Goal: Task Accomplishment & Management: Use online tool/utility

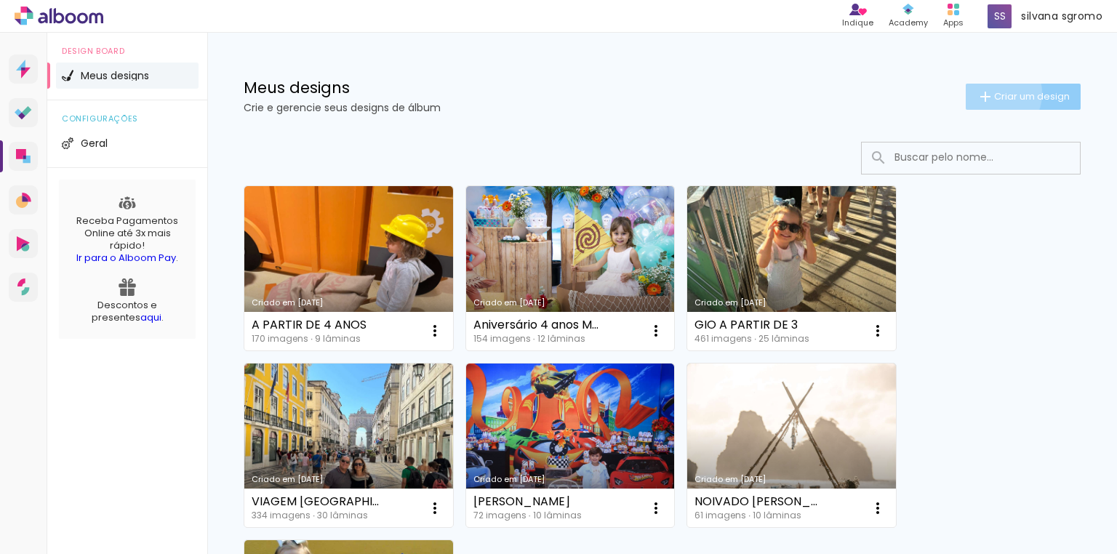
click at [982, 93] on iron-icon at bounding box center [985, 96] width 17 height 17
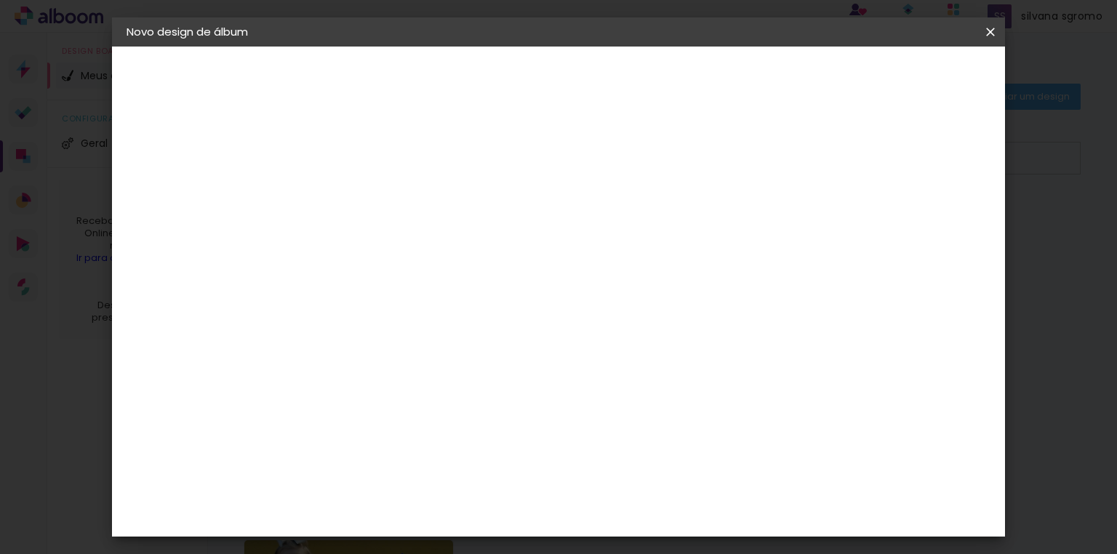
click at [364, 199] on input at bounding box center [364, 195] width 0 height 23
click at [364, 198] on input "ITALIA/FANÇA" at bounding box center [364, 195] width 0 height 23
type input "[GEOGRAPHIC_DATA]/[GEOGRAPHIC_DATA]"
type paper-input "[GEOGRAPHIC_DATA]/[GEOGRAPHIC_DATA]"
click at [0, 0] on slot "Avançar" at bounding box center [0, 0] width 0 height 0
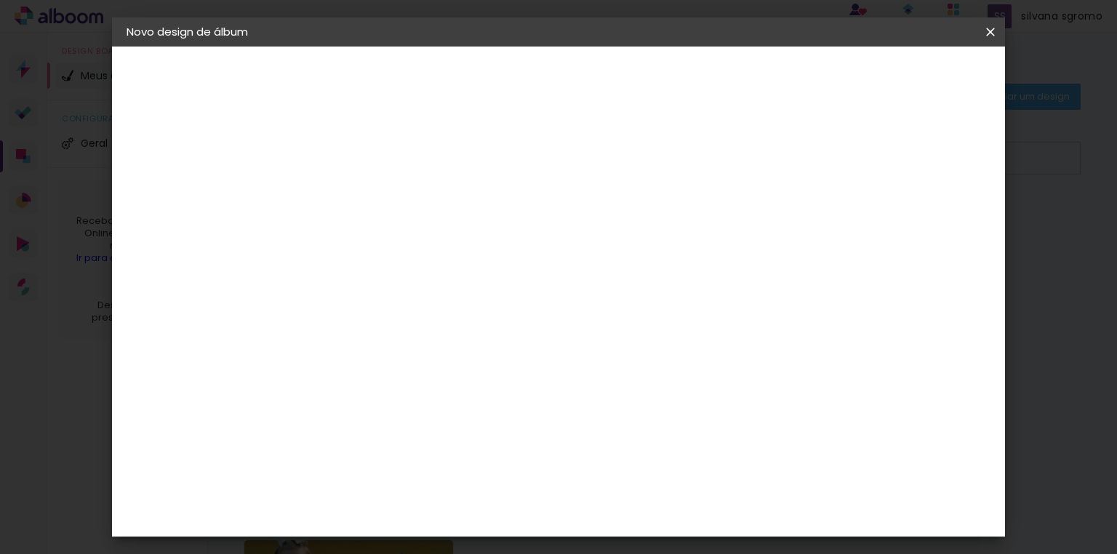
scroll to position [2094, 0]
click at [386, 446] on div "Loja das Fotos" at bounding box center [370, 463] width 32 height 35
click at [0, 0] on slot "Avançar" at bounding box center [0, 0] width 0 height 0
click at [438, 244] on iron-icon at bounding box center [429, 252] width 17 height 17
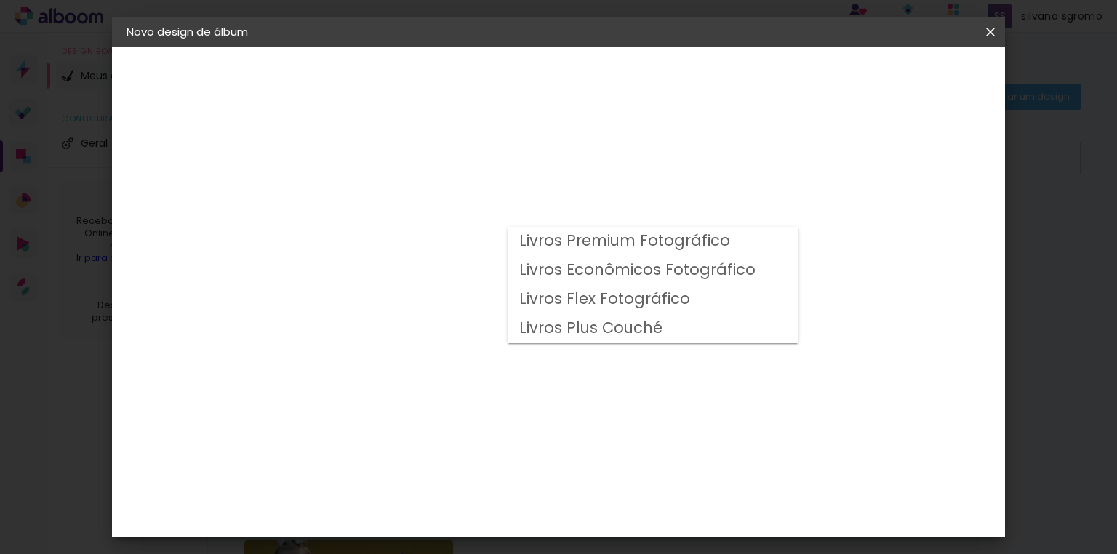
click at [0, 0] on slot "Livros Econômicos Fotográfico" at bounding box center [0, 0] width 0 height 0
type input "Livros Econômicos Fotográfico"
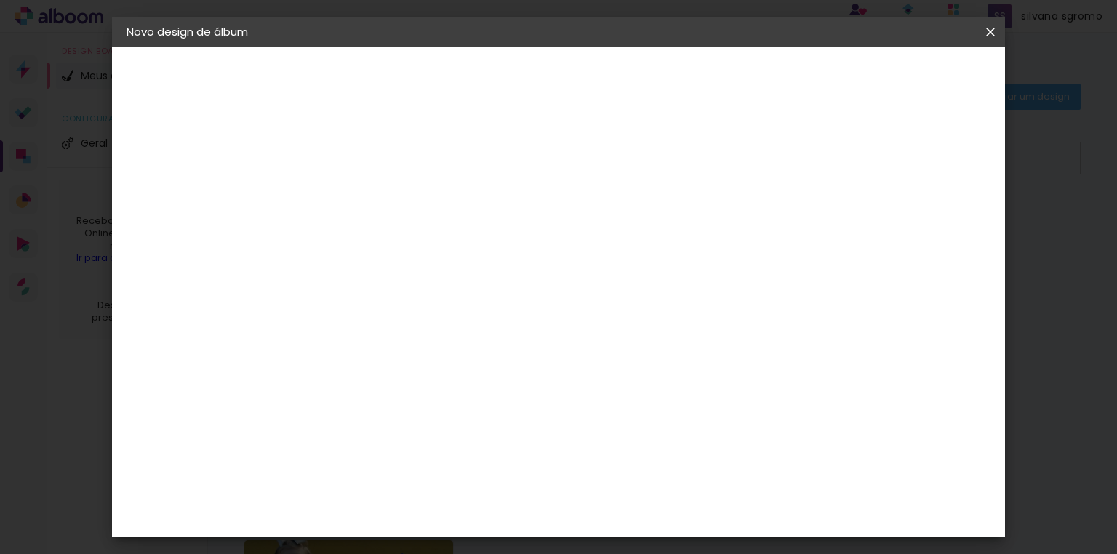
scroll to position [4, 0]
click at [516, 393] on span "25 × 37 cm" at bounding box center [489, 408] width 54 height 30
click at [0, 0] on slot "Avançar" at bounding box center [0, 0] width 0 height 0
click at [820, 151] on div at bounding box center [812, 157] width 13 height 13
type paper-checkbox "on"
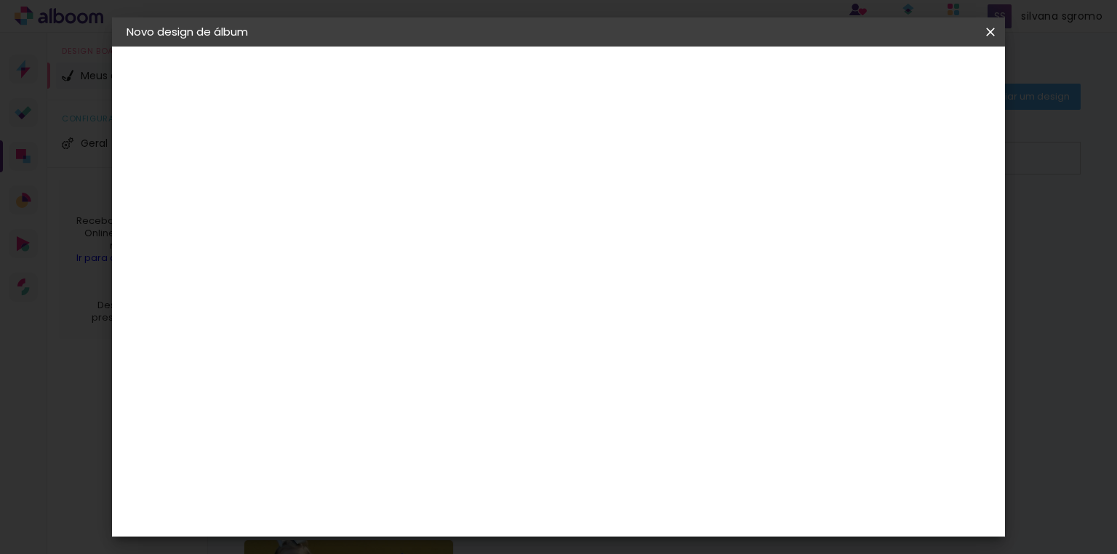
click at [902, 72] on span "Iniciar design" at bounding box center [869, 77] width 66 height 10
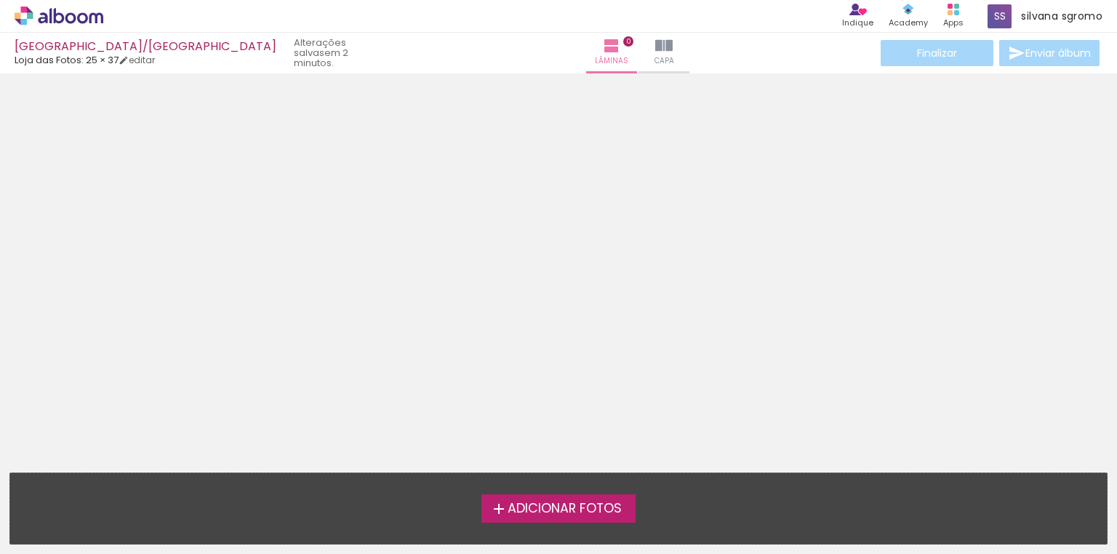
click at [554, 512] on span "Adicionar Fotos" at bounding box center [565, 508] width 114 height 13
click at [0, 0] on input "file" at bounding box center [0, 0] width 0 height 0
click at [551, 507] on span "Adicionar Fotos" at bounding box center [565, 508] width 114 height 13
click at [0, 0] on input "file" at bounding box center [0, 0] width 0 height 0
click at [528, 508] on span "Adicionar Fotos" at bounding box center [565, 508] width 114 height 13
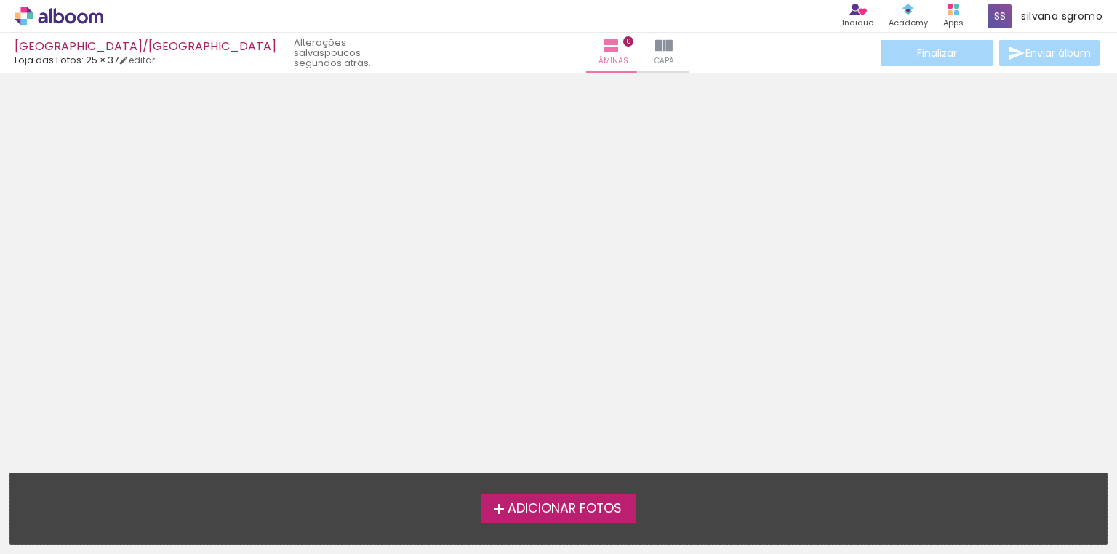
click at [0, 0] on input "file" at bounding box center [0, 0] width 0 height 0
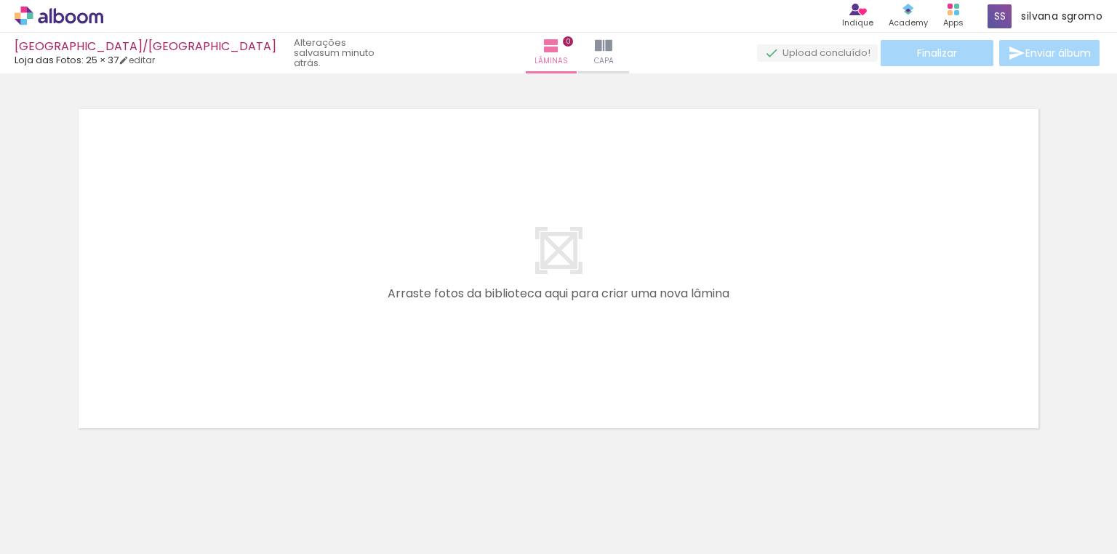
click at [41, 526] on span "Adicionar Fotos" at bounding box center [52, 534] width 44 height 16
click at [0, 0] on input "file" at bounding box center [0, 0] width 0 height 0
click at [56, 532] on span "Adicionar Fotos" at bounding box center [52, 534] width 44 height 16
click at [0, 0] on input "file" at bounding box center [0, 0] width 0 height 0
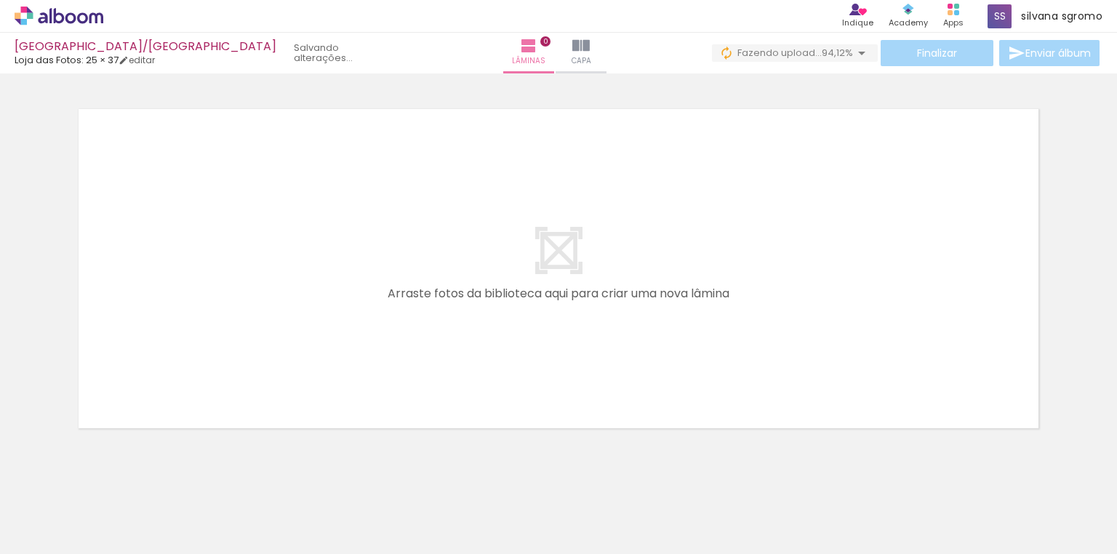
scroll to position [0, 0]
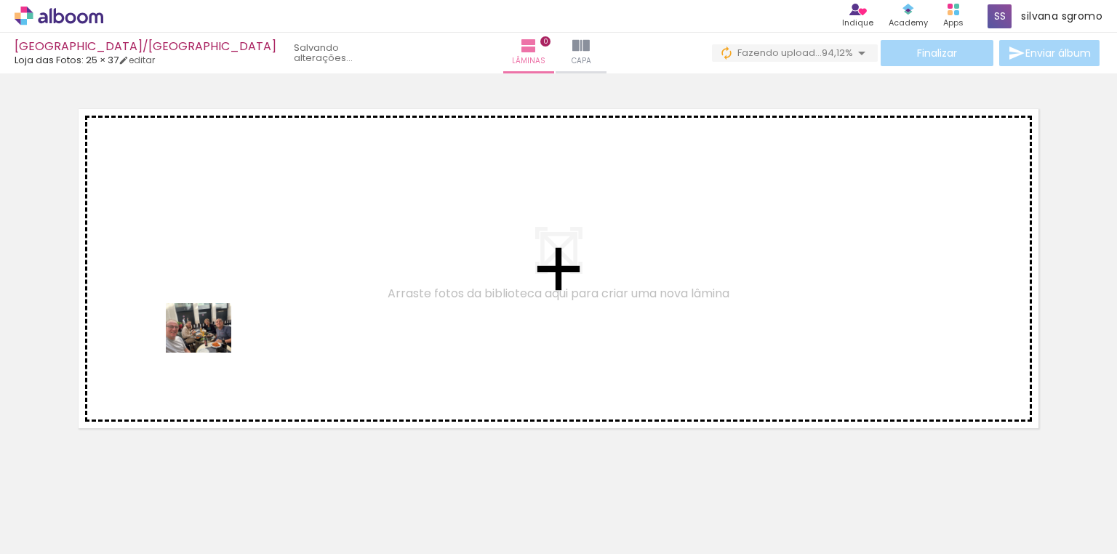
drag, startPoint x: 173, startPoint y: 516, endPoint x: 226, endPoint y: 289, distance: 232.3
click at [226, 289] on quentale-workspace at bounding box center [558, 277] width 1117 height 554
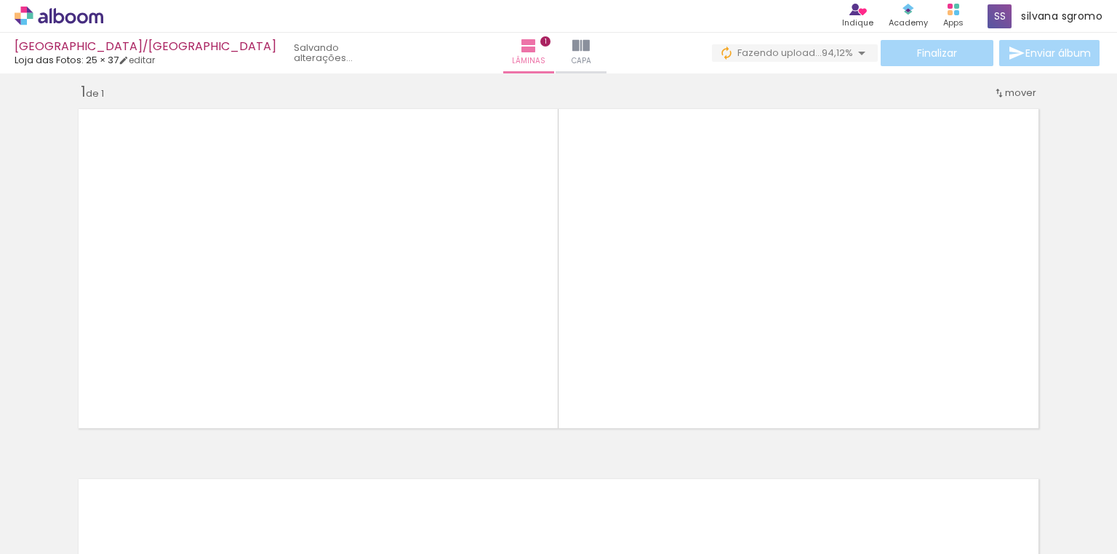
scroll to position [14, 0]
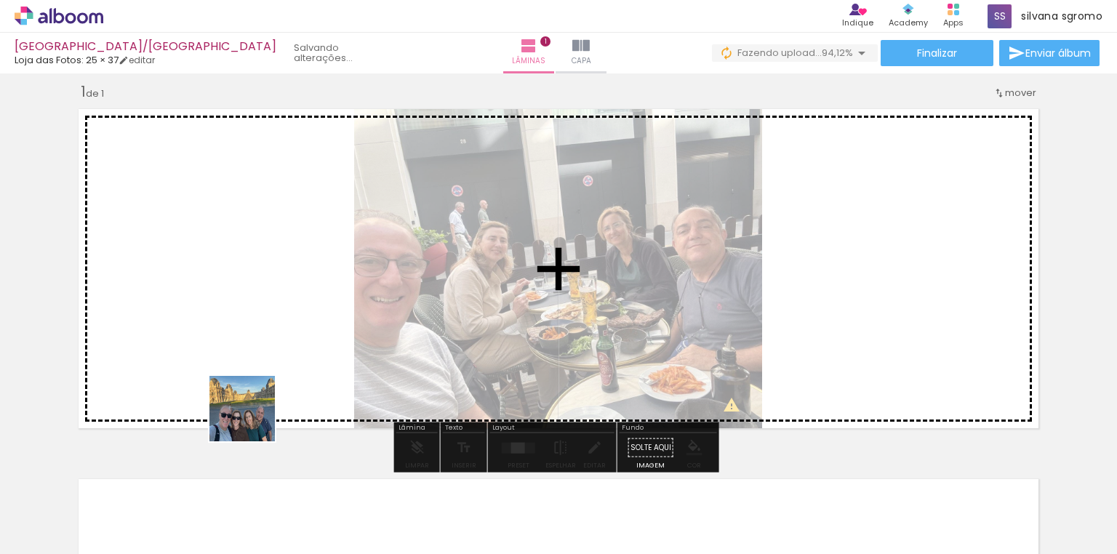
drag, startPoint x: 240, startPoint y: 524, endPoint x: 271, endPoint y: 281, distance: 244.8
click at [271, 281] on quentale-workspace at bounding box center [558, 277] width 1117 height 554
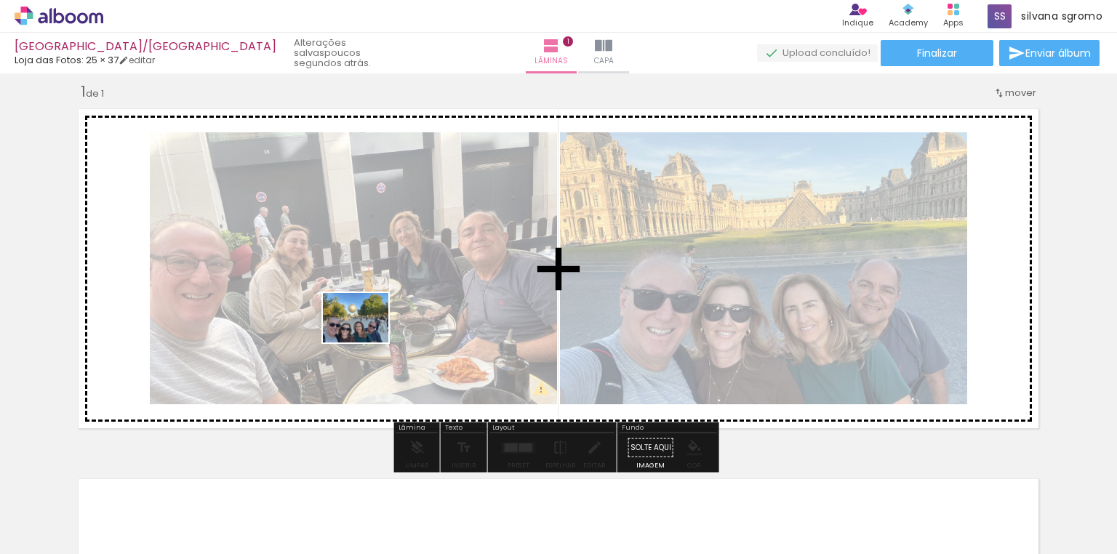
drag, startPoint x: 335, startPoint y: 518, endPoint x: 419, endPoint y: 464, distance: 99.4
click at [372, 314] on quentale-workspace at bounding box center [558, 277] width 1117 height 554
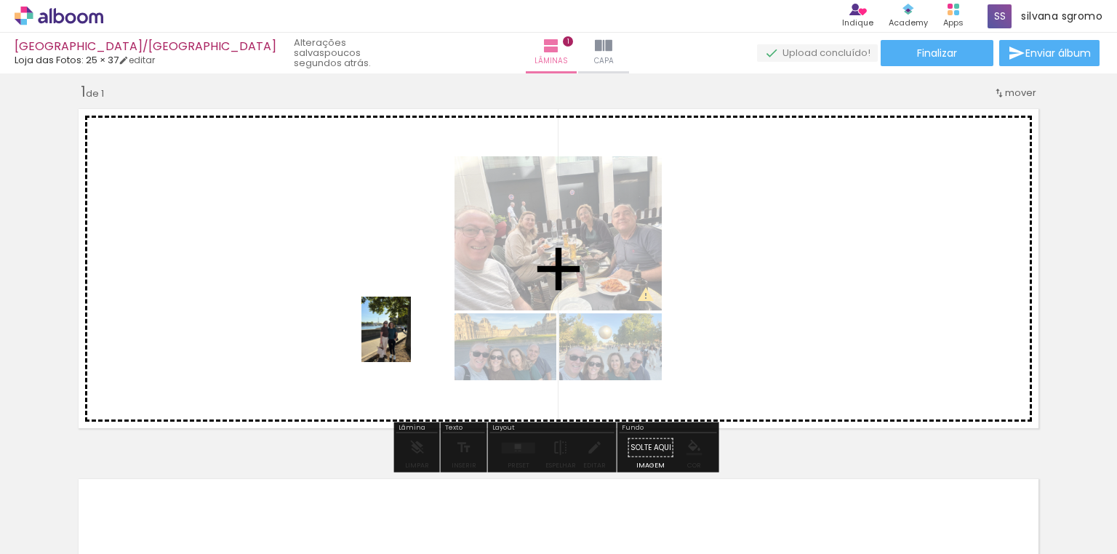
drag, startPoint x: 394, startPoint y: 515, endPoint x: 405, endPoint y: 340, distance: 174.9
click at [405, 340] on quentale-workspace at bounding box center [558, 277] width 1117 height 554
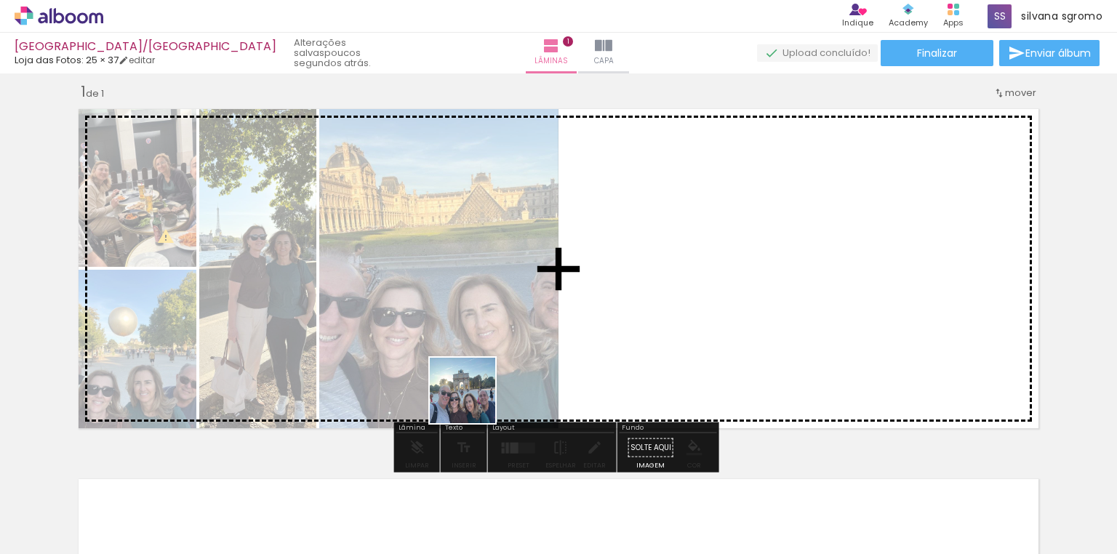
drag, startPoint x: 472, startPoint y: 510, endPoint x: 481, endPoint y: 315, distance: 195.1
click at [481, 315] on quentale-workspace at bounding box center [558, 277] width 1117 height 554
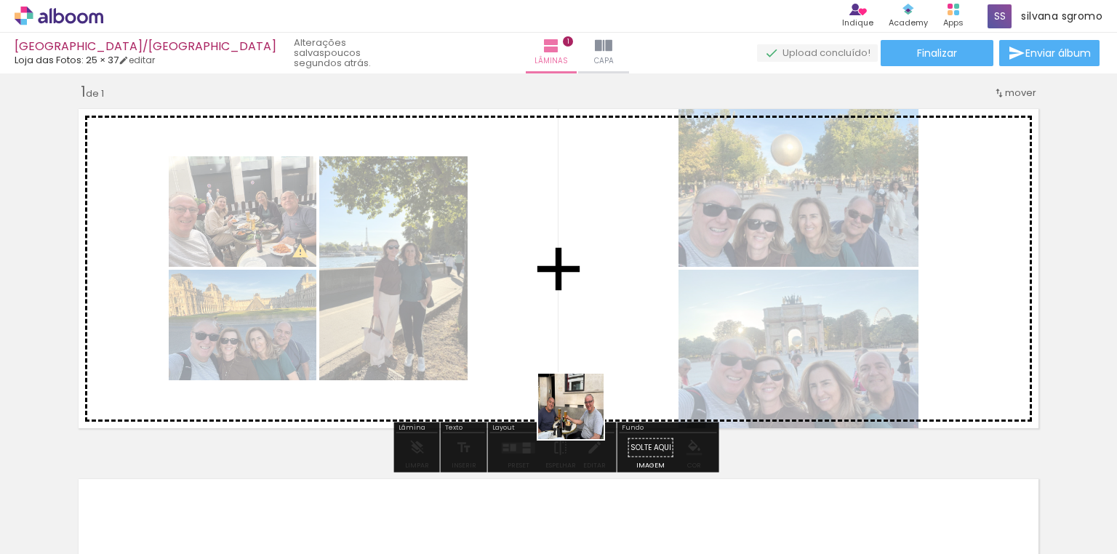
drag, startPoint x: 579, startPoint y: 512, endPoint x: 582, endPoint y: 343, distance: 168.7
click at [582, 343] on quentale-workspace at bounding box center [558, 277] width 1117 height 554
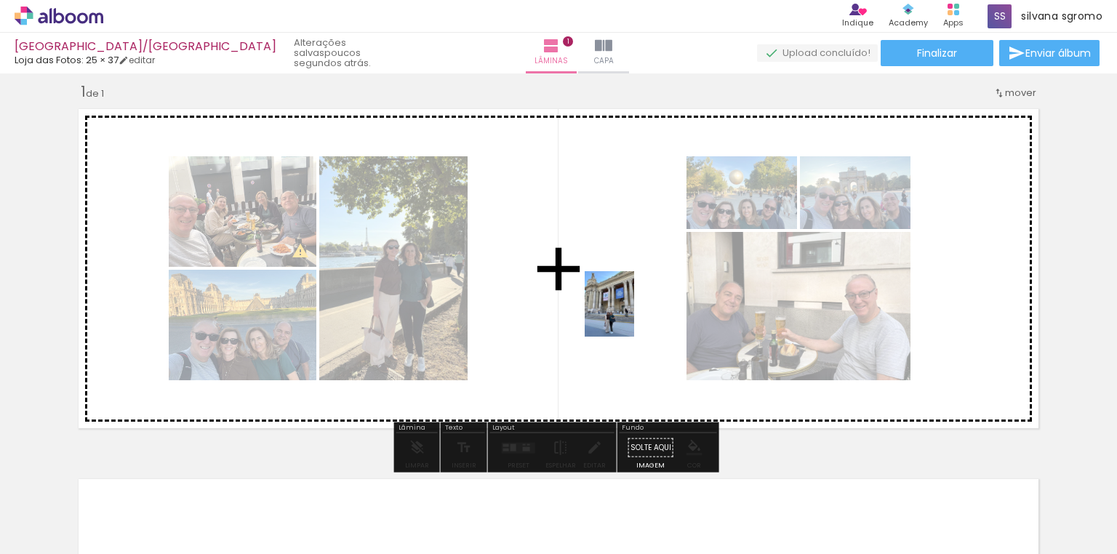
drag, startPoint x: 638, startPoint y: 508, endPoint x: 628, endPoint y: 315, distance: 193.0
click at [628, 315] on quentale-workspace at bounding box center [558, 277] width 1117 height 554
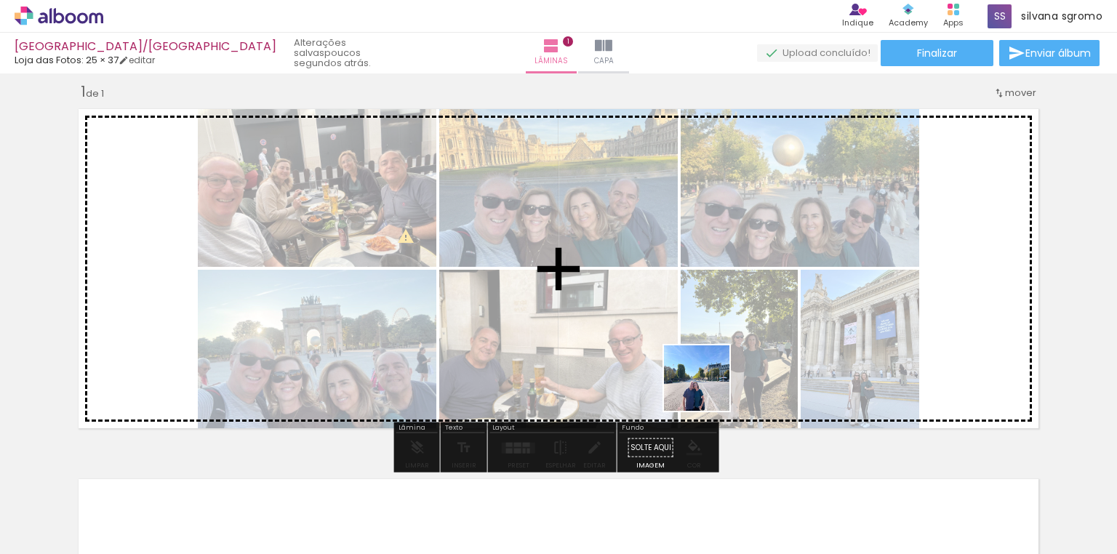
drag, startPoint x: 727, startPoint y: 528, endPoint x: 700, endPoint y: 331, distance: 199.0
click at [700, 331] on quentale-workspace at bounding box center [558, 277] width 1117 height 554
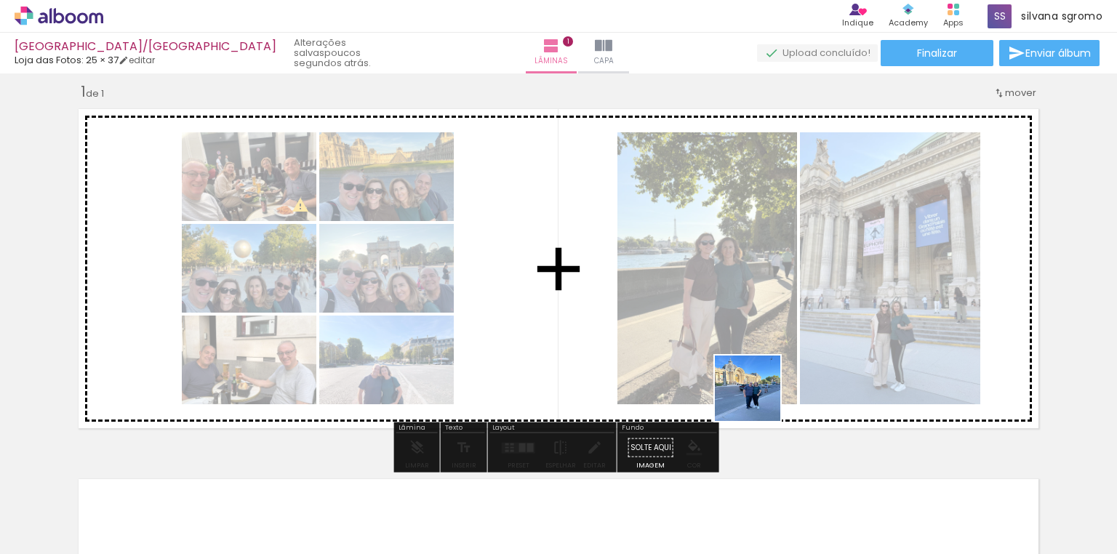
drag, startPoint x: 800, startPoint y: 515, endPoint x: 750, endPoint y: 377, distance: 146.7
click at [750, 377] on quentale-workspace at bounding box center [558, 277] width 1117 height 554
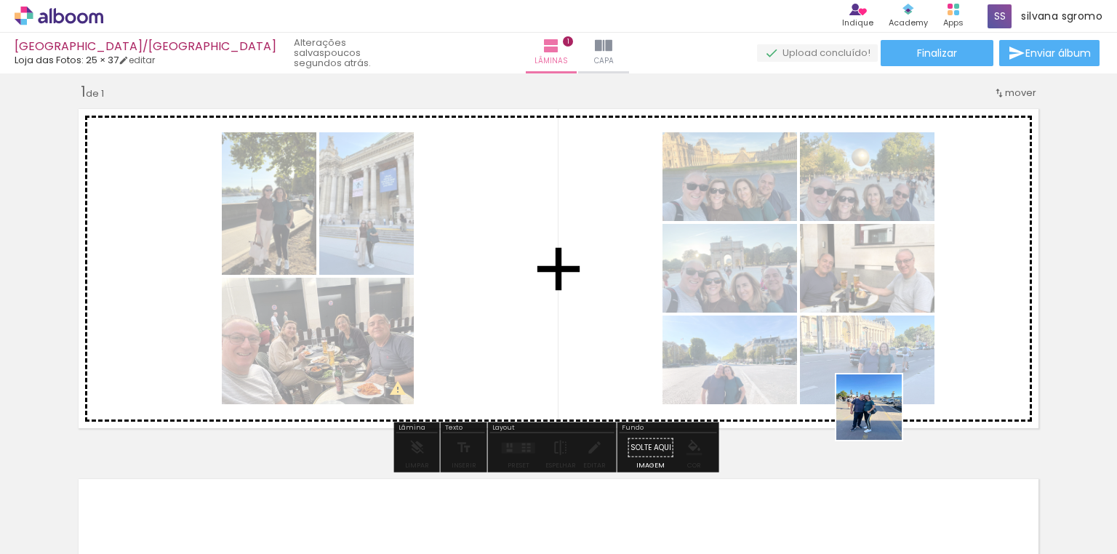
drag, startPoint x: 891, startPoint y: 515, endPoint x: 884, endPoint y: 417, distance: 98.4
click at [856, 334] on quentale-workspace at bounding box center [558, 277] width 1117 height 554
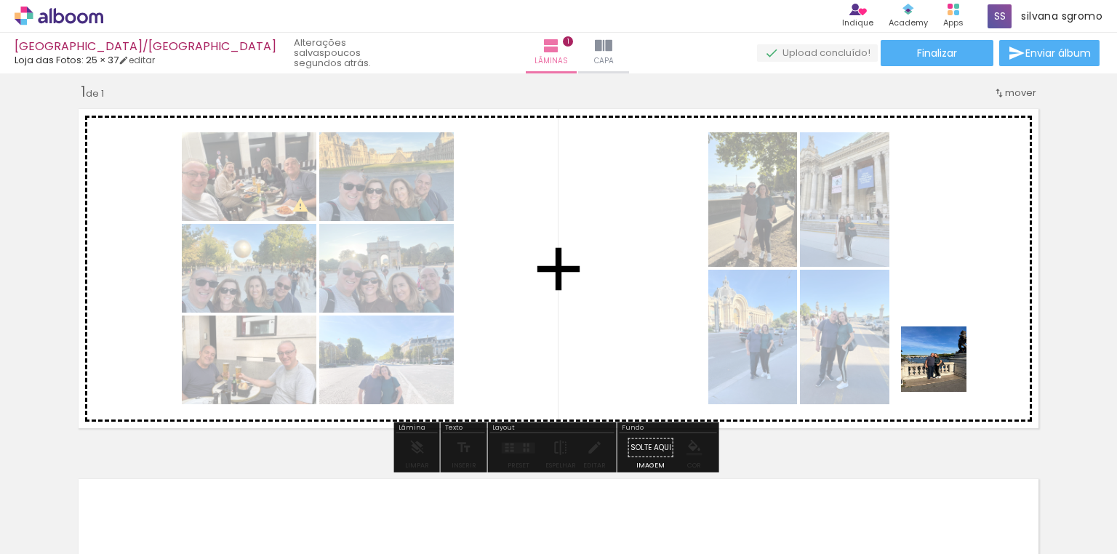
drag, startPoint x: 969, startPoint y: 506, endPoint x: 937, endPoint y: 318, distance: 190.3
click at [937, 318] on quentale-workspace at bounding box center [558, 277] width 1117 height 554
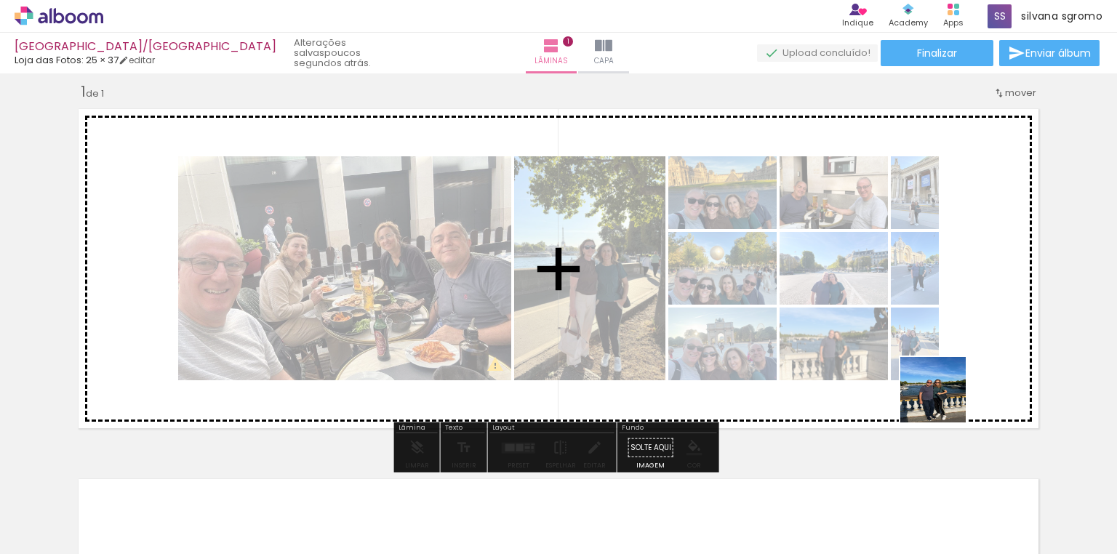
drag, startPoint x: 1041, startPoint y: 520, endPoint x: 685, endPoint y: 530, distance: 355.7
click at [910, 342] on quentale-workspace at bounding box center [558, 277] width 1117 height 554
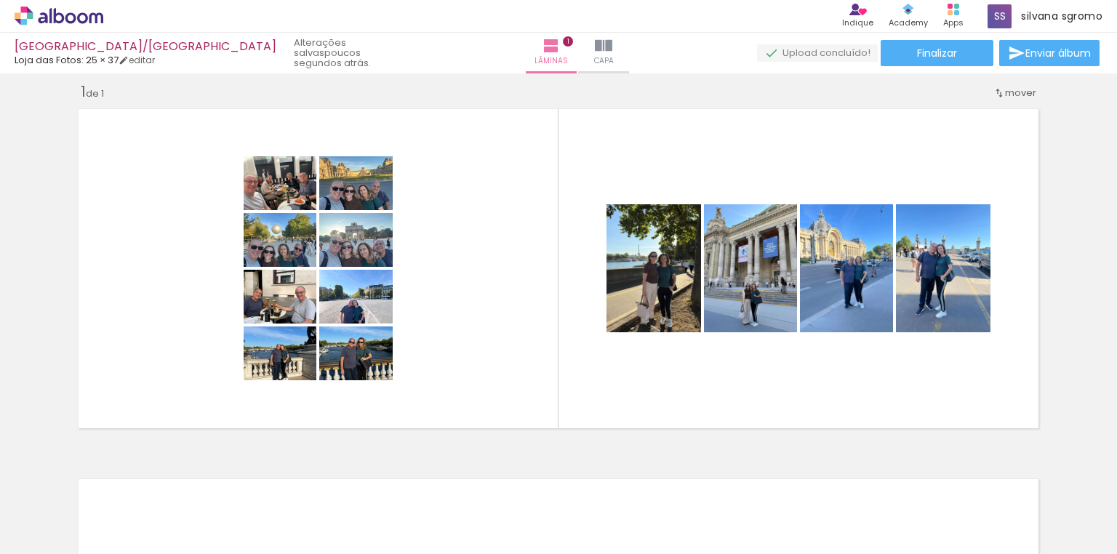
scroll to position [0, 390]
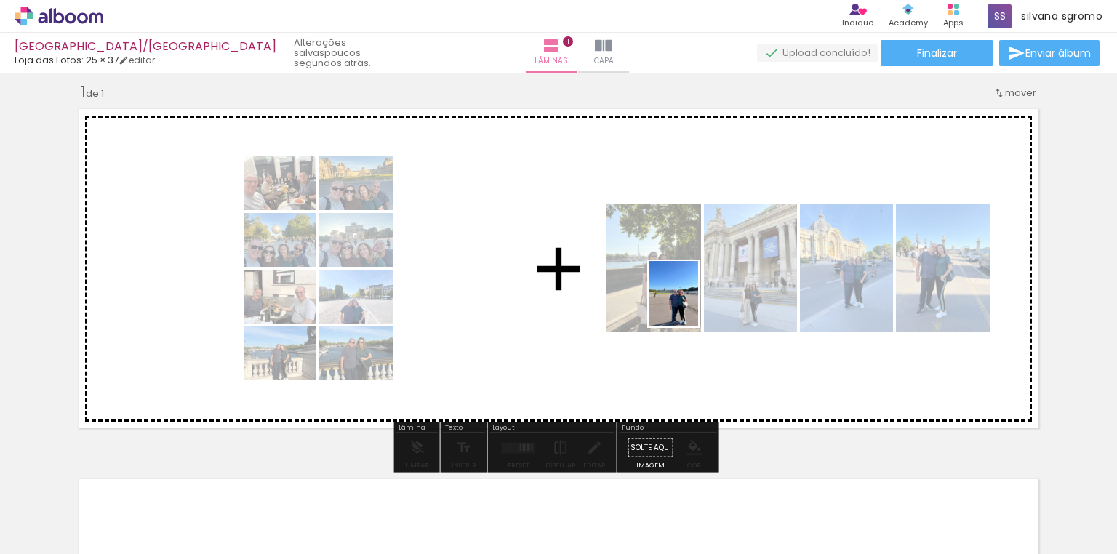
drag, startPoint x: 733, startPoint y: 526, endPoint x: 692, endPoint y: 305, distance: 225.5
click at [692, 305] on quentale-workspace at bounding box center [558, 277] width 1117 height 554
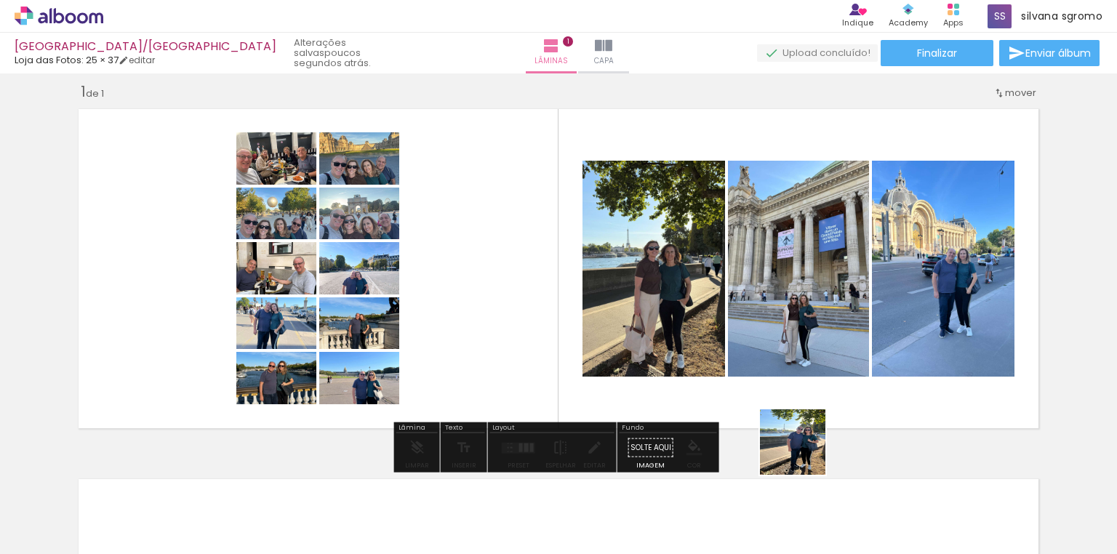
drag, startPoint x: 816, startPoint y: 528, endPoint x: 778, endPoint y: 345, distance: 187.1
click at [778, 345] on quentale-workspace at bounding box center [558, 277] width 1117 height 554
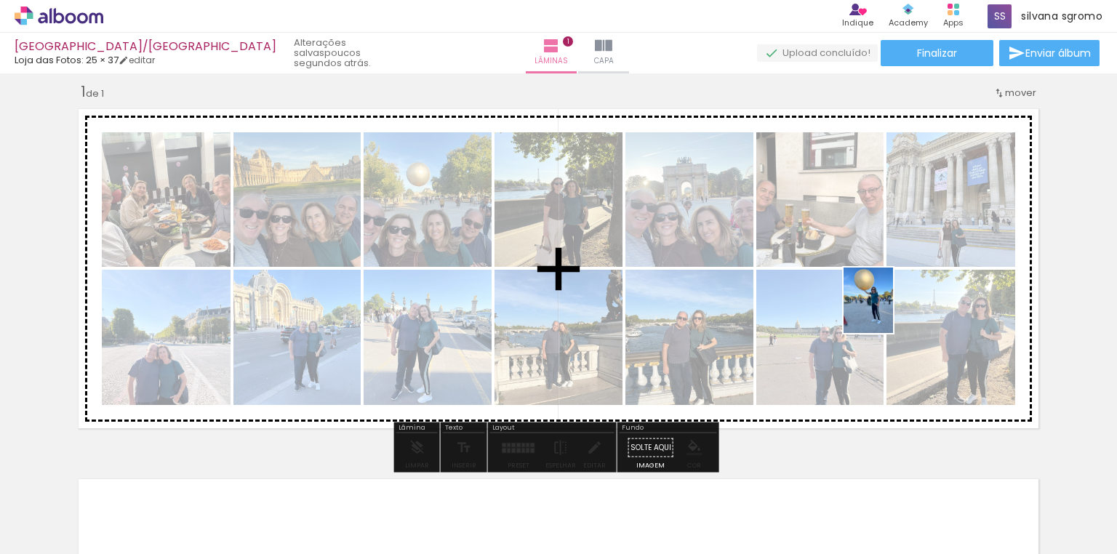
drag, startPoint x: 913, startPoint y: 524, endPoint x: 887, endPoint y: 311, distance: 213.9
click at [887, 311] on quentale-workspace at bounding box center [558, 277] width 1117 height 554
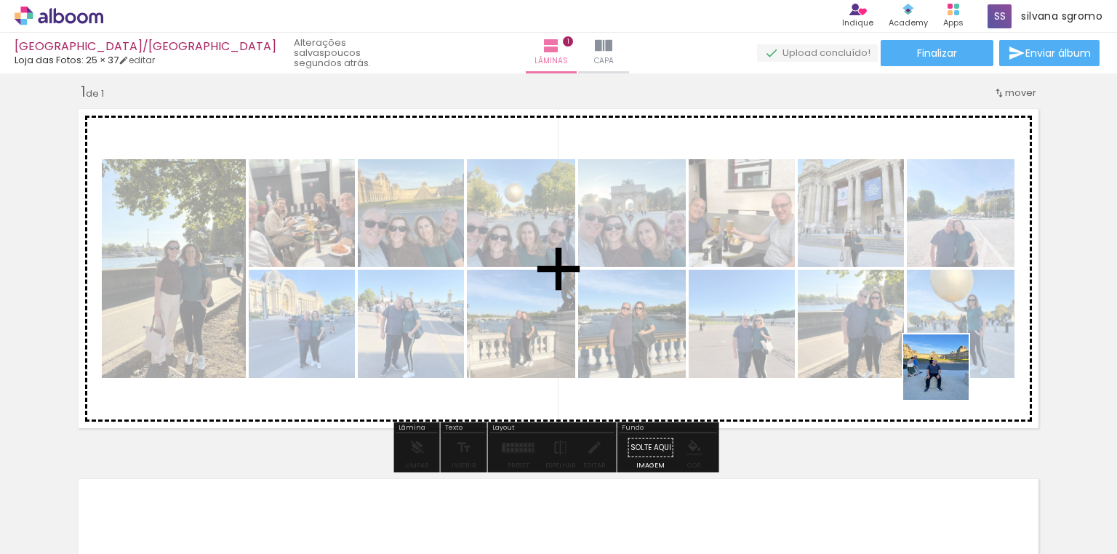
drag, startPoint x: 963, startPoint y: 417, endPoint x: 910, endPoint y: 292, distance: 135.9
click at [910, 292] on quentale-workspace at bounding box center [558, 277] width 1117 height 554
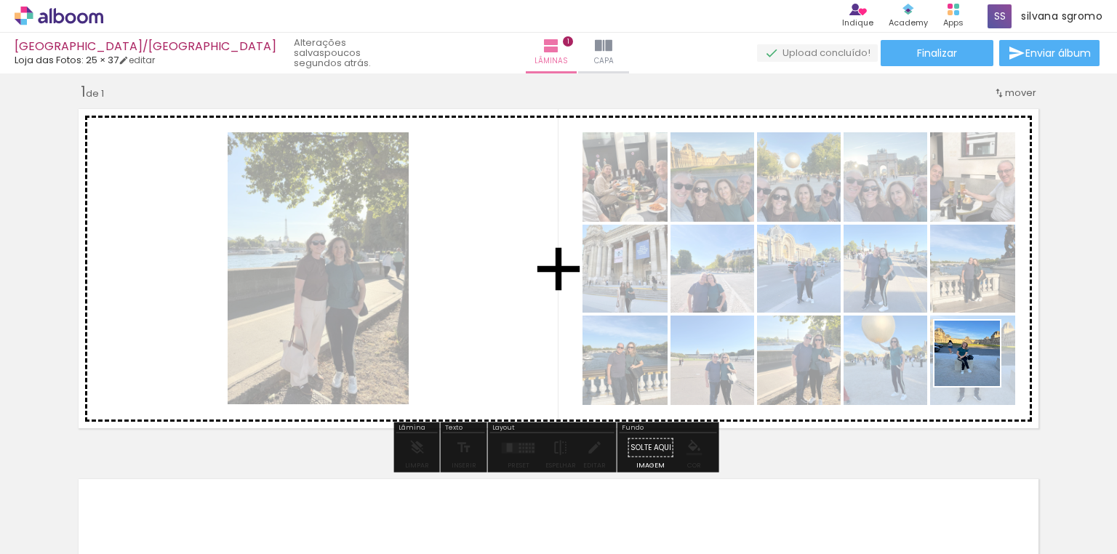
drag, startPoint x: 1059, startPoint y: 521, endPoint x: 959, endPoint y: 324, distance: 221.8
click at [959, 324] on quentale-workspace at bounding box center [558, 277] width 1117 height 554
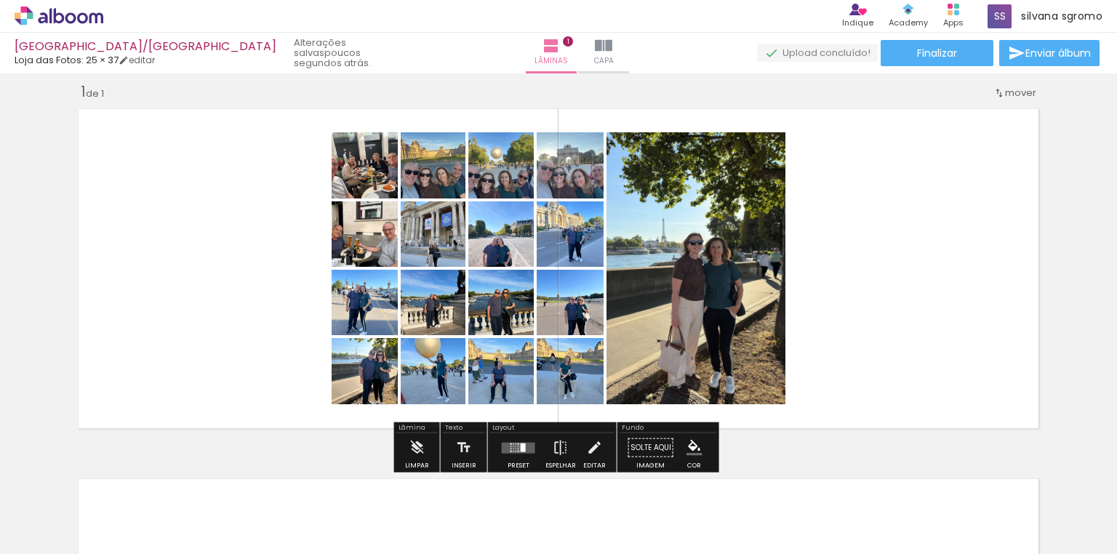
click at [516, 439] on div at bounding box center [518, 447] width 39 height 29
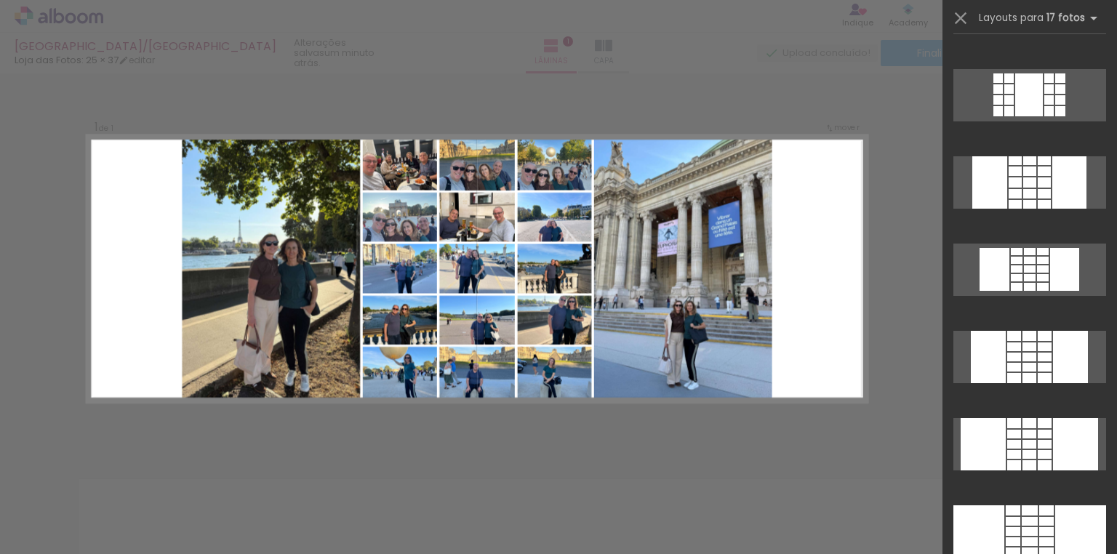
scroll to position [438, 0]
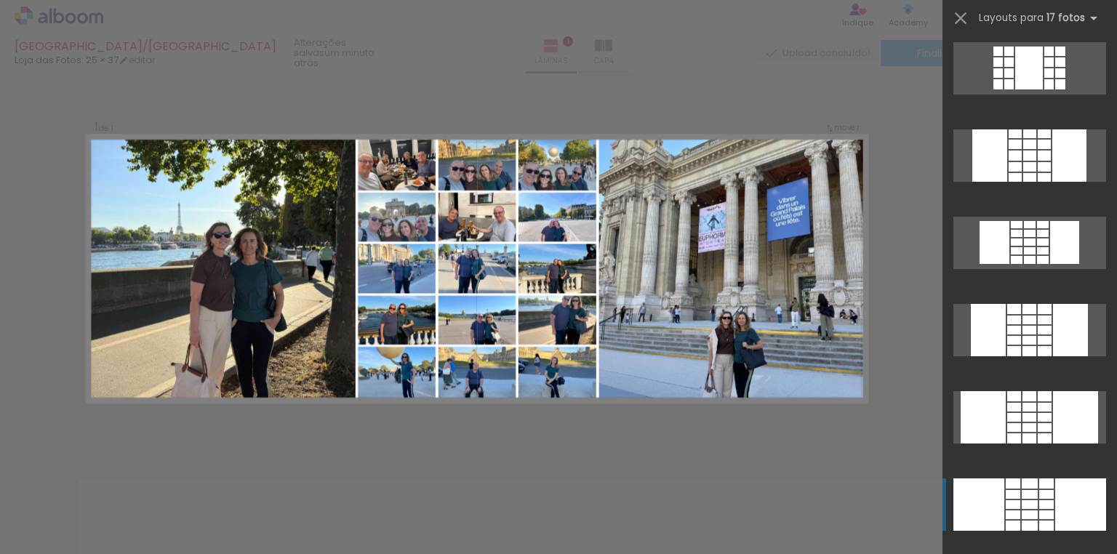
click at [1059, 512] on div at bounding box center [1080, 504] width 51 height 52
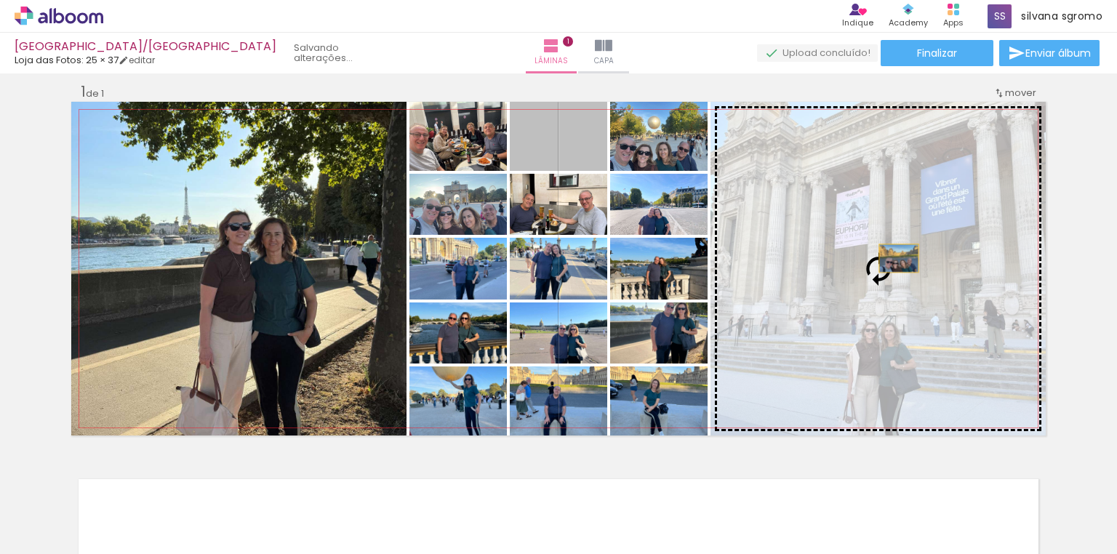
drag, startPoint x: 573, startPoint y: 156, endPoint x: 894, endPoint y: 258, distance: 337.4
click at [0, 0] on slot at bounding box center [0, 0] width 0 height 0
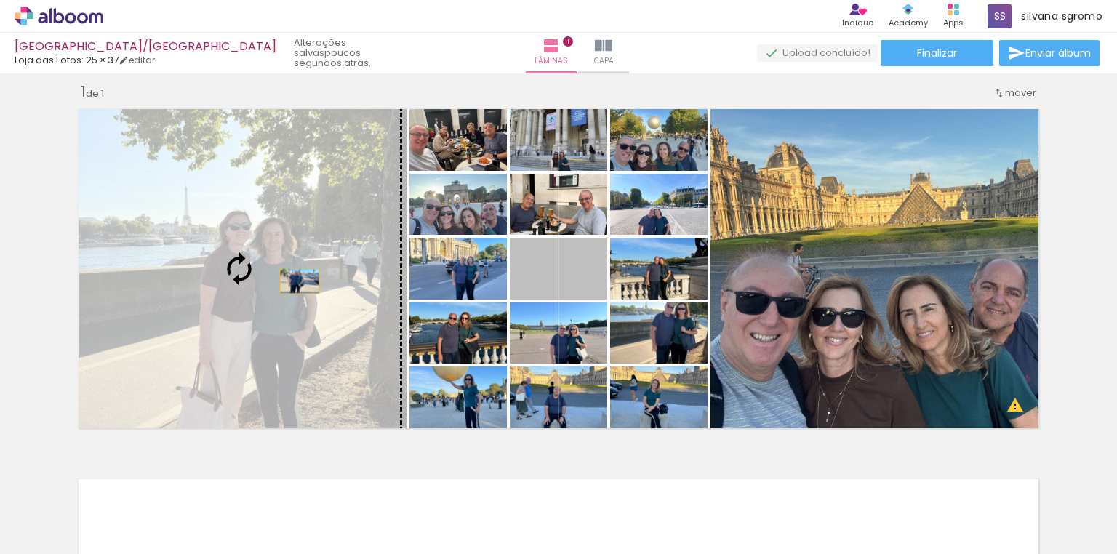
drag, startPoint x: 580, startPoint y: 279, endPoint x: 295, endPoint y: 281, distance: 285.1
click at [0, 0] on slot at bounding box center [0, 0] width 0 height 0
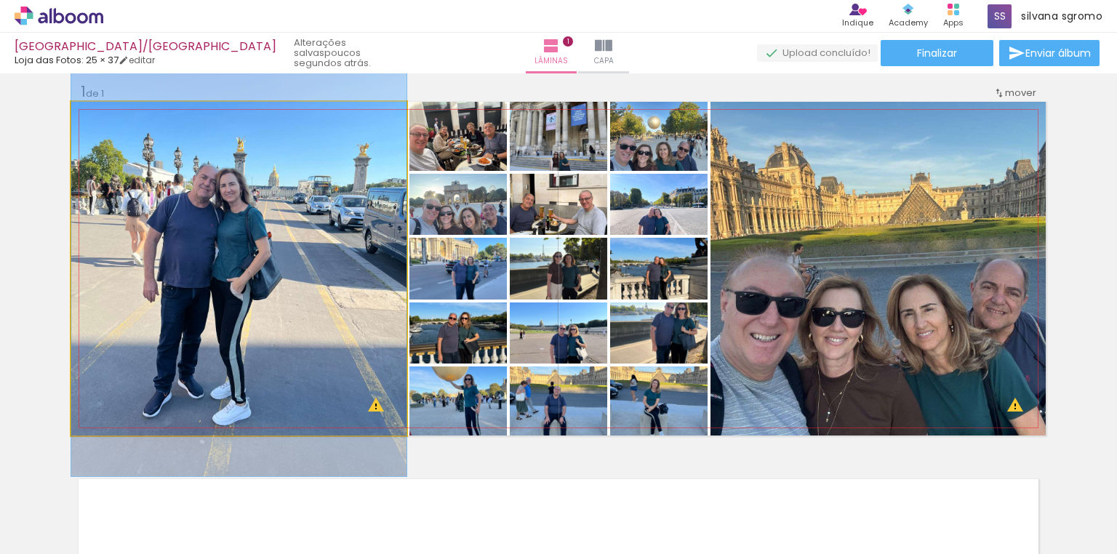
drag, startPoint x: 286, startPoint y: 308, endPoint x: 288, endPoint y: 292, distance: 16.1
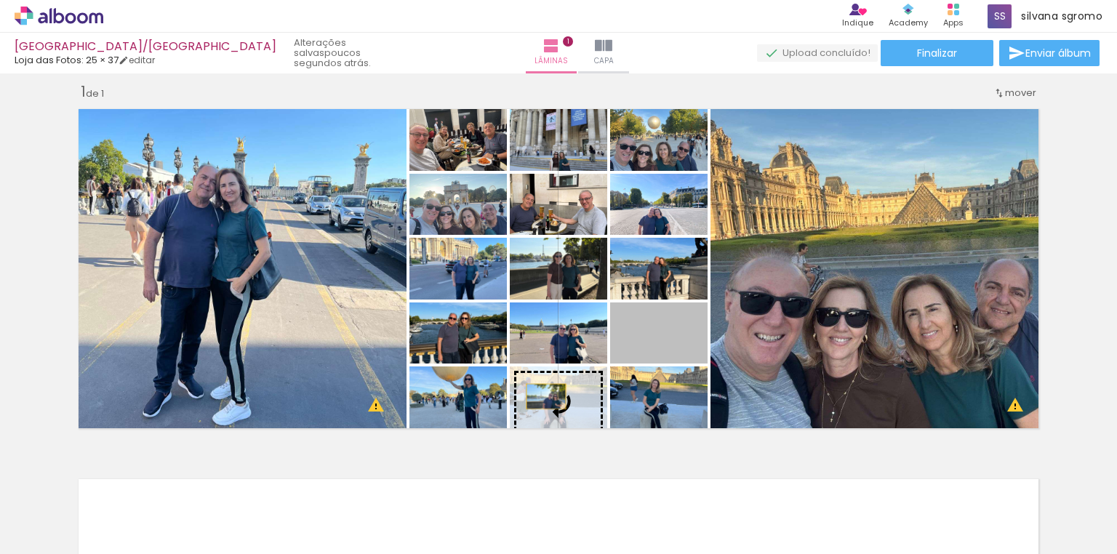
drag, startPoint x: 672, startPoint y: 343, endPoint x: 542, endPoint y: 396, distance: 140.6
click at [0, 0] on slot at bounding box center [0, 0] width 0 height 0
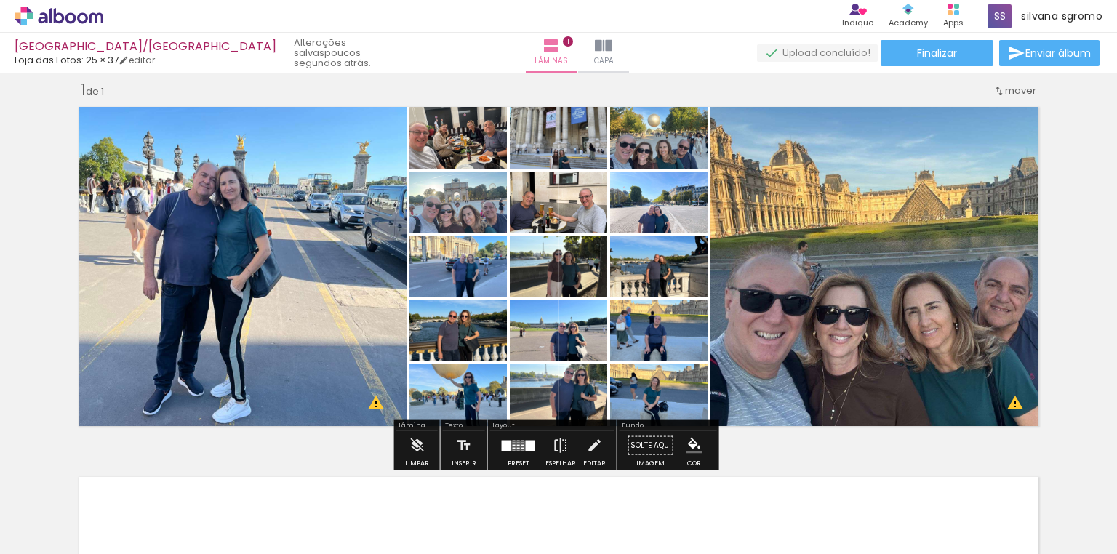
scroll to position [14, 0]
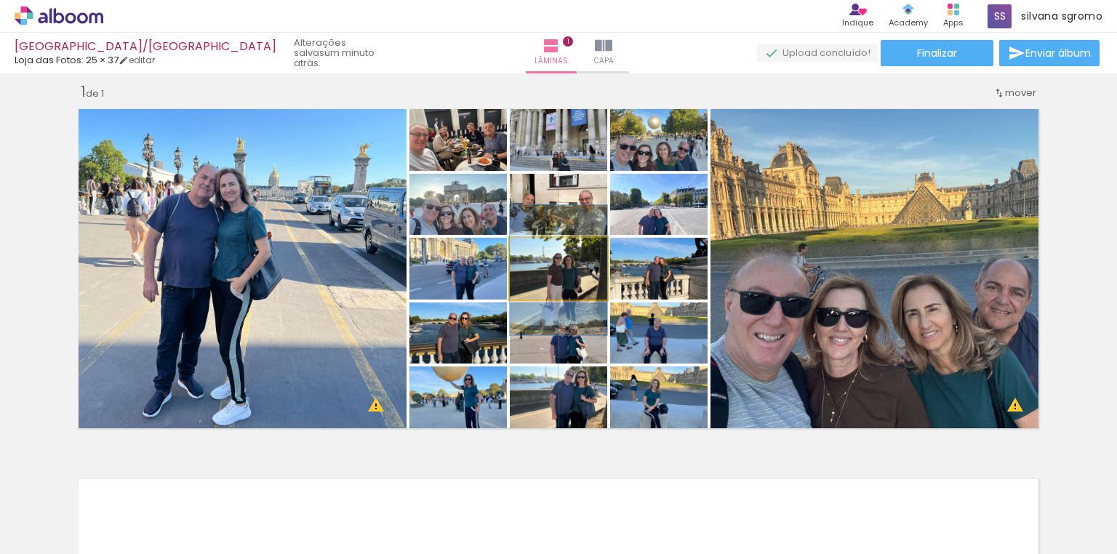
drag, startPoint x: 579, startPoint y: 278, endPoint x: 570, endPoint y: 279, distance: 8.8
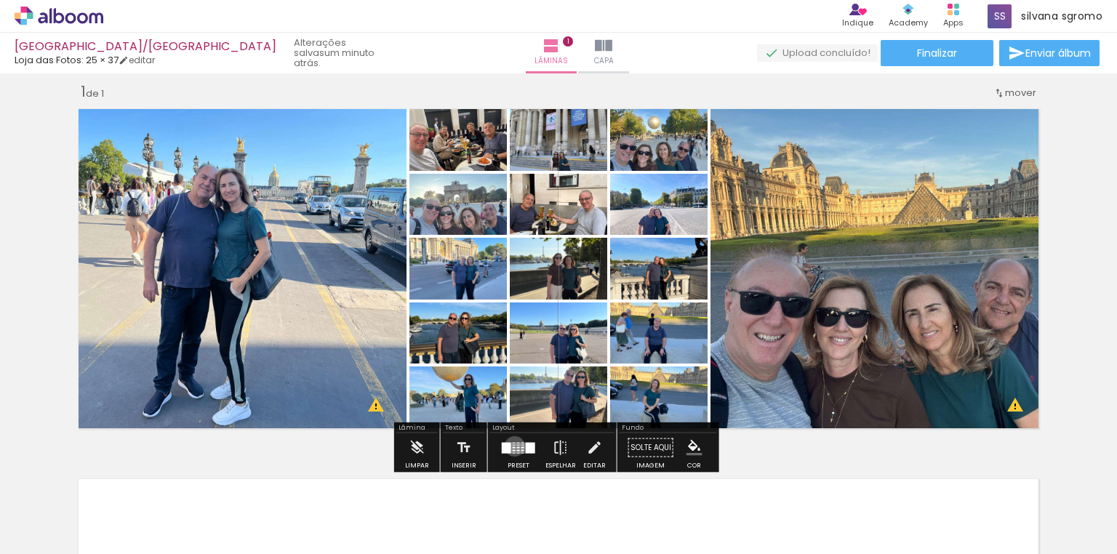
click at [513, 446] on div at bounding box center [514, 446] width 3 height 1
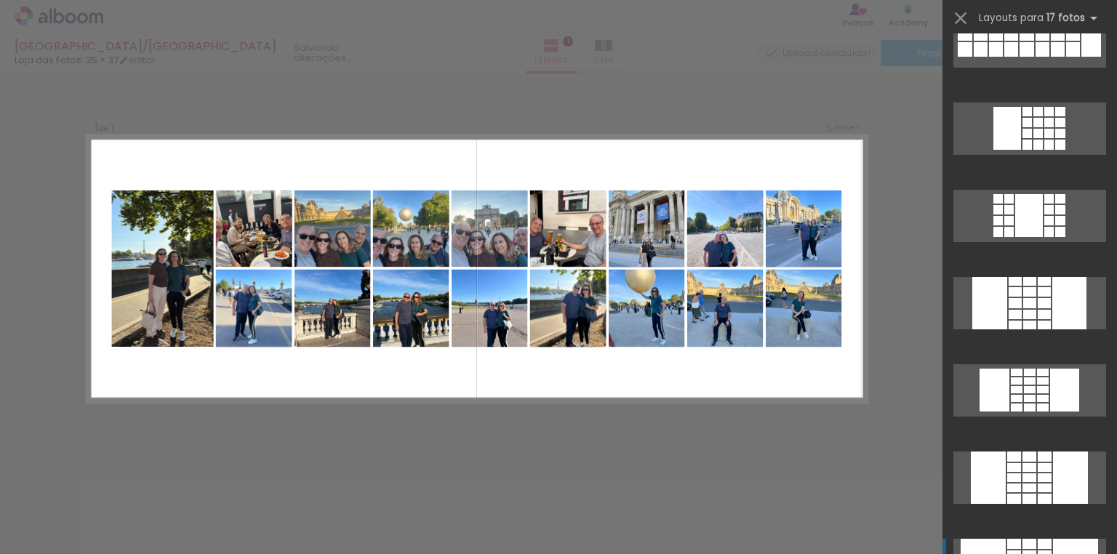
scroll to position [0, 0]
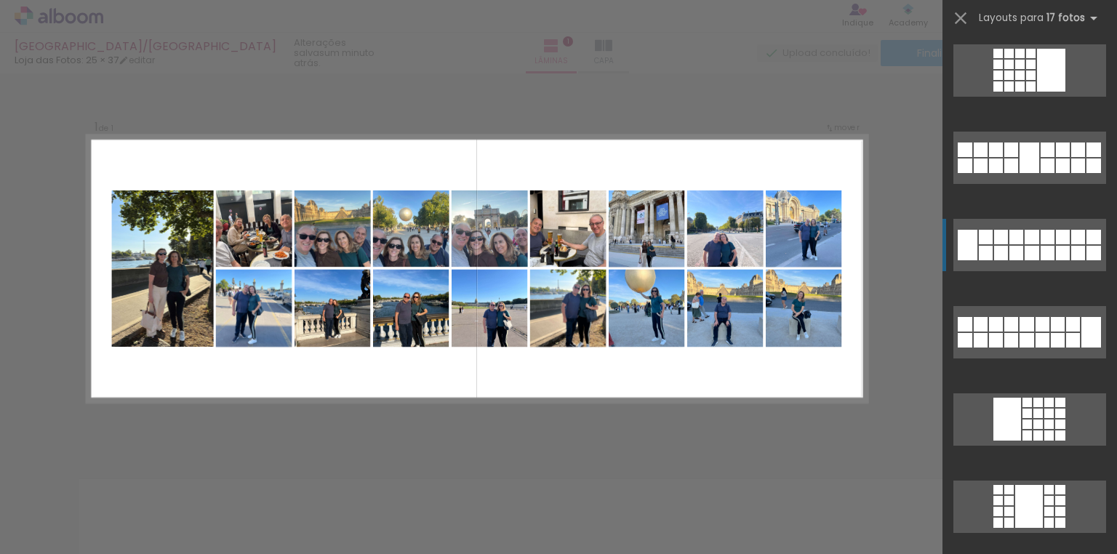
click at [1048, 242] on div at bounding box center [1048, 237] width 14 height 15
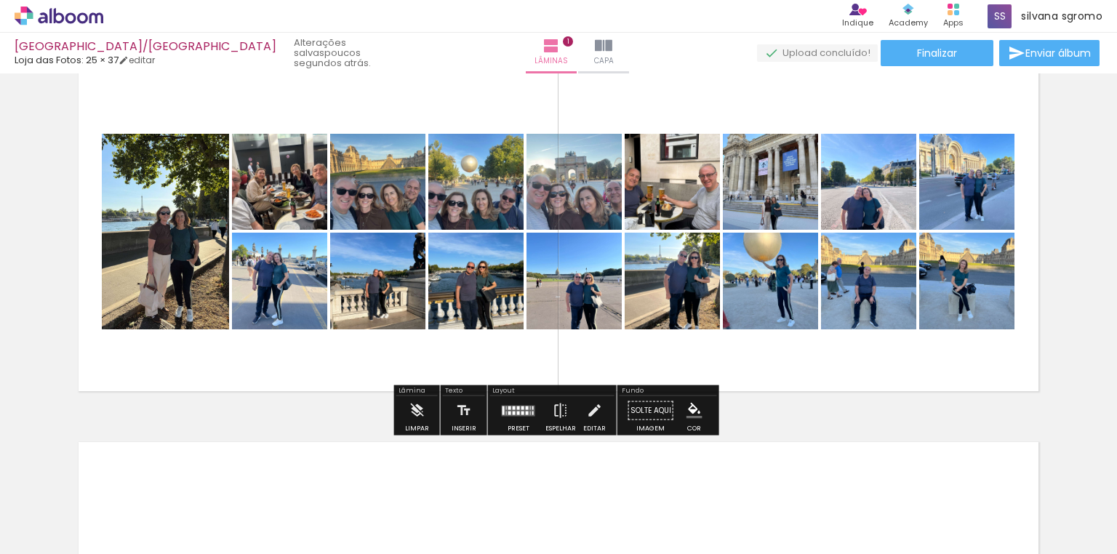
scroll to position [72, 0]
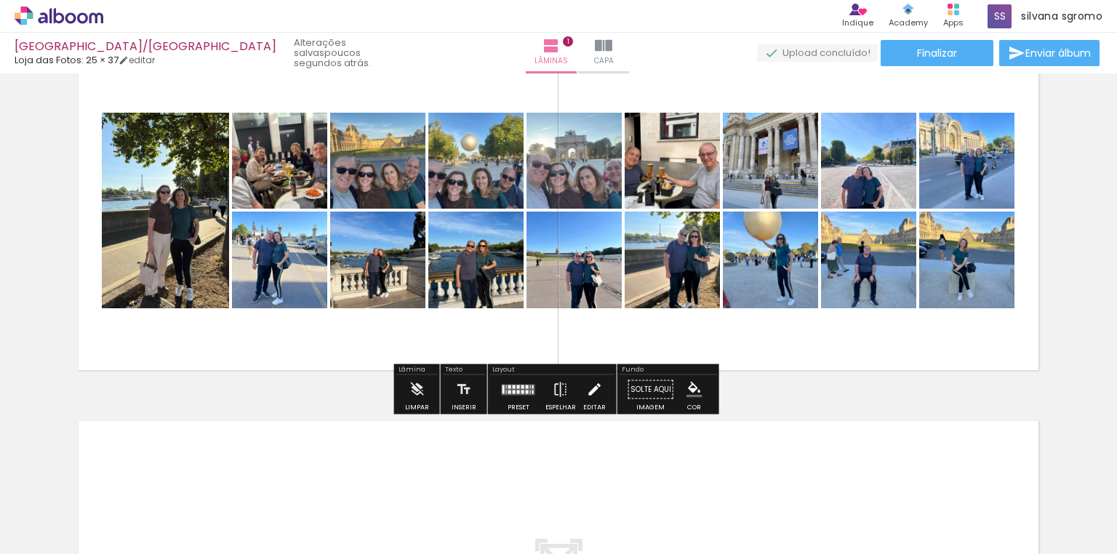
click at [586, 387] on iron-icon at bounding box center [594, 389] width 16 height 29
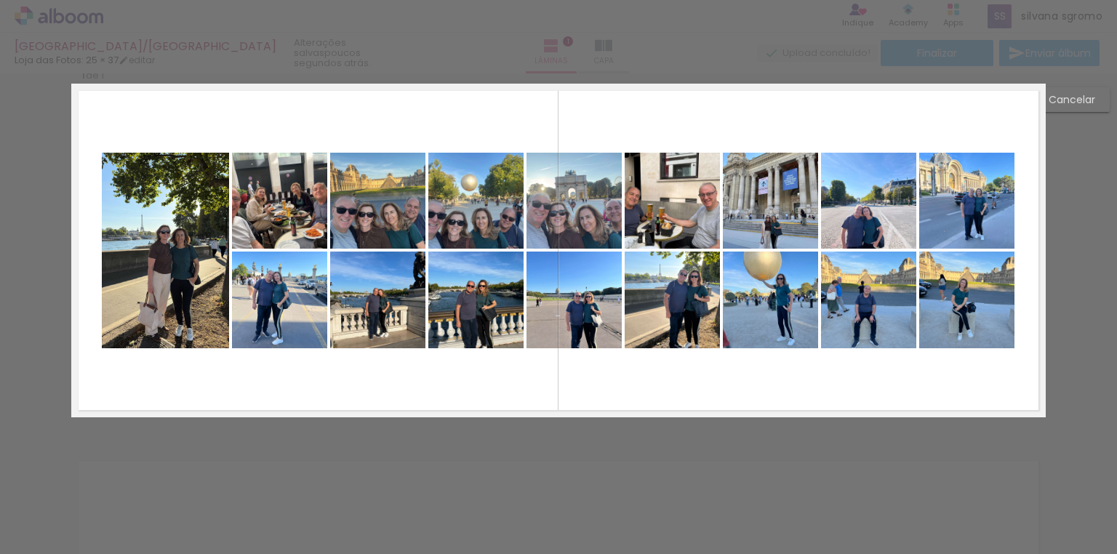
scroll to position [14, 0]
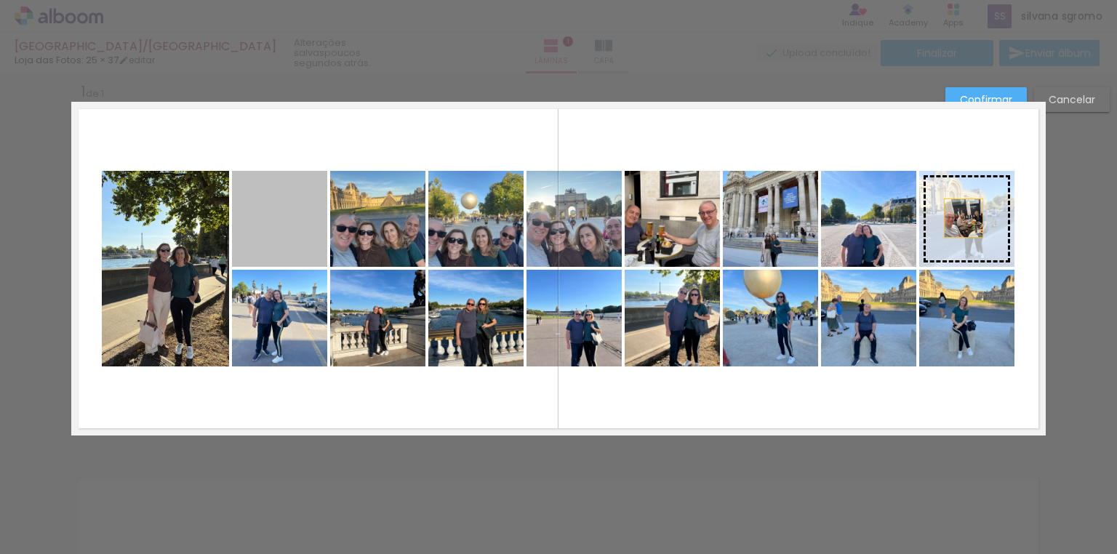
drag, startPoint x: 296, startPoint y: 242, endPoint x: 959, endPoint y: 218, distance: 663.6
click at [0, 0] on slot at bounding box center [0, 0] width 0 height 0
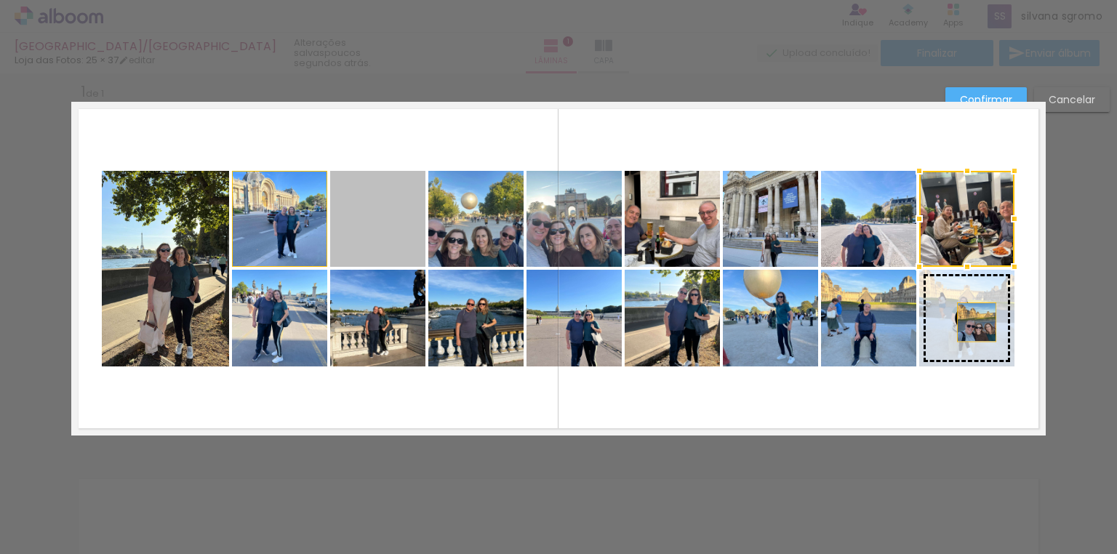
drag, startPoint x: 390, startPoint y: 236, endPoint x: 972, endPoint y: 322, distance: 588.9
click at [0, 0] on slot at bounding box center [0, 0] width 0 height 0
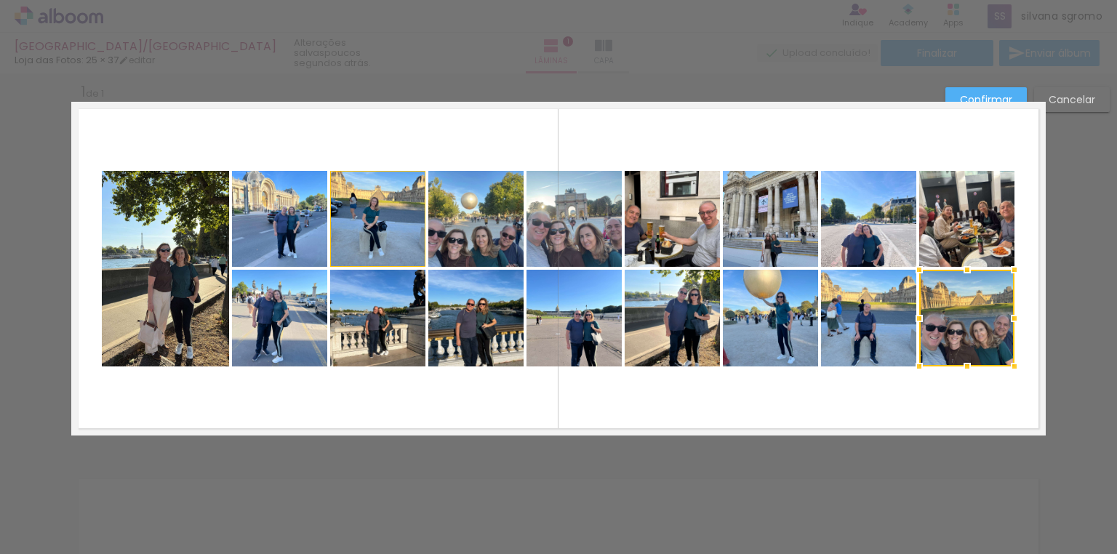
click at [0, 0] on slot "Confirmar" at bounding box center [0, 0] width 0 height 0
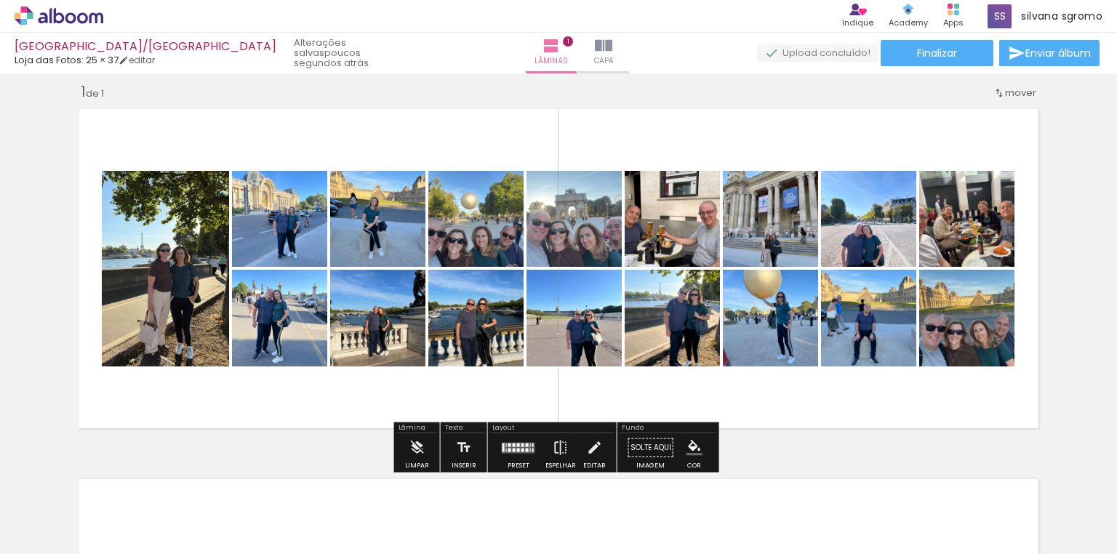
click at [506, 436] on div at bounding box center [518, 447] width 39 height 29
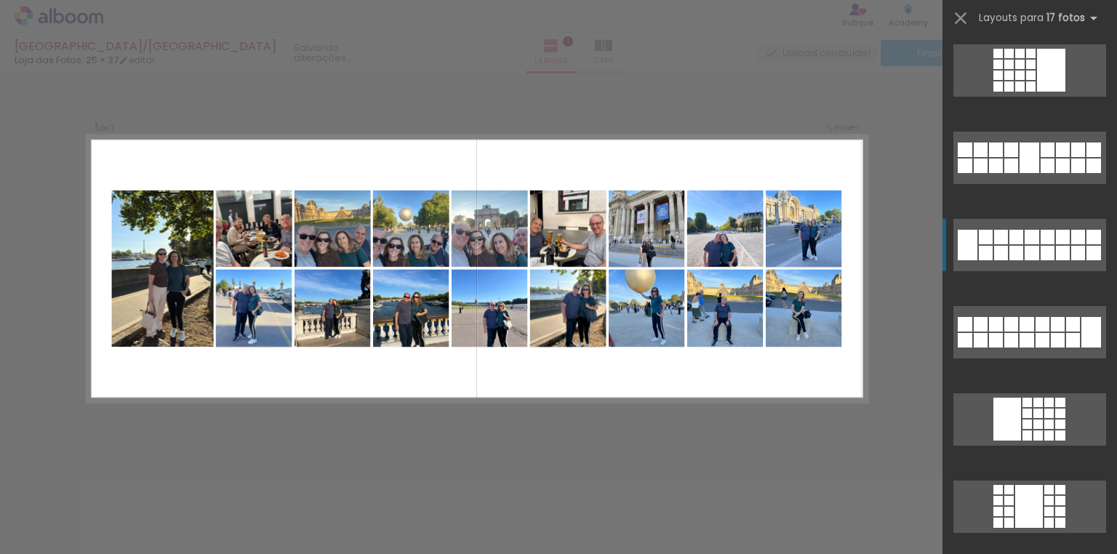
scroll to position [175, 0]
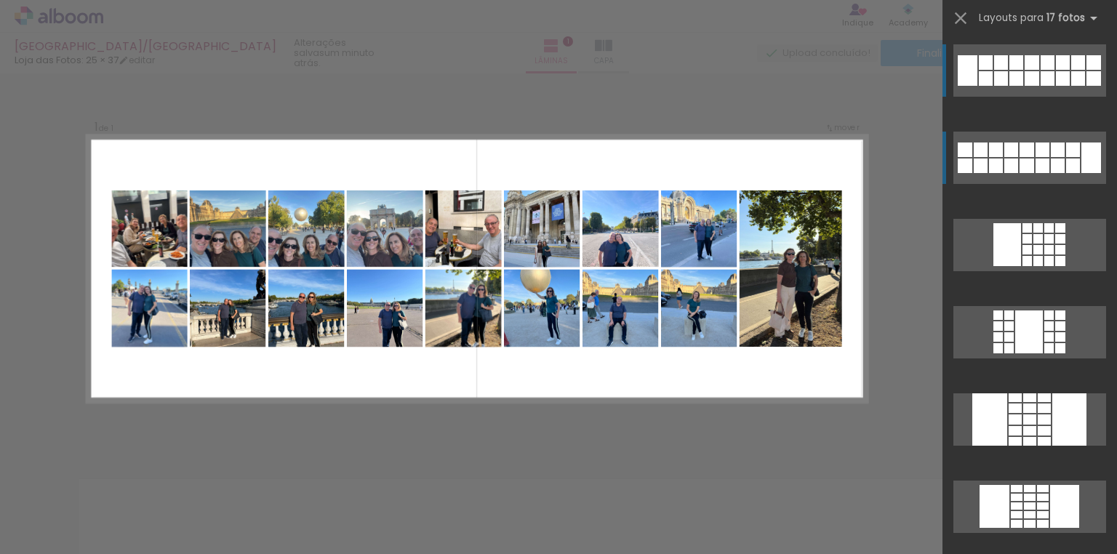
click at [1051, 160] on div at bounding box center [1058, 166] width 14 height 15
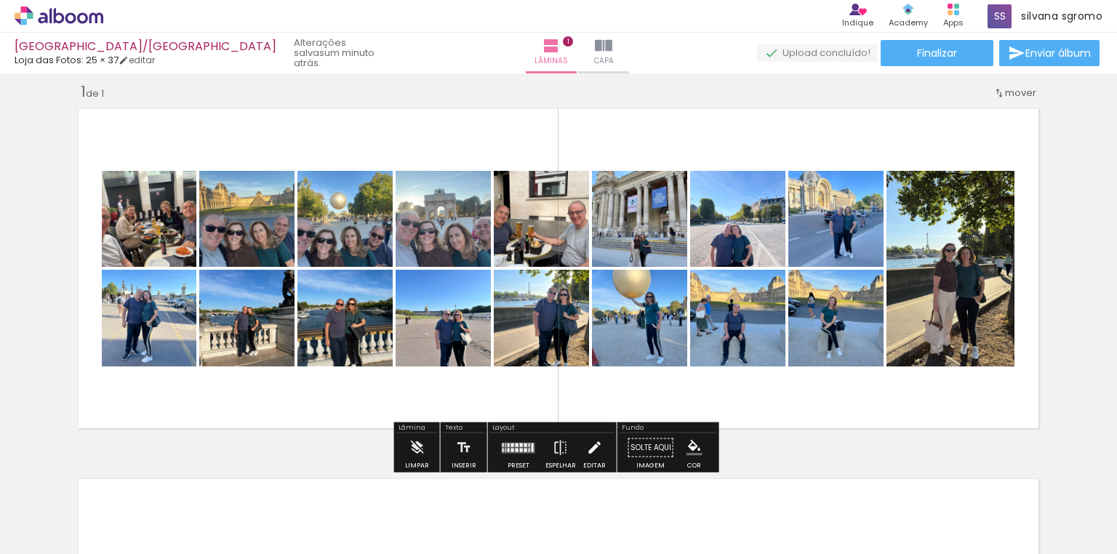
click at [593, 445] on iron-icon at bounding box center [594, 447] width 16 height 29
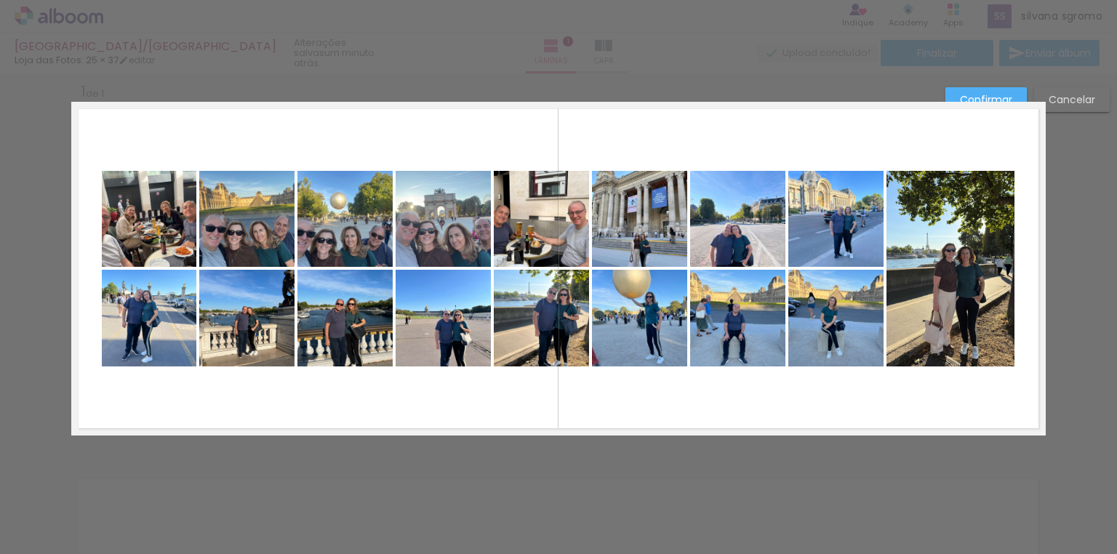
click at [158, 215] on quentale-photo at bounding box center [149, 219] width 95 height 96
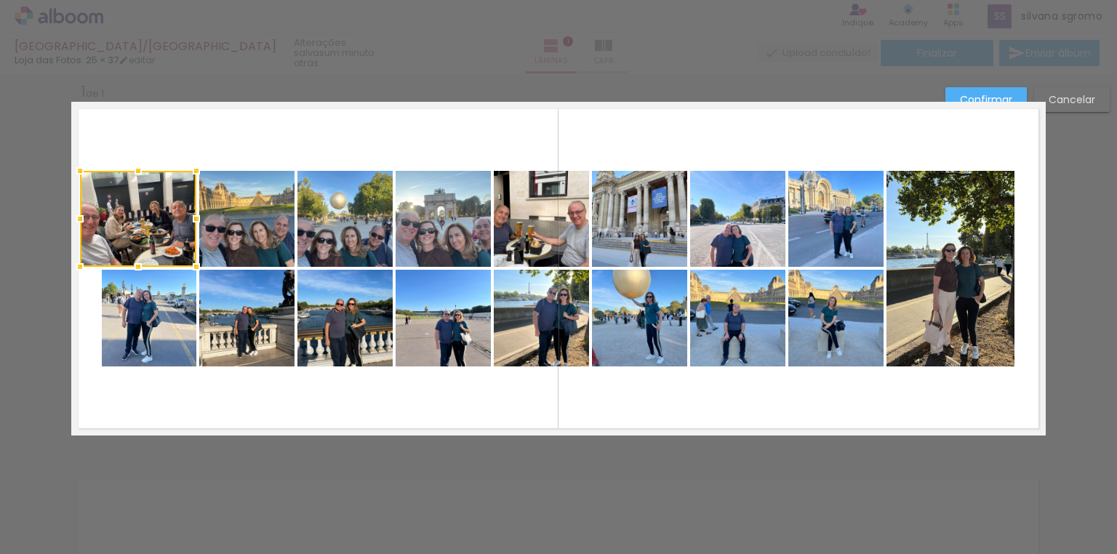
drag, startPoint x: 97, startPoint y: 218, endPoint x: 76, endPoint y: 220, distance: 21.9
click at [76, 220] on div at bounding box center [79, 218] width 29 height 29
click at [925, 289] on quentale-photo at bounding box center [950, 269] width 128 height 196
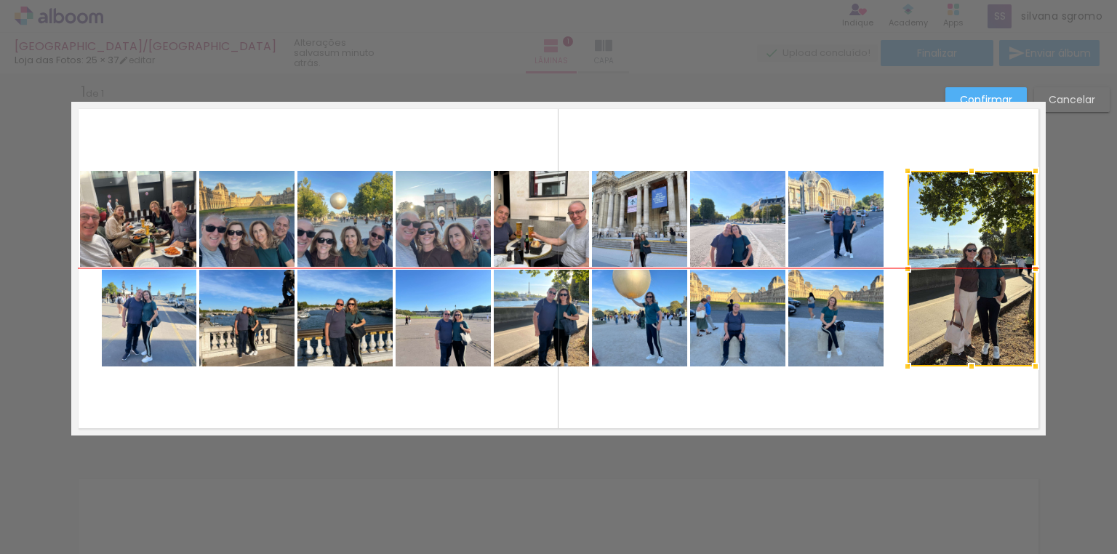
drag, startPoint x: 940, startPoint y: 297, endPoint x: 961, endPoint y: 295, distance: 21.2
click at [961, 295] on div at bounding box center [971, 269] width 128 height 196
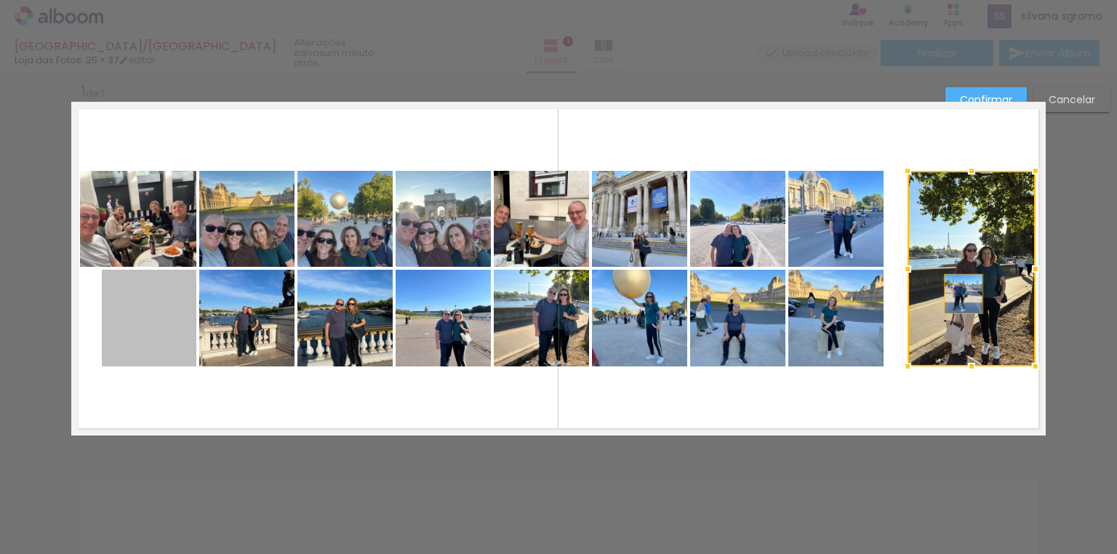
drag, startPoint x: 148, startPoint y: 321, endPoint x: 959, endPoint y: 294, distance: 811.3
click at [959, 294] on album-spread "1 de 1" at bounding box center [558, 269] width 974 height 334
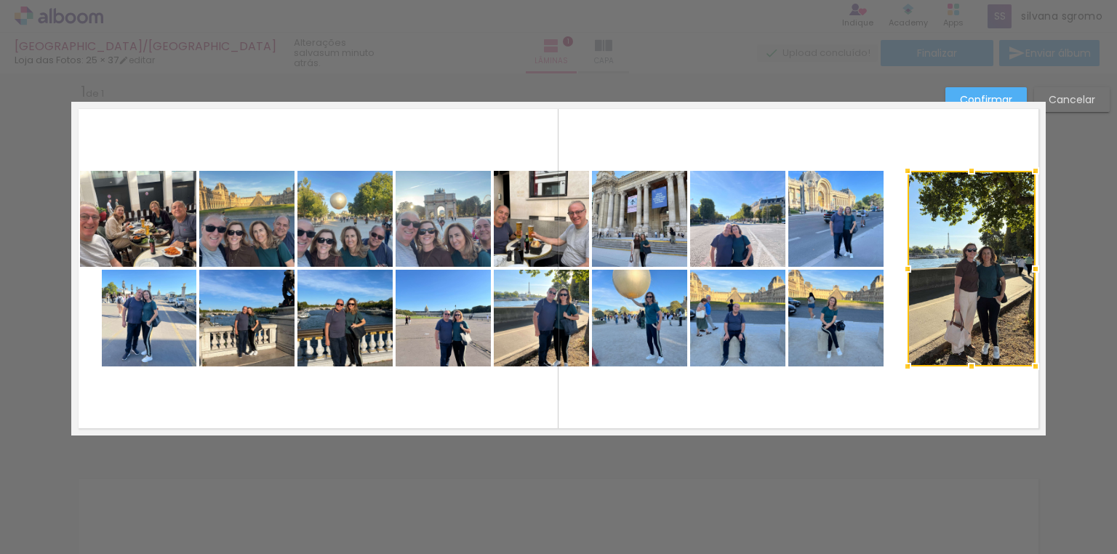
click at [864, 406] on quentale-layouter at bounding box center [558, 269] width 974 height 334
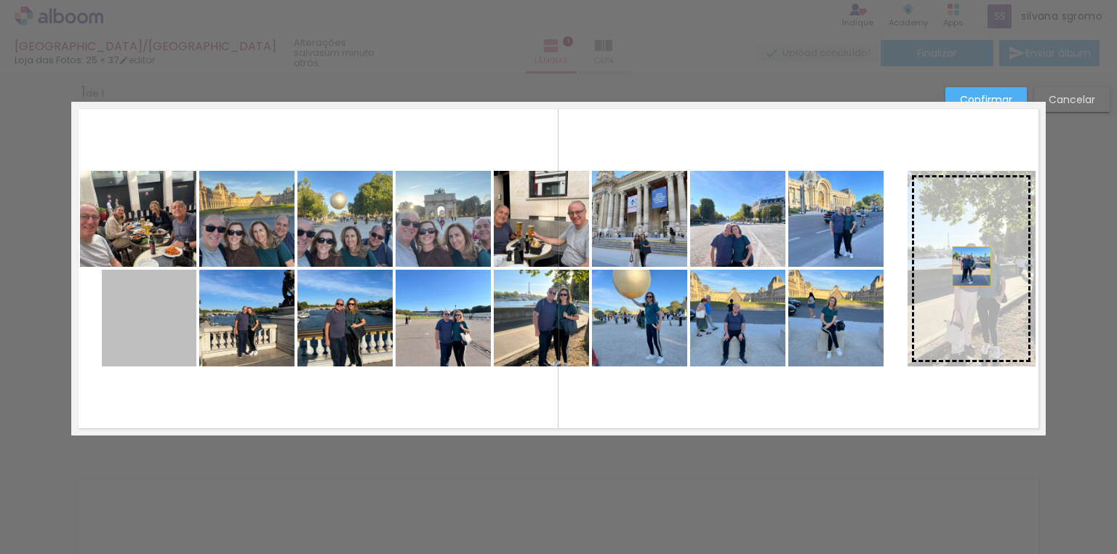
drag, startPoint x: 145, startPoint y: 318, endPoint x: 967, endPoint y: 266, distance: 824.1
click at [0, 0] on slot at bounding box center [0, 0] width 0 height 0
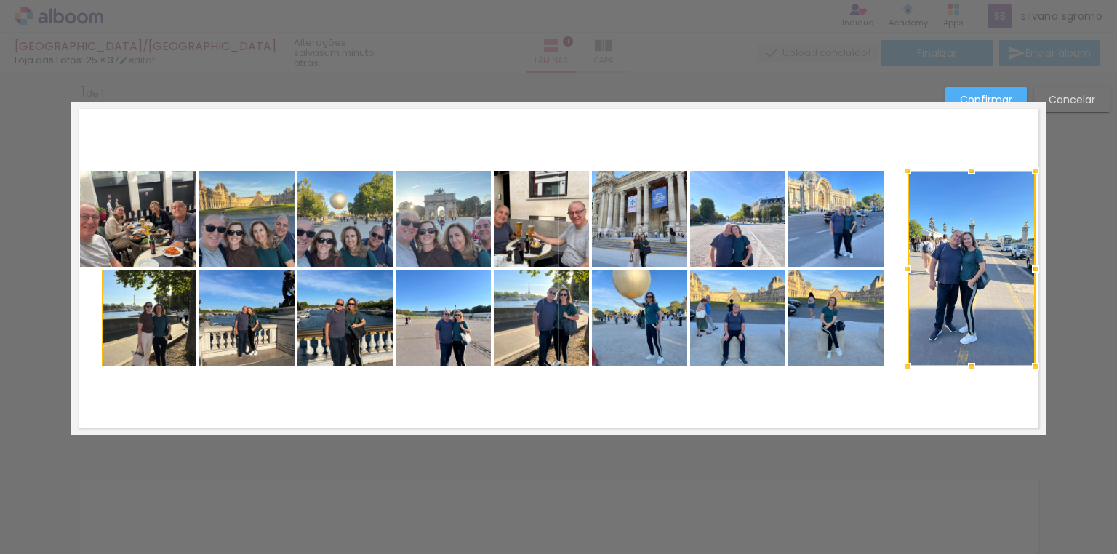
click at [858, 224] on quentale-photo at bounding box center [835, 219] width 95 height 96
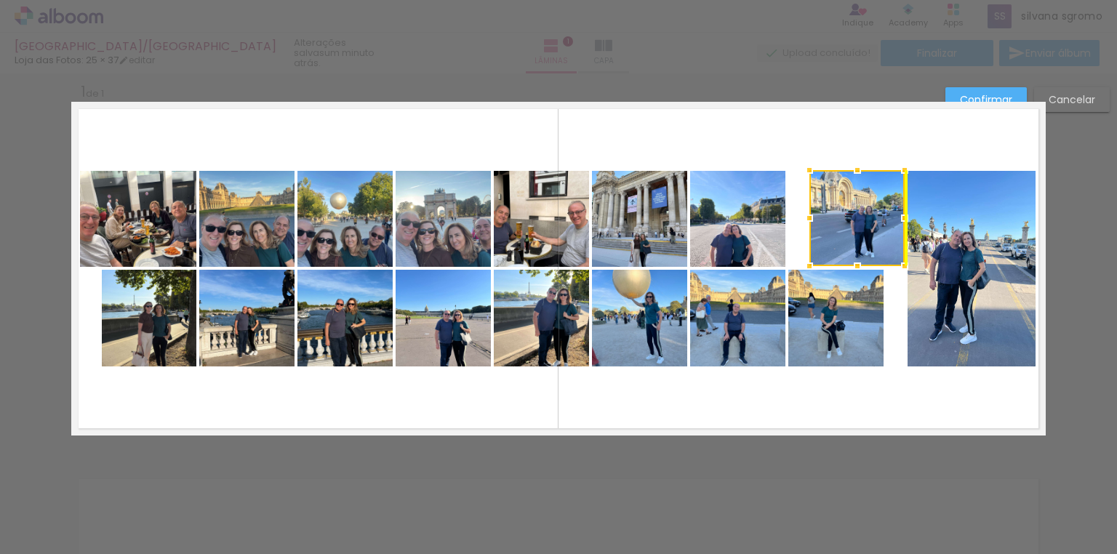
drag, startPoint x: 857, startPoint y: 233, endPoint x: 878, endPoint y: 233, distance: 21.1
click at [878, 233] on div at bounding box center [856, 218] width 95 height 96
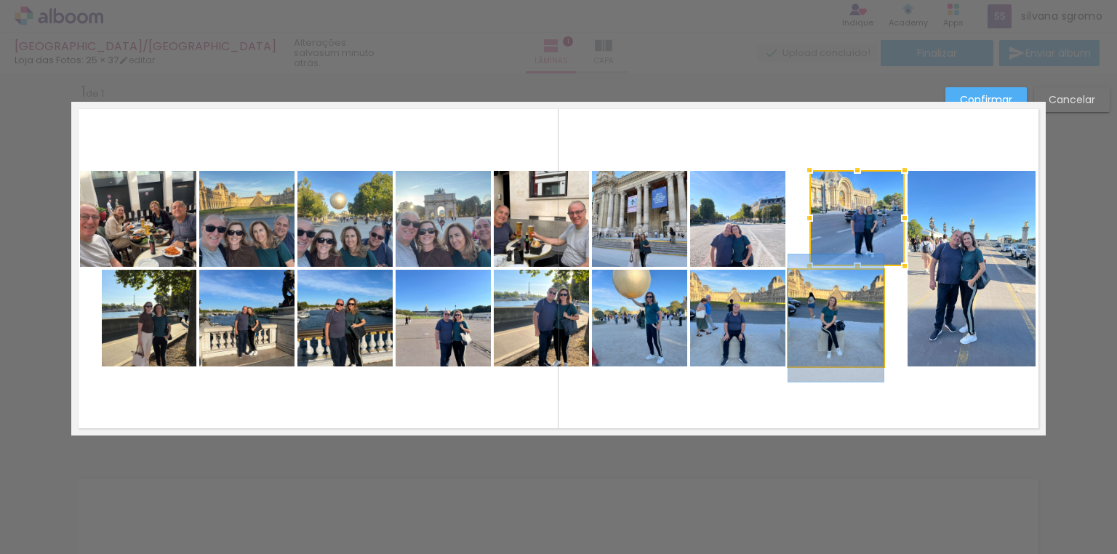
click at [813, 323] on quentale-photo at bounding box center [835, 318] width 95 height 97
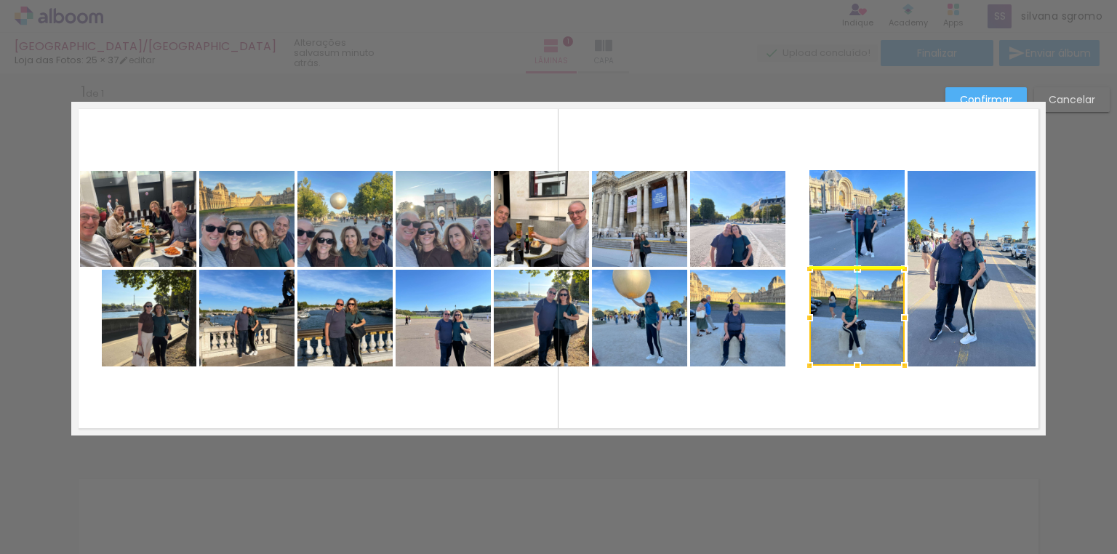
drag, startPoint x: 823, startPoint y: 329, endPoint x: 844, endPoint y: 329, distance: 21.1
click at [844, 329] on div at bounding box center [856, 317] width 95 height 97
click at [736, 319] on quentale-photo at bounding box center [737, 318] width 95 height 97
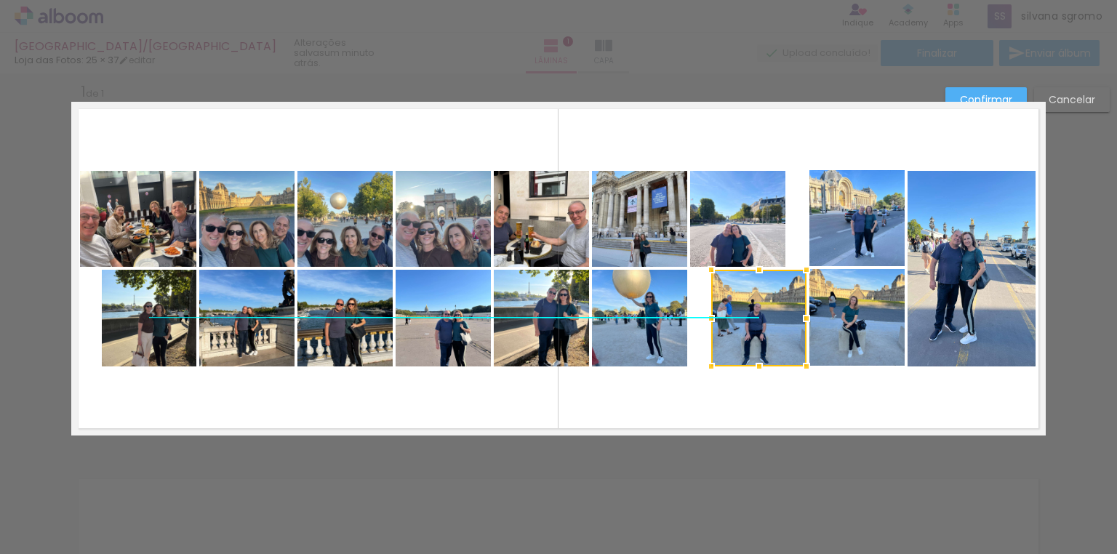
drag, startPoint x: 736, startPoint y: 320, endPoint x: 757, endPoint y: 320, distance: 21.1
click at [757, 320] on div at bounding box center [758, 318] width 95 height 97
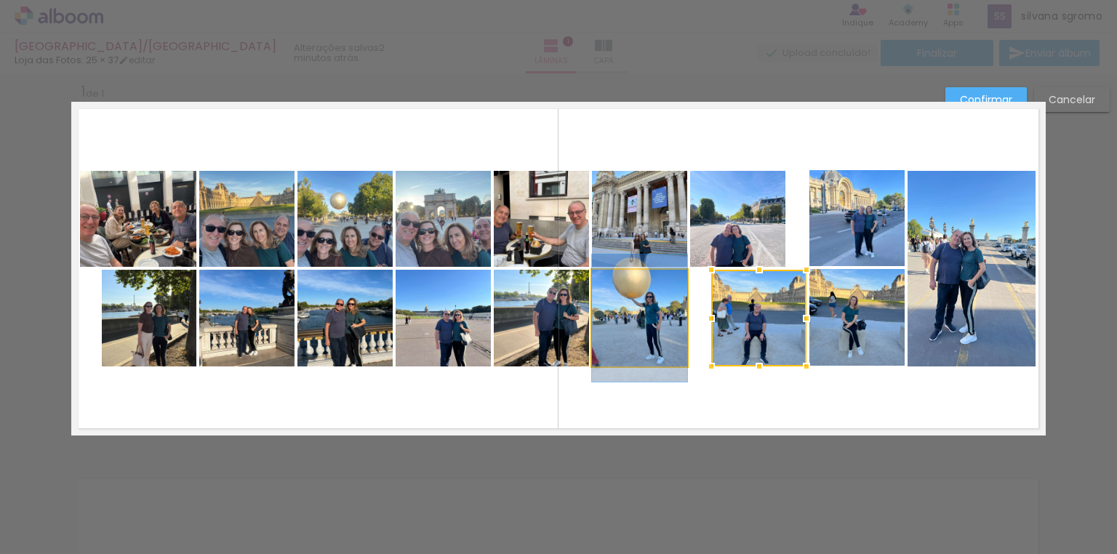
click at [661, 328] on quentale-photo at bounding box center [639, 318] width 95 height 97
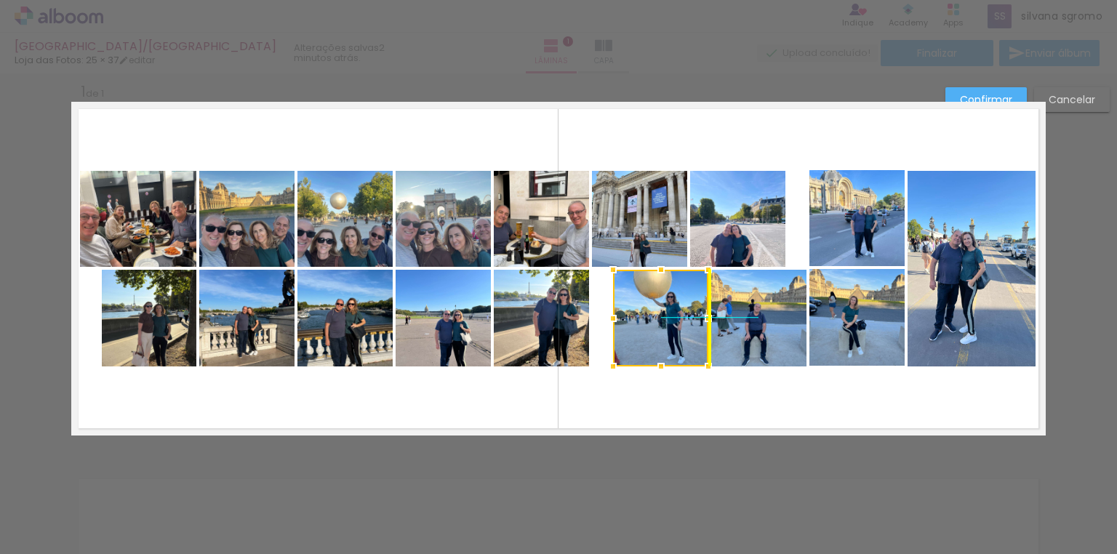
drag, startPoint x: 657, startPoint y: 332, endPoint x: 678, endPoint y: 331, distance: 20.4
click at [678, 331] on div at bounding box center [660, 318] width 95 height 97
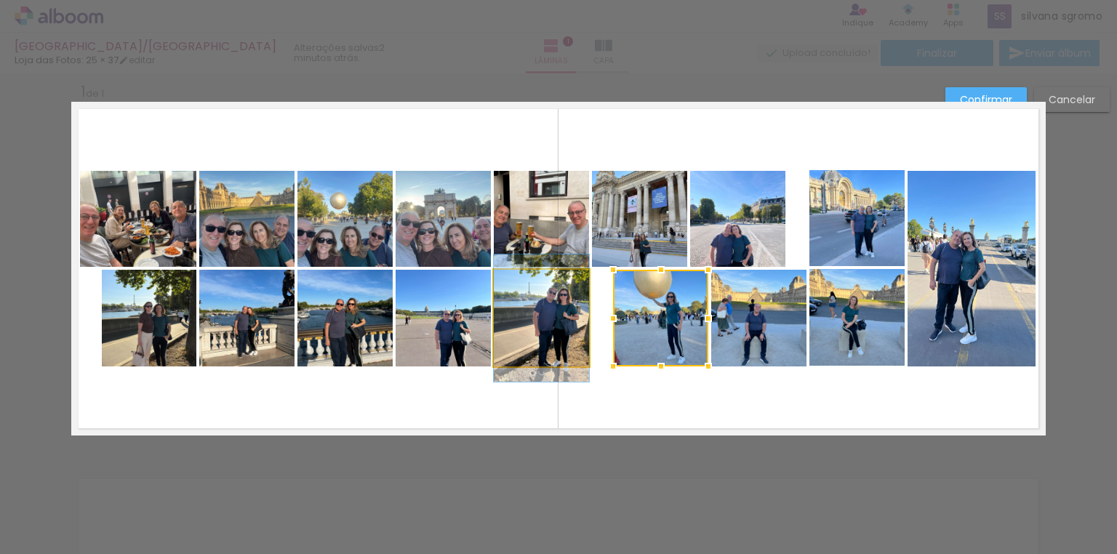
click at [531, 316] on quentale-photo at bounding box center [541, 318] width 95 height 97
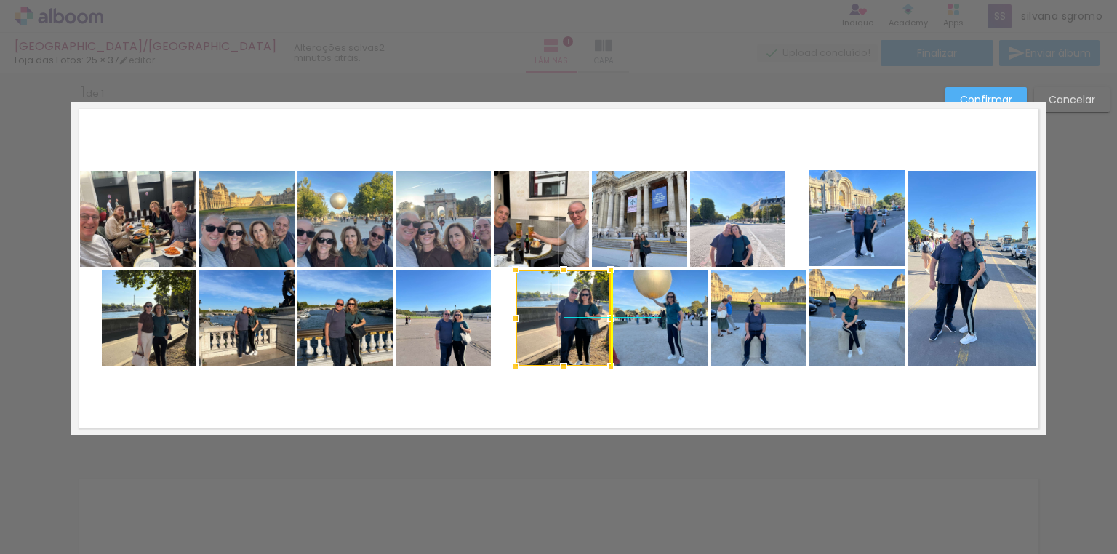
drag, startPoint x: 538, startPoint y: 324, endPoint x: 558, endPoint y: 324, distance: 20.4
click at [558, 324] on div at bounding box center [563, 318] width 95 height 97
click at [450, 323] on quentale-photo at bounding box center [443, 318] width 95 height 97
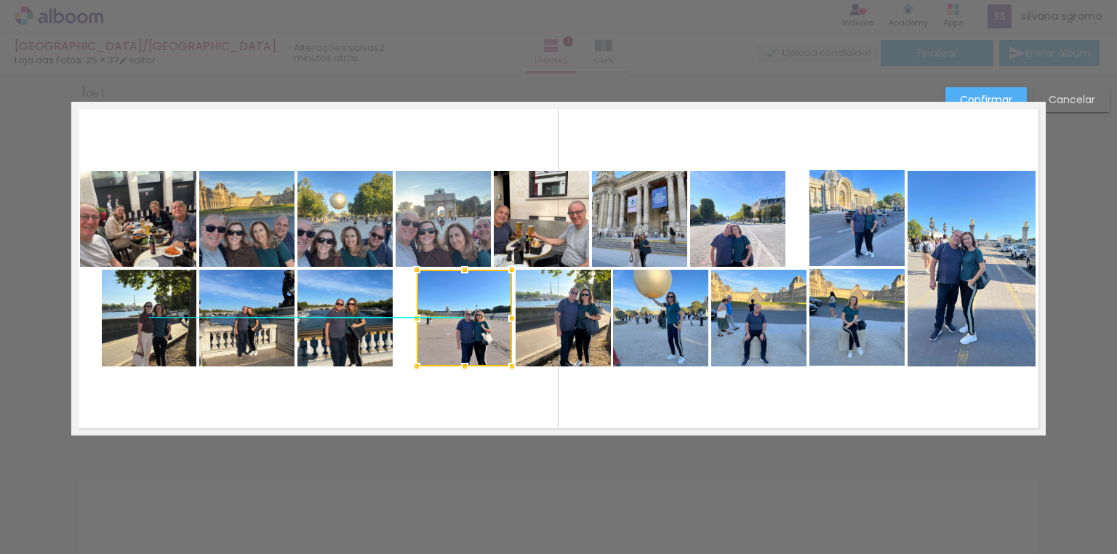
drag, startPoint x: 449, startPoint y: 328, endPoint x: 470, endPoint y: 328, distance: 21.1
click at [470, 328] on div at bounding box center [464, 318] width 95 height 97
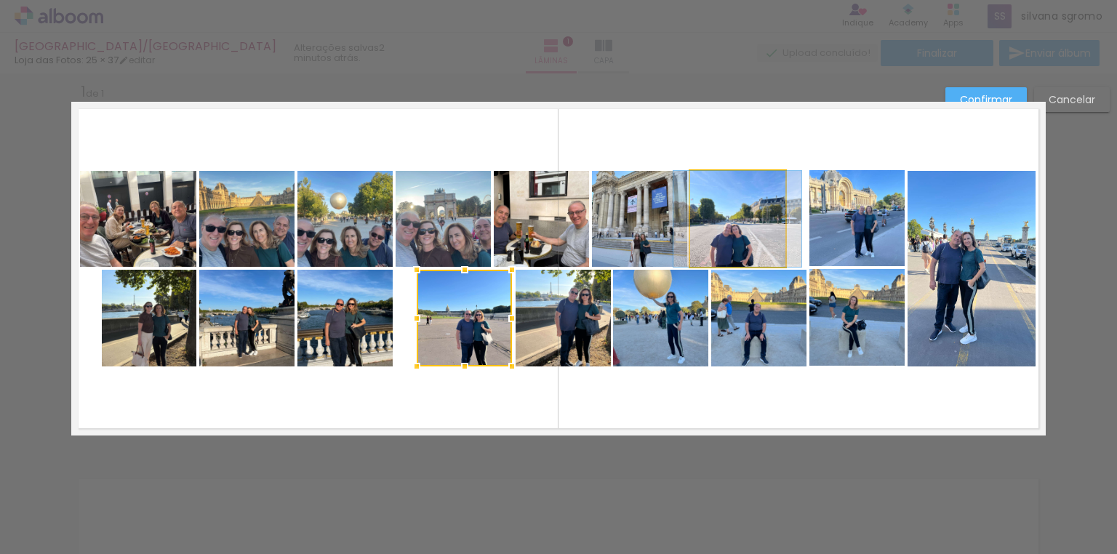
click at [730, 239] on quentale-photo at bounding box center [737, 219] width 95 height 96
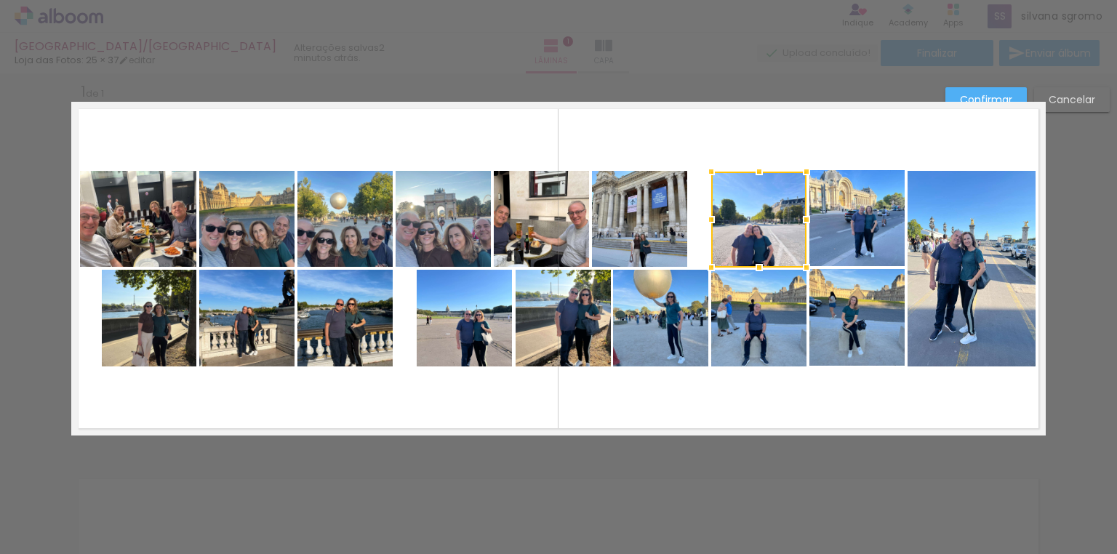
drag, startPoint x: 733, startPoint y: 238, endPoint x: 754, endPoint y: 239, distance: 21.1
click at [754, 239] on div at bounding box center [758, 220] width 95 height 96
click at [643, 209] on quentale-photo at bounding box center [639, 219] width 95 height 96
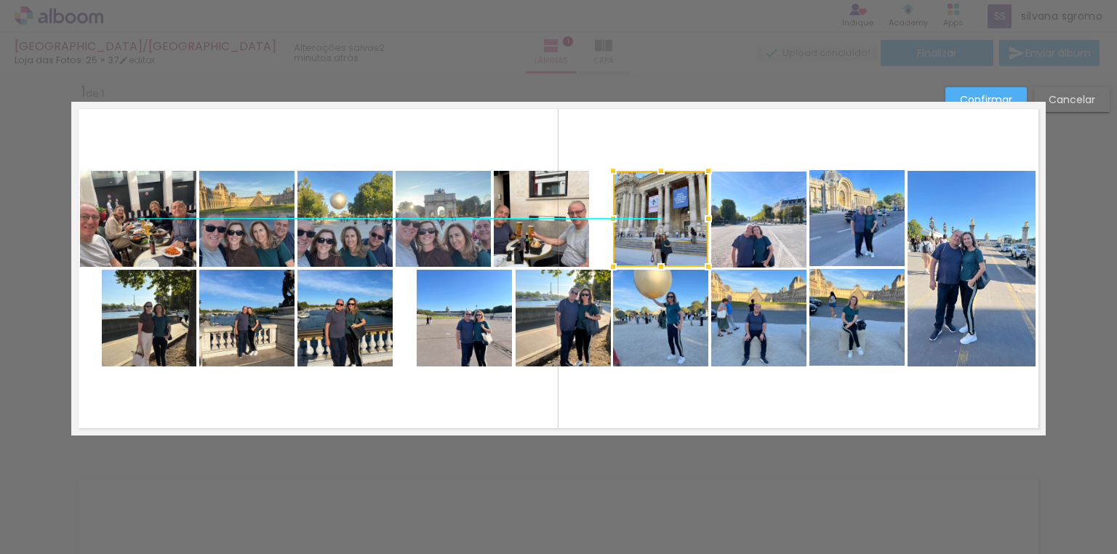
drag, startPoint x: 644, startPoint y: 222, endPoint x: 665, endPoint y: 222, distance: 21.1
click at [665, 222] on div at bounding box center [660, 219] width 95 height 96
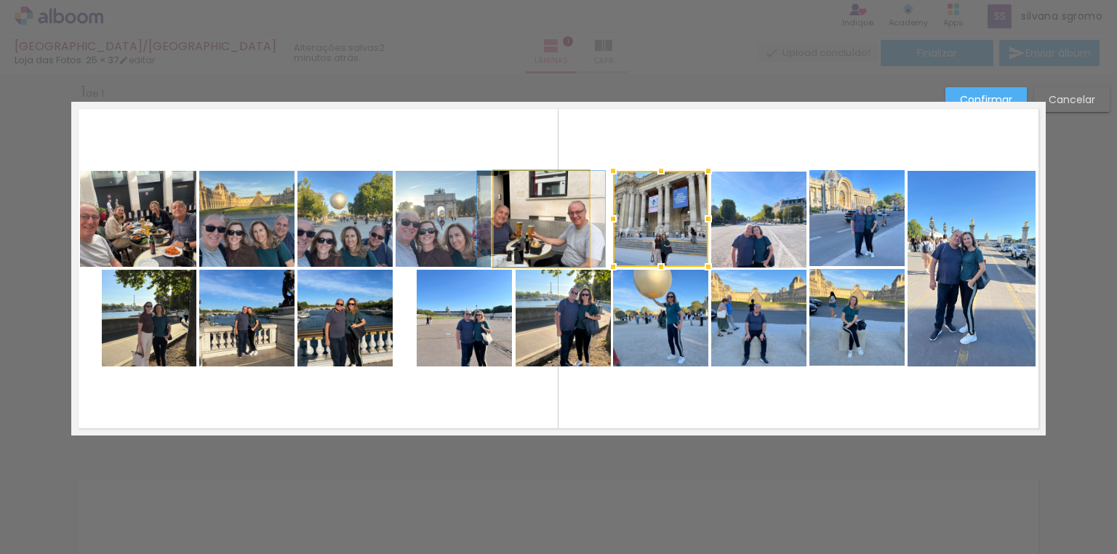
click at [548, 219] on quentale-photo at bounding box center [541, 219] width 95 height 96
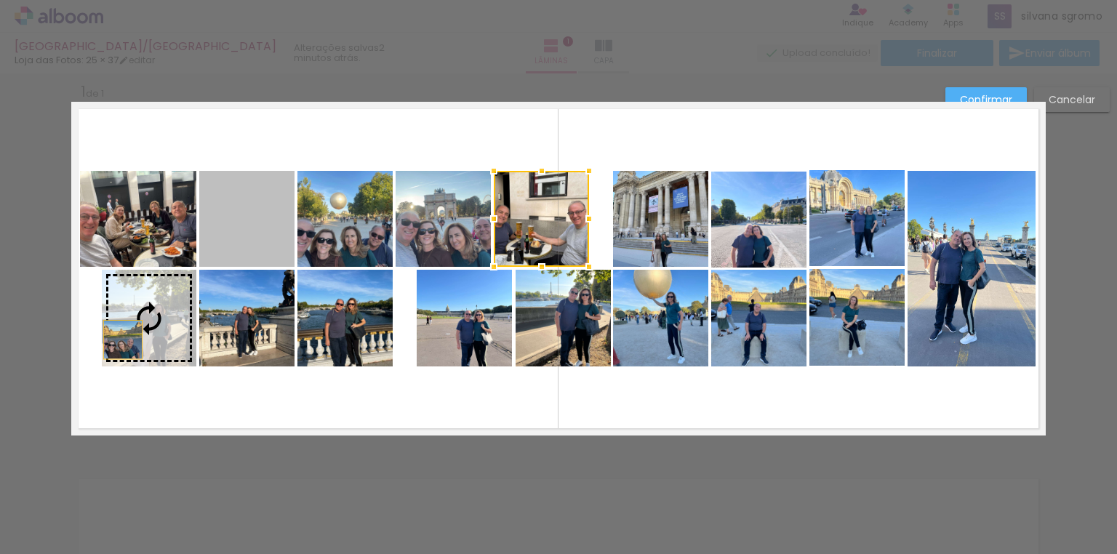
drag, startPoint x: 259, startPoint y: 223, endPoint x: 119, endPoint y: 340, distance: 182.3
click at [0, 0] on slot at bounding box center [0, 0] width 0 height 0
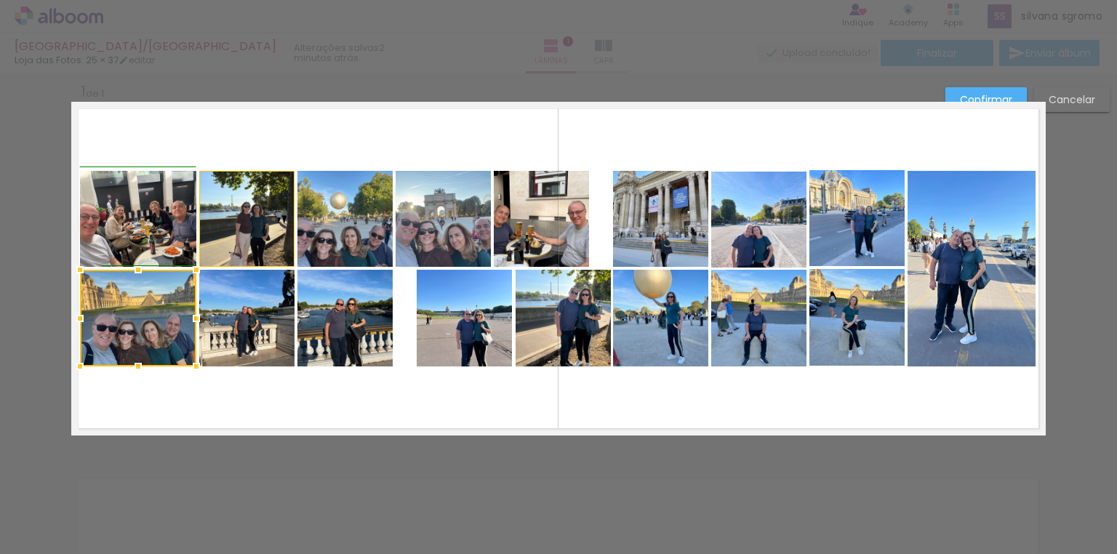
drag, startPoint x: 96, startPoint y: 319, endPoint x: 75, endPoint y: 323, distance: 21.4
click at [75, 323] on div at bounding box center [79, 318] width 29 height 29
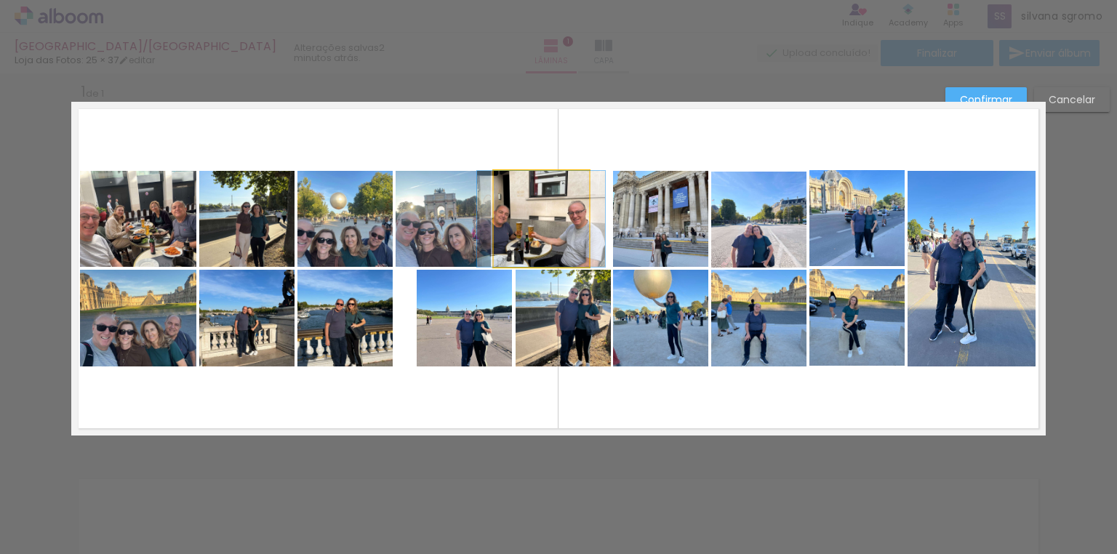
click at [565, 250] on quentale-photo at bounding box center [541, 219] width 95 height 96
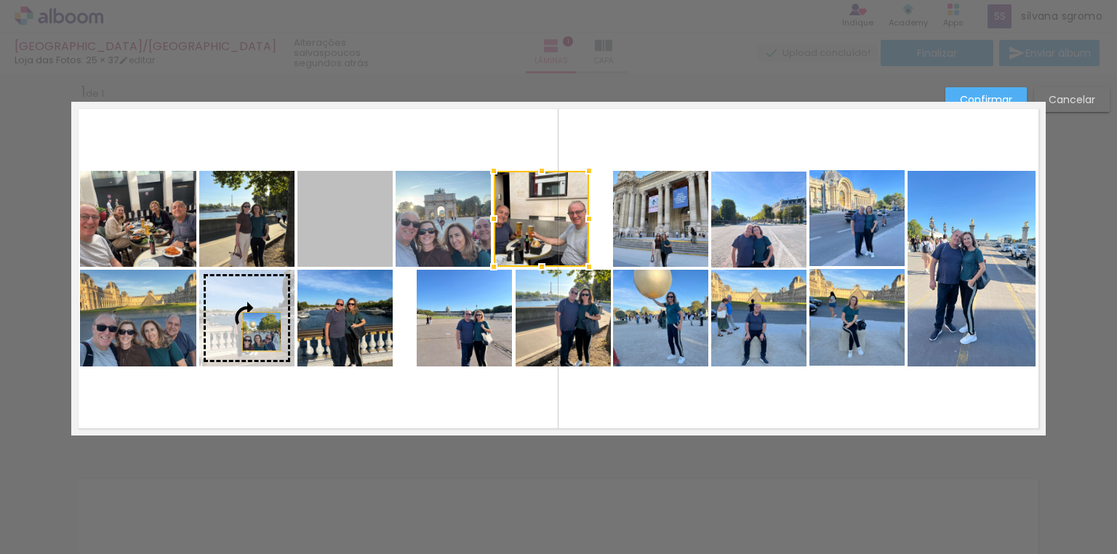
drag, startPoint x: 356, startPoint y: 241, endPoint x: 256, endPoint y: 332, distance: 134.4
click at [0, 0] on slot at bounding box center [0, 0] width 0 height 0
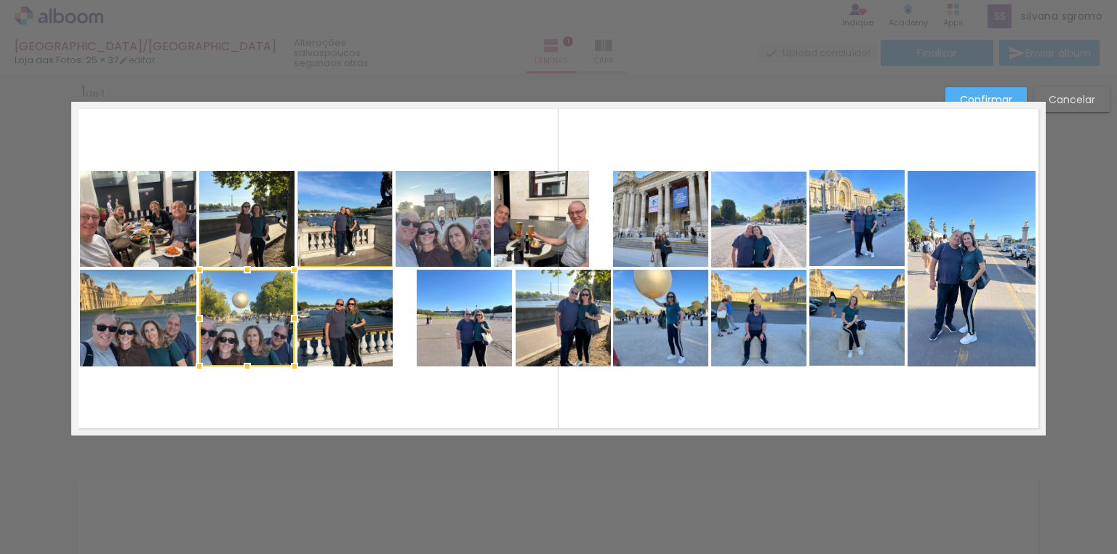
click at [332, 346] on quentale-photo at bounding box center [344, 318] width 95 height 97
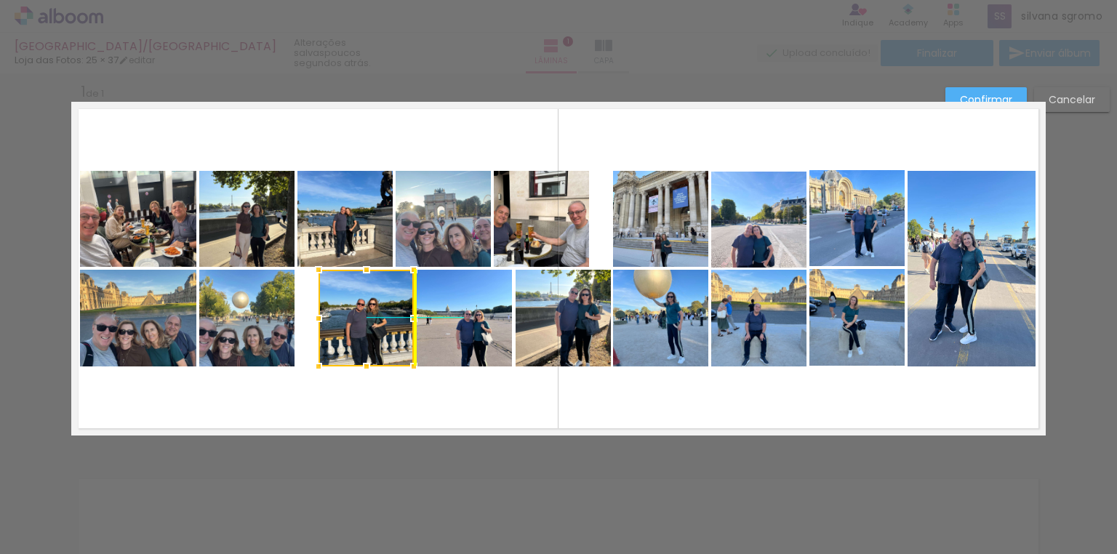
drag, startPoint x: 337, startPoint y: 348, endPoint x: 358, endPoint y: 350, distance: 20.5
click at [358, 350] on div at bounding box center [365, 318] width 95 height 97
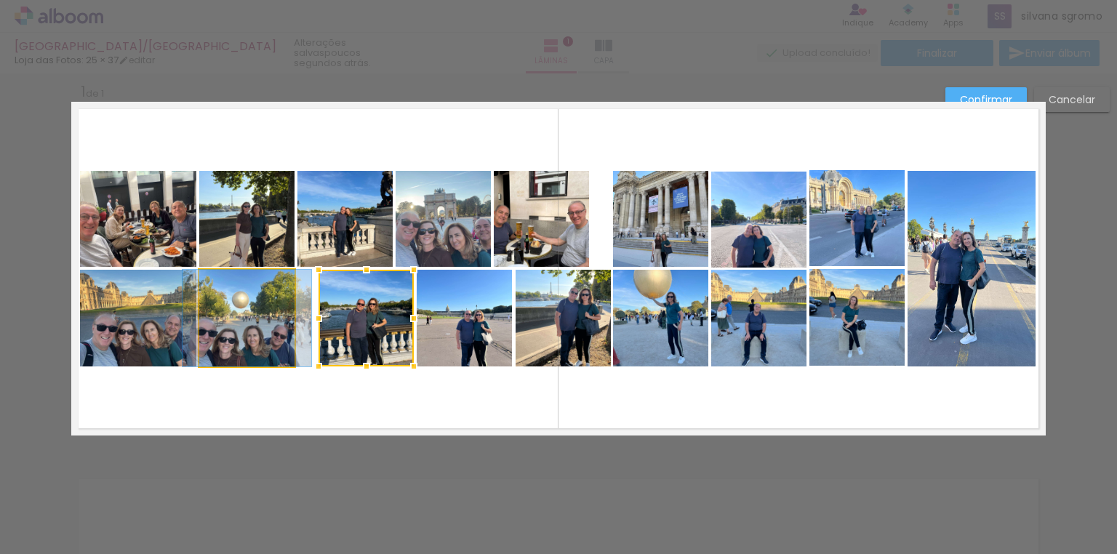
click at [268, 352] on quentale-photo at bounding box center [246, 318] width 95 height 97
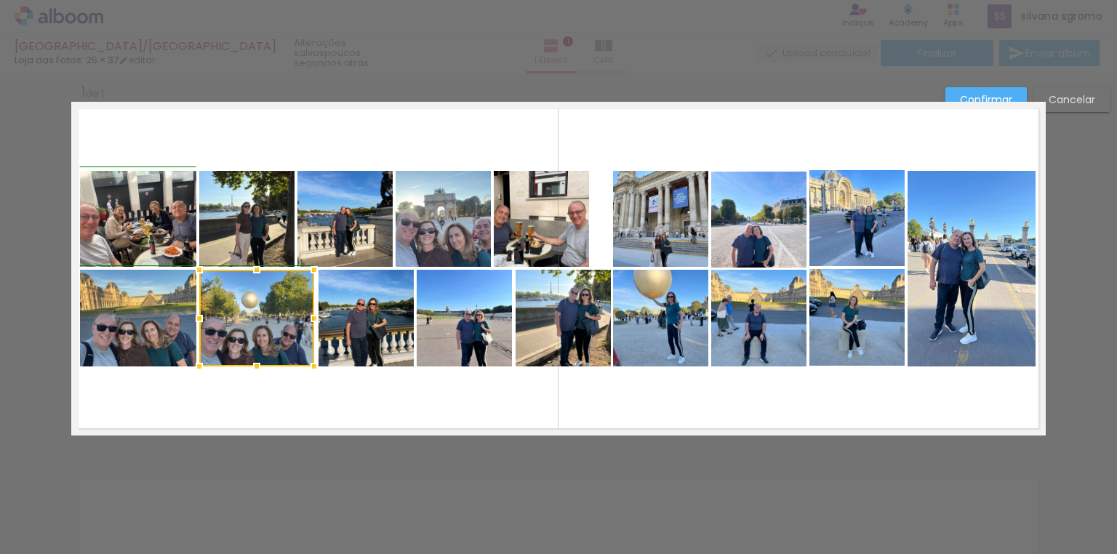
drag, startPoint x: 288, startPoint y: 321, endPoint x: 311, endPoint y: 320, distance: 23.3
click at [311, 320] on div at bounding box center [314, 318] width 29 height 29
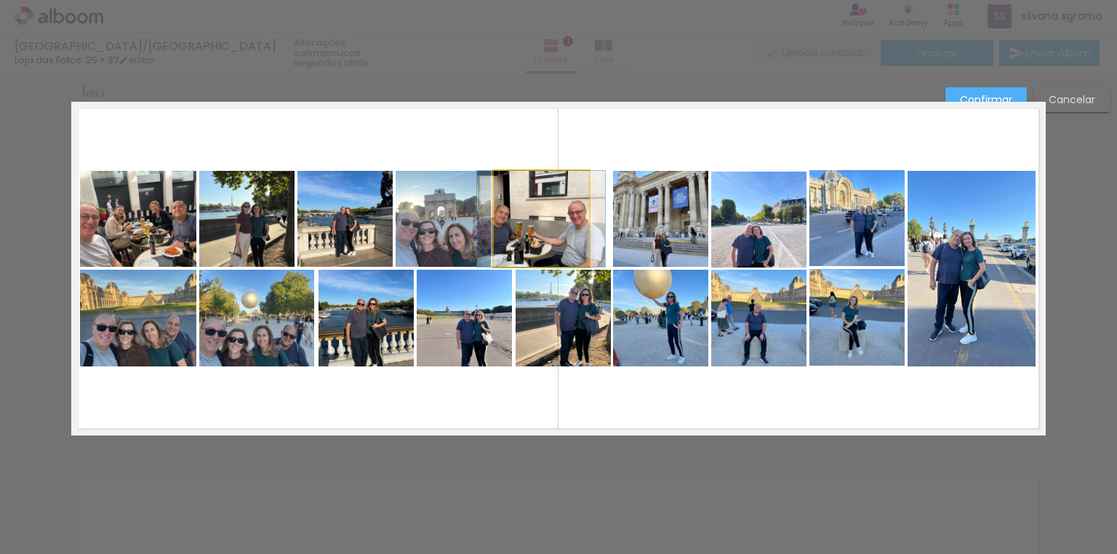
click at [564, 230] on quentale-photo at bounding box center [541, 219] width 95 height 96
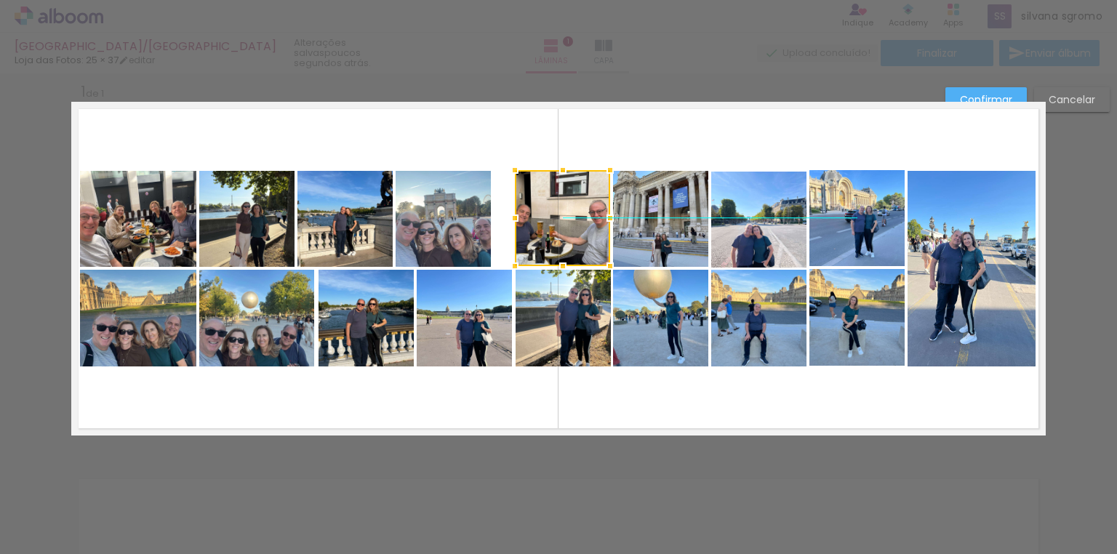
drag, startPoint x: 558, startPoint y: 236, endPoint x: 580, endPoint y: 236, distance: 21.1
click at [580, 236] on div at bounding box center [562, 218] width 95 height 96
click at [446, 239] on quentale-photo at bounding box center [443, 219] width 95 height 96
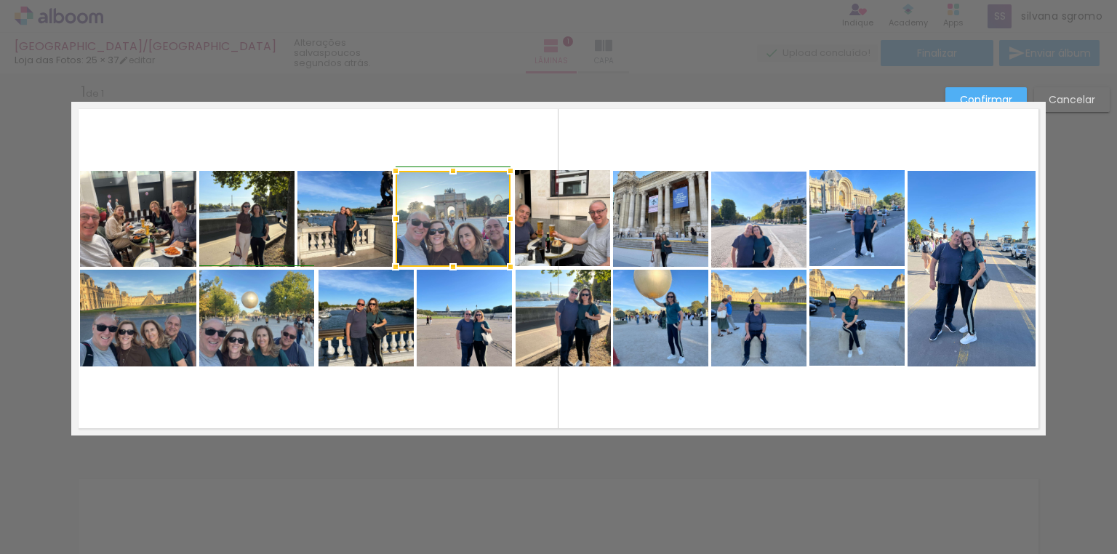
drag, startPoint x: 485, startPoint y: 218, endPoint x: 501, endPoint y: 217, distance: 16.1
click at [501, 217] on div at bounding box center [510, 218] width 29 height 29
click at [249, 209] on quentale-photo at bounding box center [246, 219] width 95 height 96
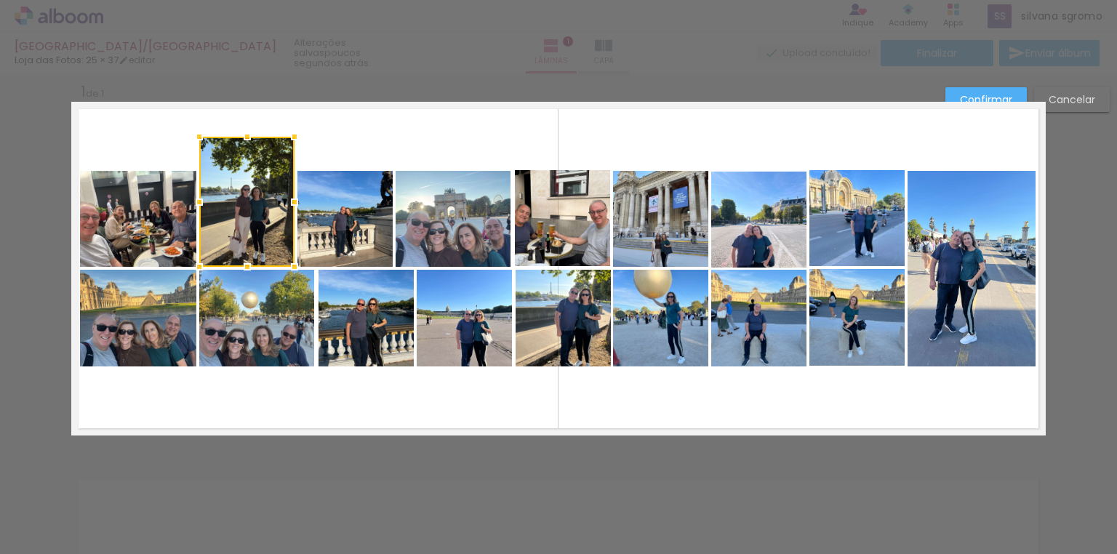
drag, startPoint x: 244, startPoint y: 172, endPoint x: 249, endPoint y: 137, distance: 34.7
click at [249, 137] on div at bounding box center [247, 136] width 29 height 29
click at [353, 209] on quentale-photo at bounding box center [344, 219] width 95 height 96
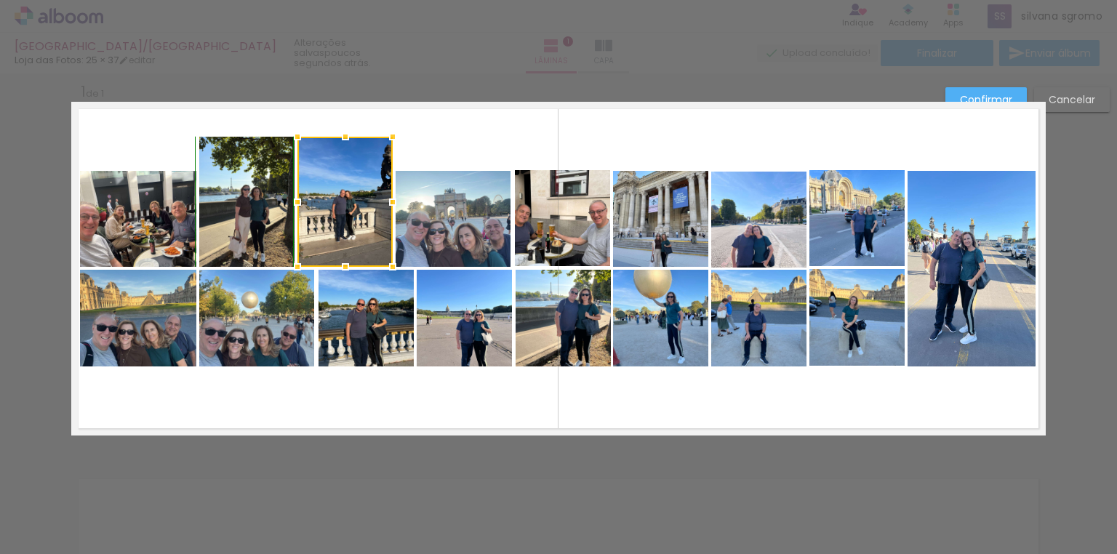
drag, startPoint x: 340, startPoint y: 170, endPoint x: 348, endPoint y: 140, distance: 31.6
click at [348, 140] on div at bounding box center [345, 136] width 29 height 29
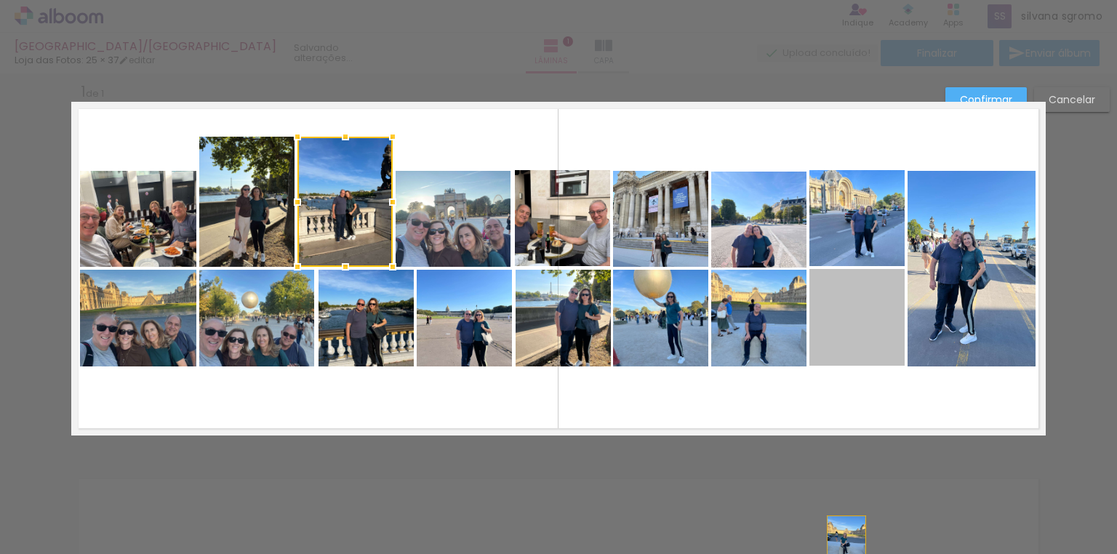
drag, startPoint x: 867, startPoint y: 321, endPoint x: 844, endPoint y: 535, distance: 215.0
click at [843, 535] on div "Inserir lâmina 1 de 1 Confirmar Cancelar" at bounding box center [558, 447] width 1117 height 775
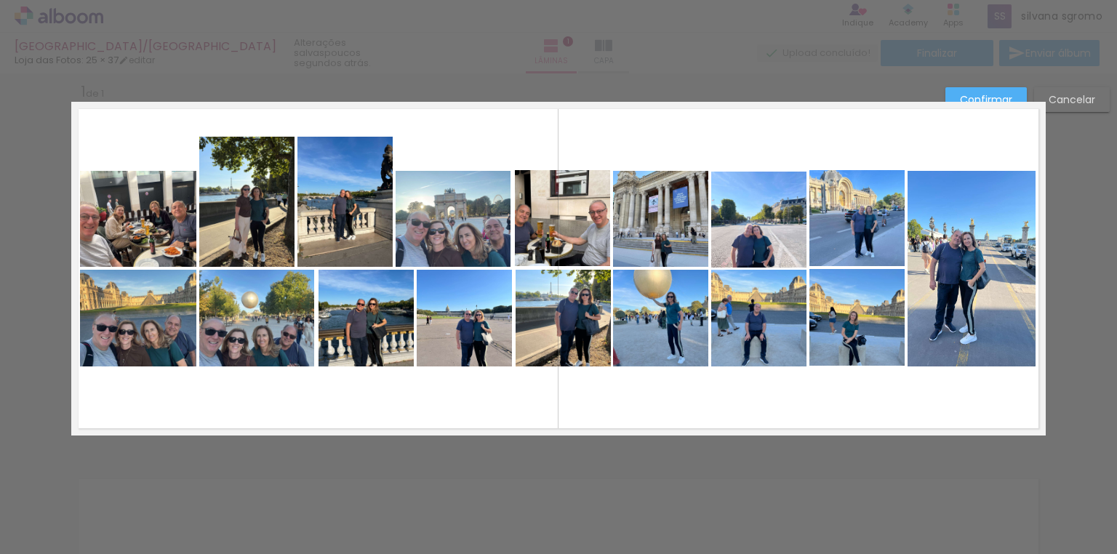
click at [976, 91] on paper-button "Confirmar" at bounding box center [985, 99] width 81 height 25
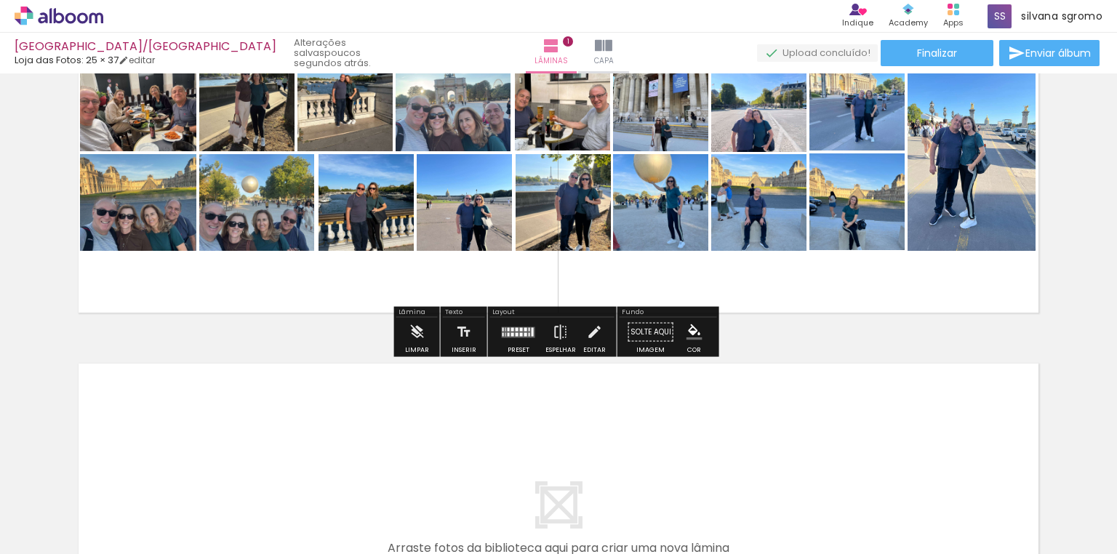
scroll to position [188, 0]
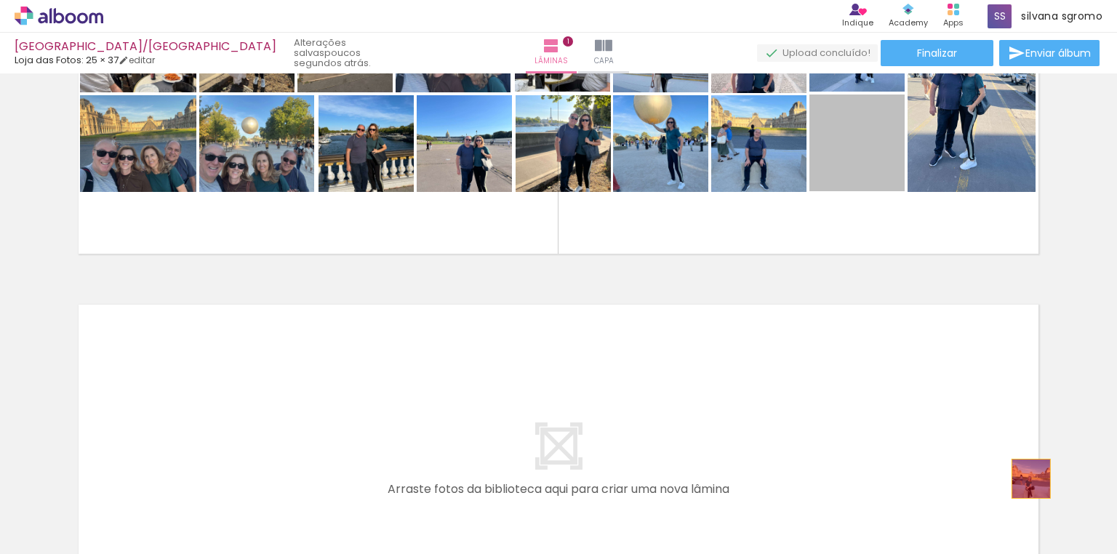
drag, startPoint x: 870, startPoint y: 172, endPoint x: 1035, endPoint y: 479, distance: 349.4
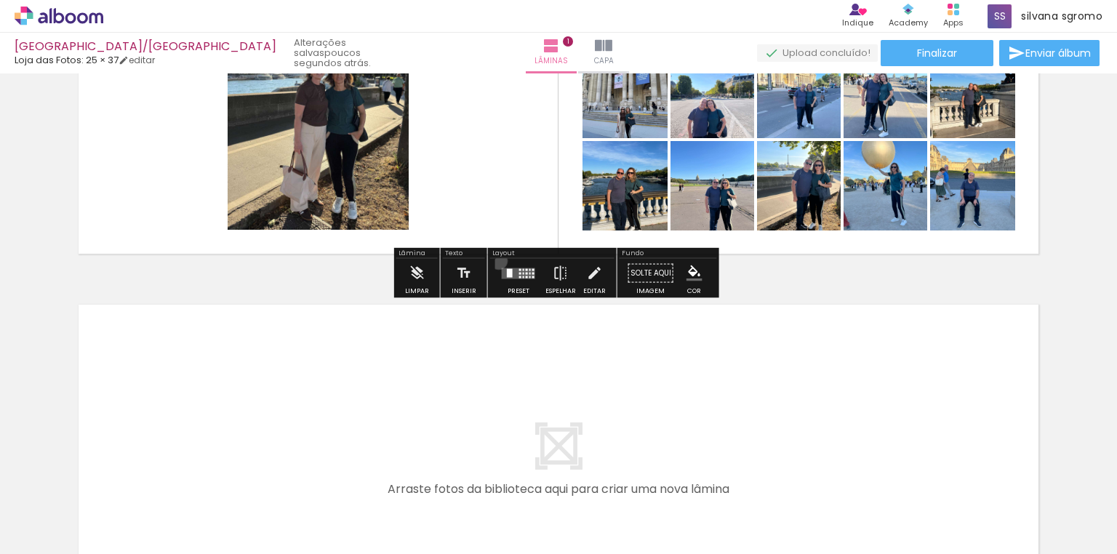
click at [499, 260] on div at bounding box center [518, 273] width 39 height 29
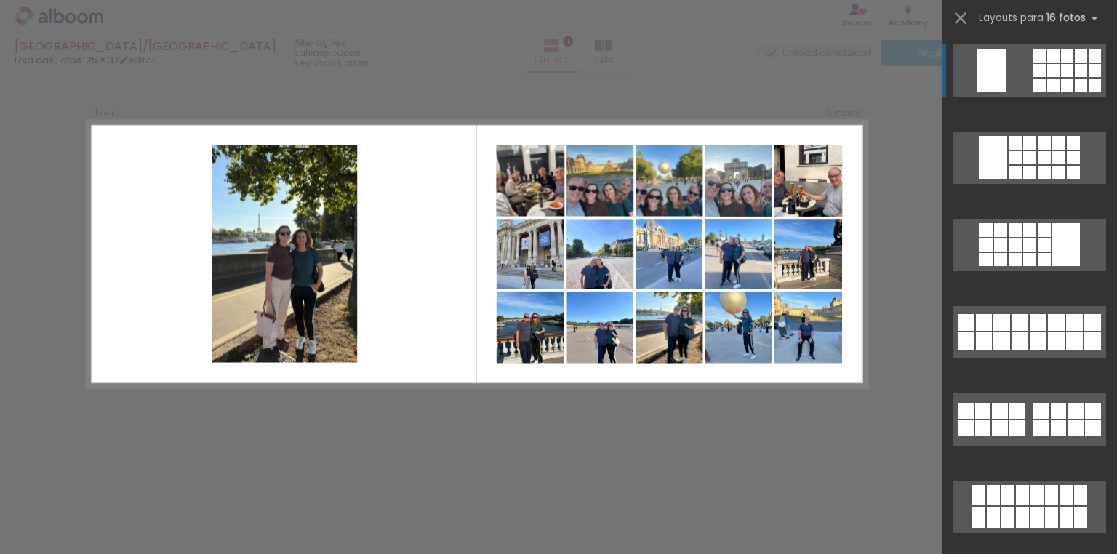
scroll to position [14, 0]
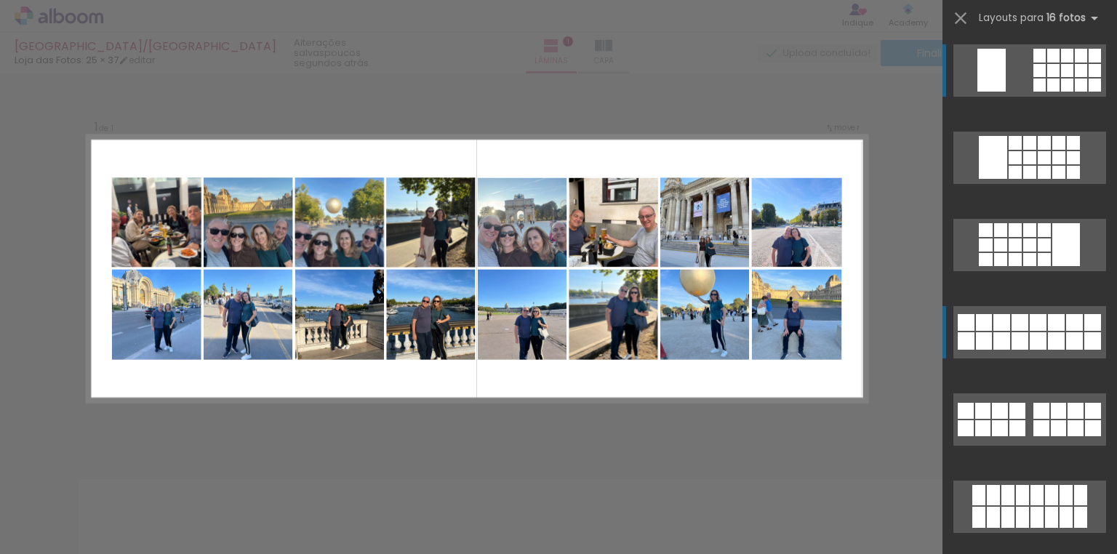
click at [1069, 324] on div at bounding box center [1074, 322] width 17 height 17
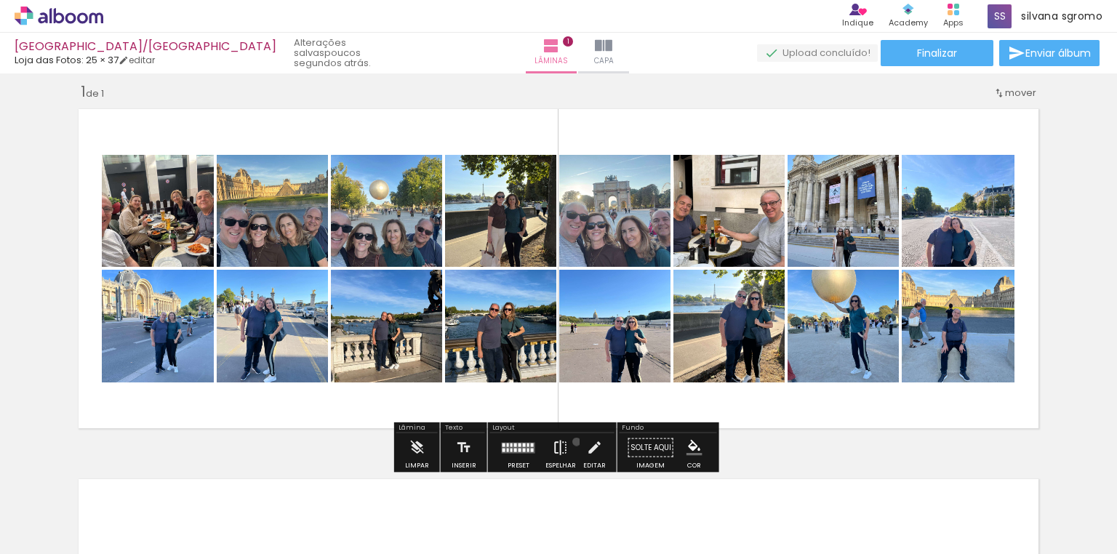
click at [573, 441] on paper-button "Espelhar" at bounding box center [561, 451] width 38 height 37
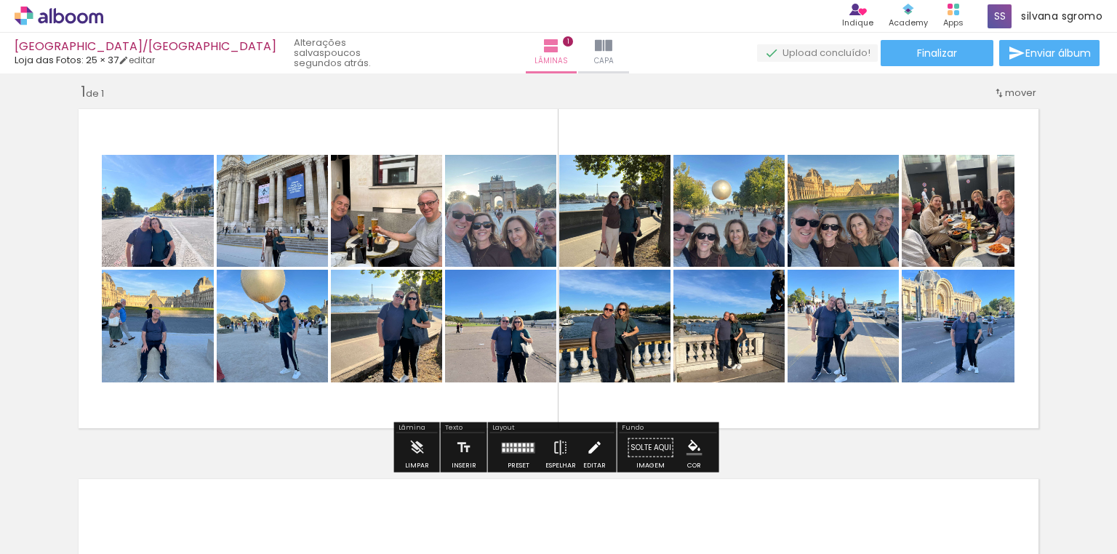
click at [589, 448] on iron-icon at bounding box center [594, 447] width 16 height 29
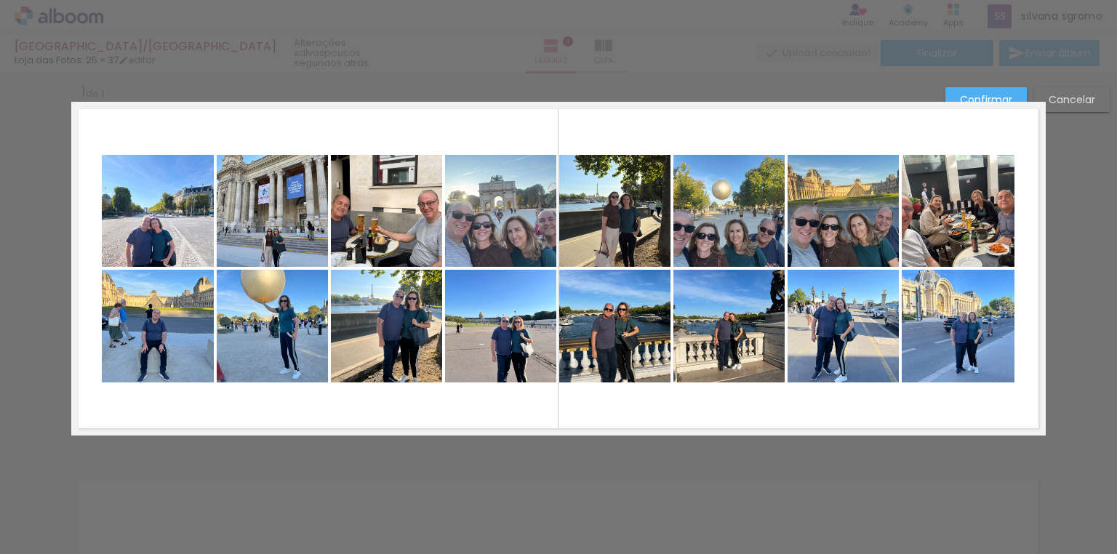
click at [967, 232] on quentale-photo at bounding box center [958, 211] width 113 height 112
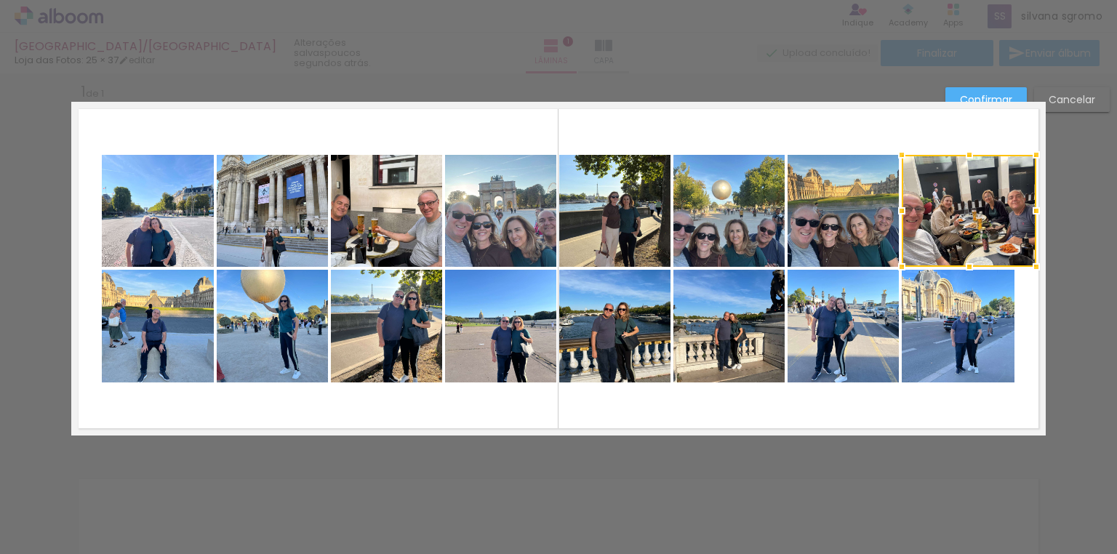
drag, startPoint x: 1010, startPoint y: 210, endPoint x: 1033, endPoint y: 210, distance: 22.5
click at [1033, 210] on div at bounding box center [1036, 210] width 29 height 29
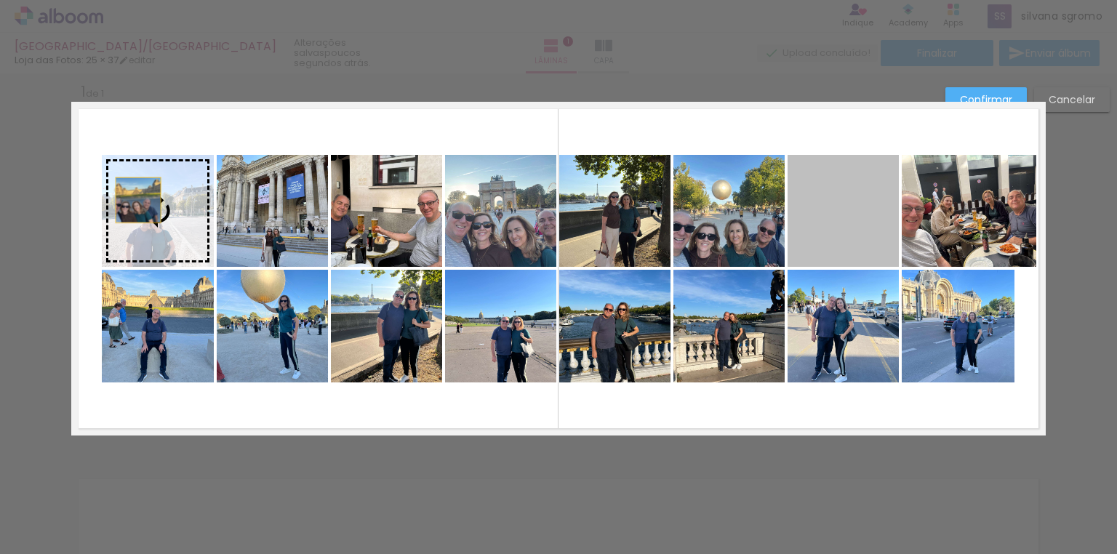
drag, startPoint x: 830, startPoint y: 237, endPoint x: 134, endPoint y: 201, distance: 697.6
click at [0, 0] on slot at bounding box center [0, 0] width 0 height 0
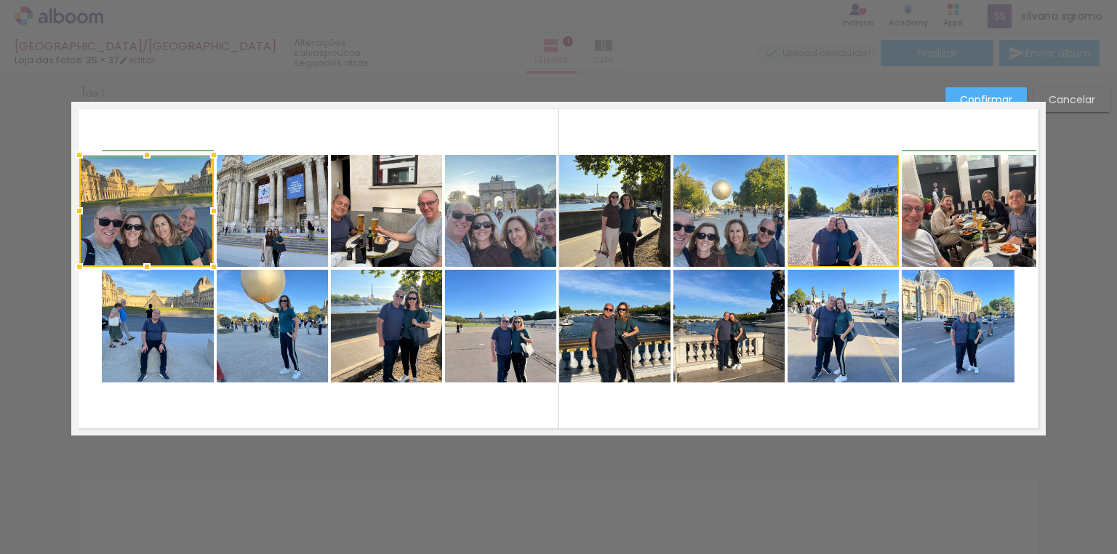
drag, startPoint x: 95, startPoint y: 212, endPoint x: 76, endPoint y: 209, distance: 19.1
click at [76, 209] on div at bounding box center [79, 210] width 29 height 29
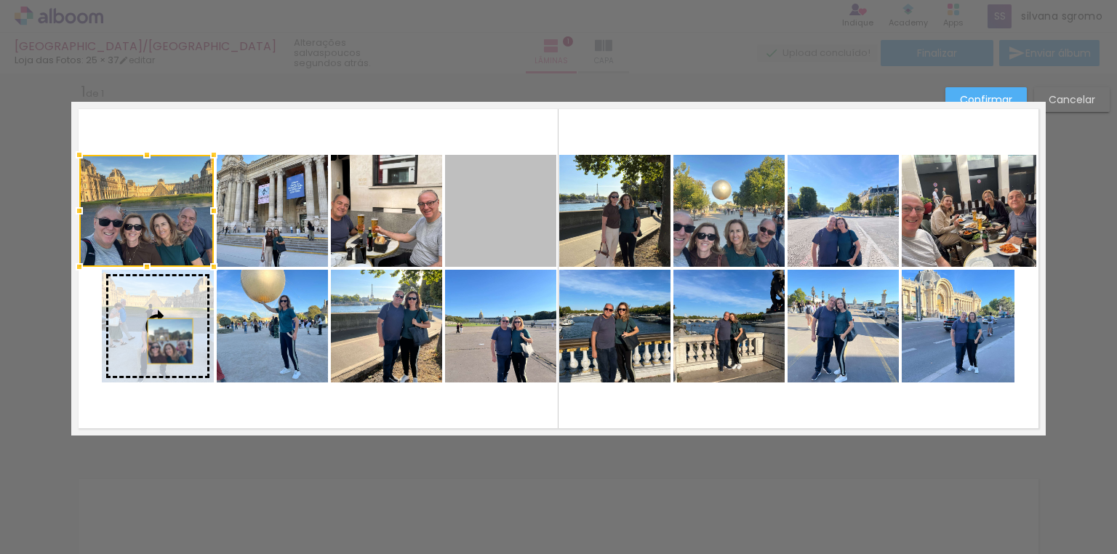
drag, startPoint x: 502, startPoint y: 234, endPoint x: 166, endPoint y: 341, distance: 353.2
click at [0, 0] on slot at bounding box center [0, 0] width 0 height 0
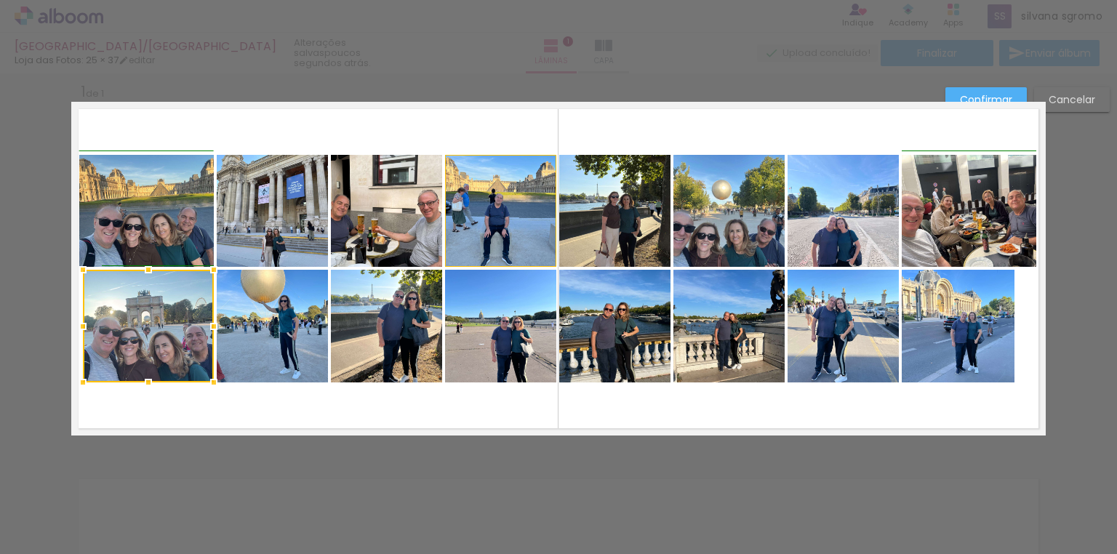
drag, startPoint x: 96, startPoint y: 326, endPoint x: 76, endPoint y: 326, distance: 20.4
click at [76, 326] on div at bounding box center [82, 326] width 29 height 29
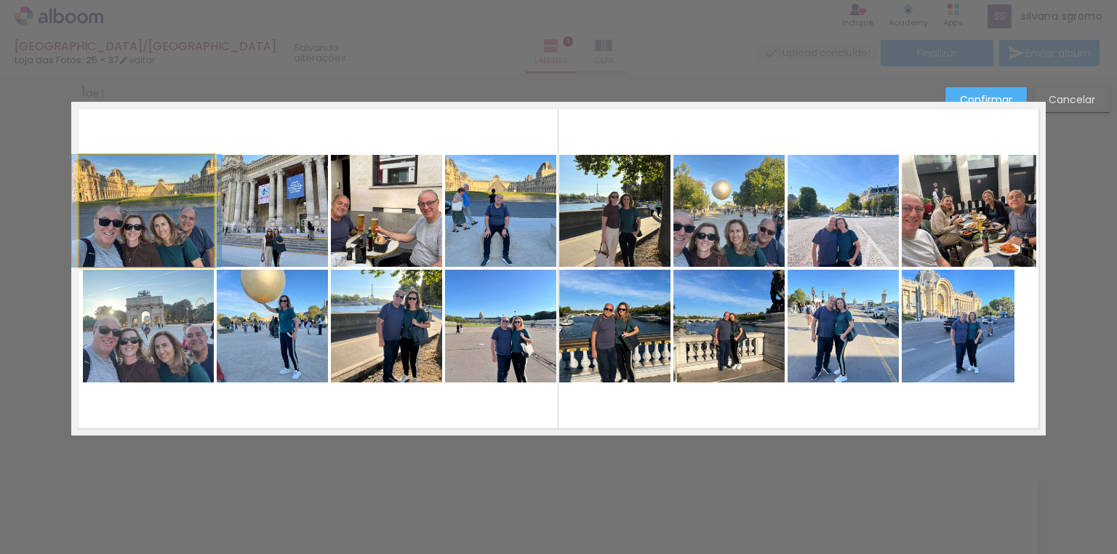
click at [166, 195] on quentale-photo at bounding box center [146, 211] width 135 height 112
click at [78, 212] on div at bounding box center [80, 210] width 29 height 29
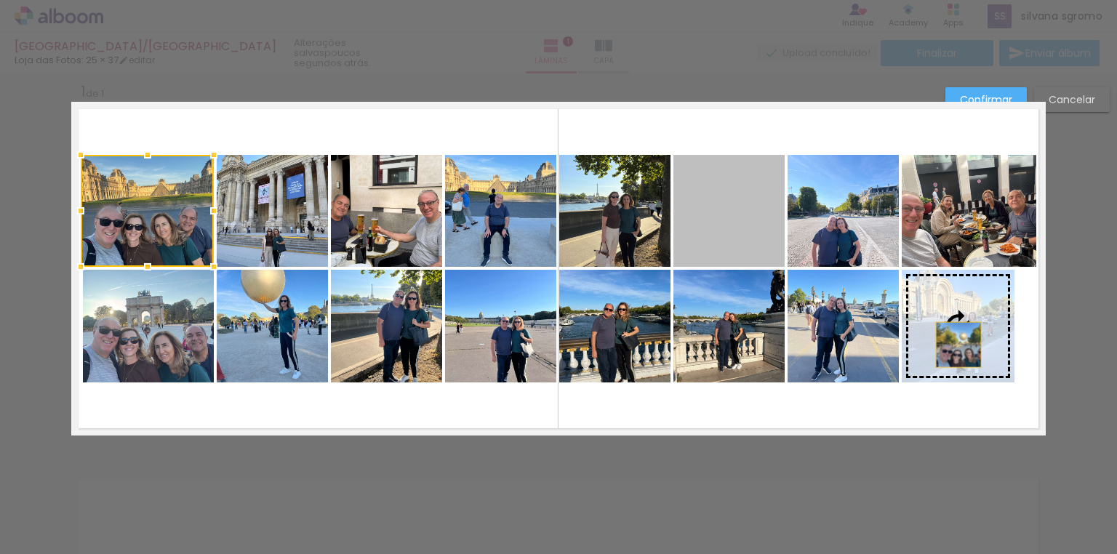
drag, startPoint x: 729, startPoint y: 241, endPoint x: 954, endPoint y: 345, distance: 247.3
click at [0, 0] on slot at bounding box center [0, 0] width 0 height 0
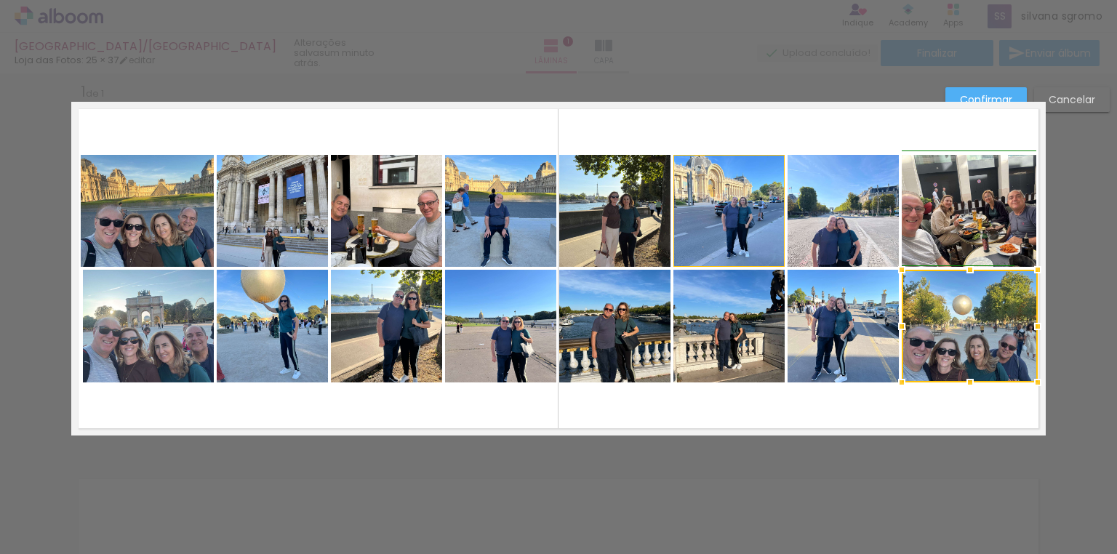
drag, startPoint x: 1012, startPoint y: 325, endPoint x: 1033, endPoint y: 324, distance: 21.1
click at [1033, 324] on div at bounding box center [1037, 326] width 29 height 29
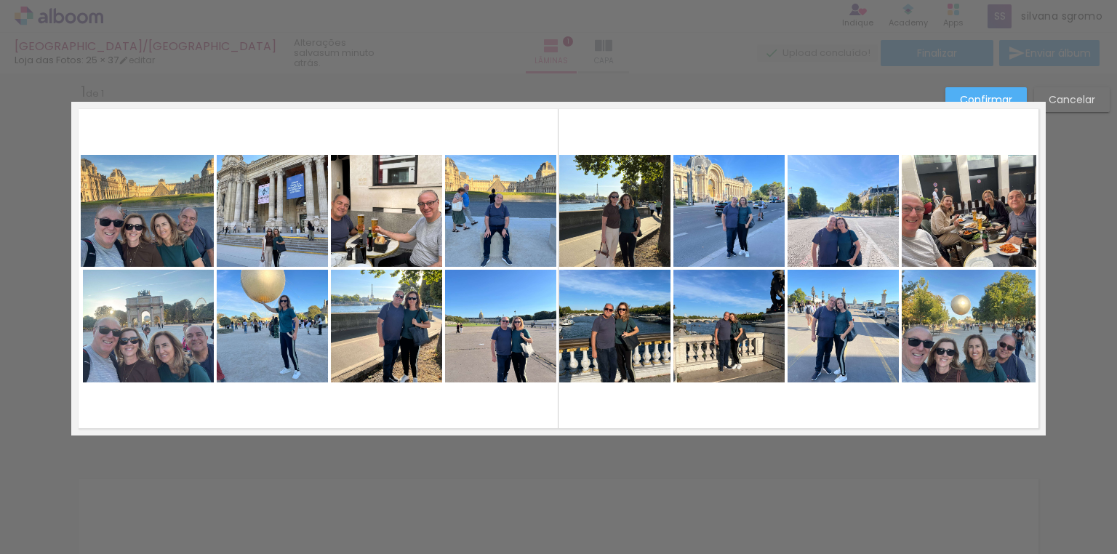
click at [948, 404] on quentale-layouter at bounding box center [558, 269] width 974 height 334
click at [619, 358] on quentale-photo at bounding box center [614, 326] width 111 height 113
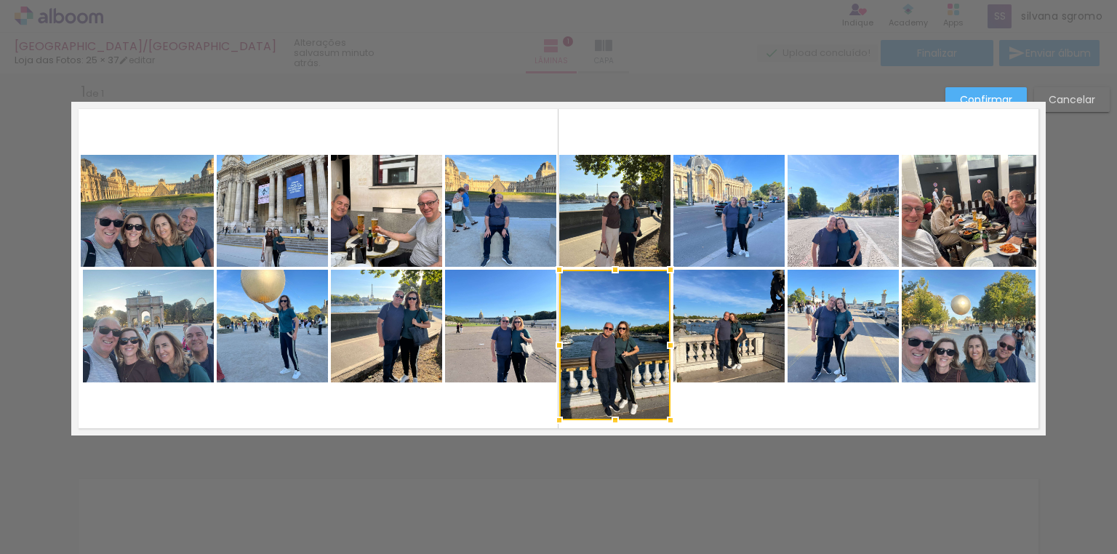
drag, startPoint x: 611, startPoint y: 385, endPoint x: 608, endPoint y: 422, distance: 37.9
click at [608, 422] on div at bounding box center [615, 420] width 29 height 29
click at [727, 358] on quentale-photo at bounding box center [728, 326] width 111 height 113
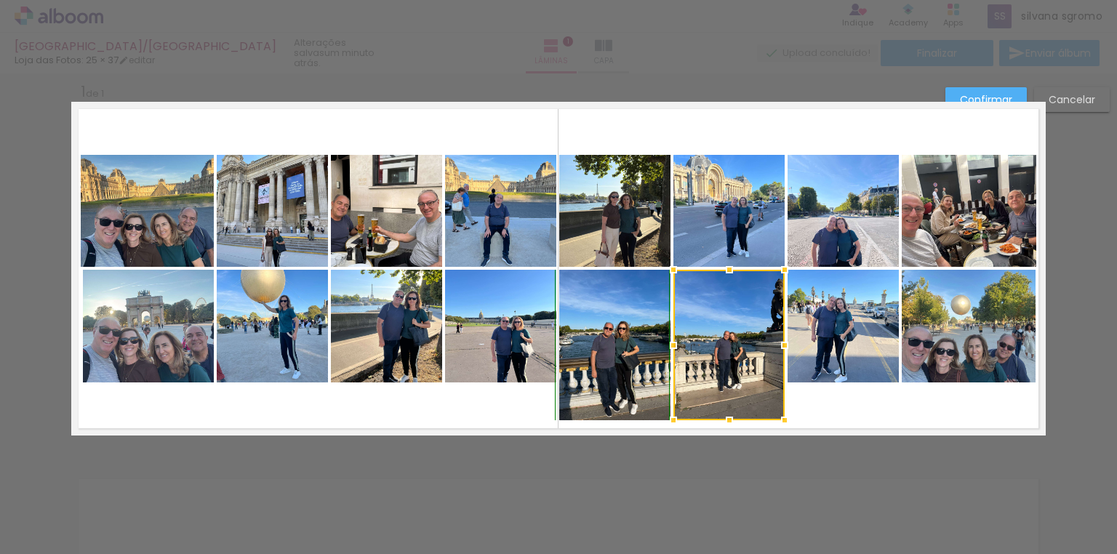
drag, startPoint x: 724, startPoint y: 384, endPoint x: 724, endPoint y: 416, distance: 32.0
click at [724, 416] on div at bounding box center [729, 420] width 29 height 29
click at [831, 372] on quentale-photo at bounding box center [843, 326] width 111 height 113
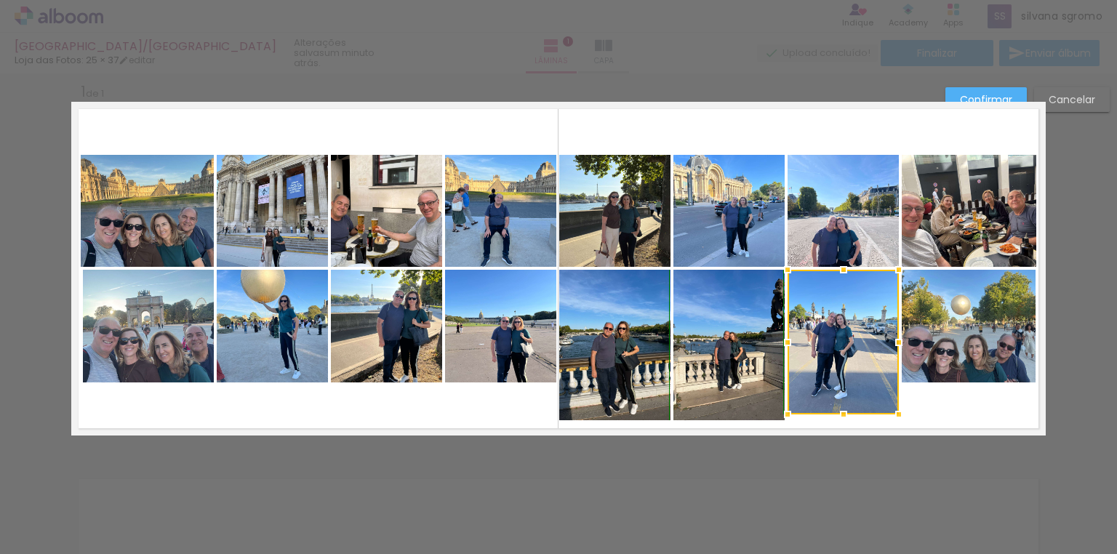
drag, startPoint x: 839, startPoint y: 387, endPoint x: 839, endPoint y: 429, distance: 42.2
click at [839, 429] on album-spread "1 de 1" at bounding box center [558, 269] width 974 height 334
click at [854, 185] on quentale-photo at bounding box center [843, 211] width 111 height 112
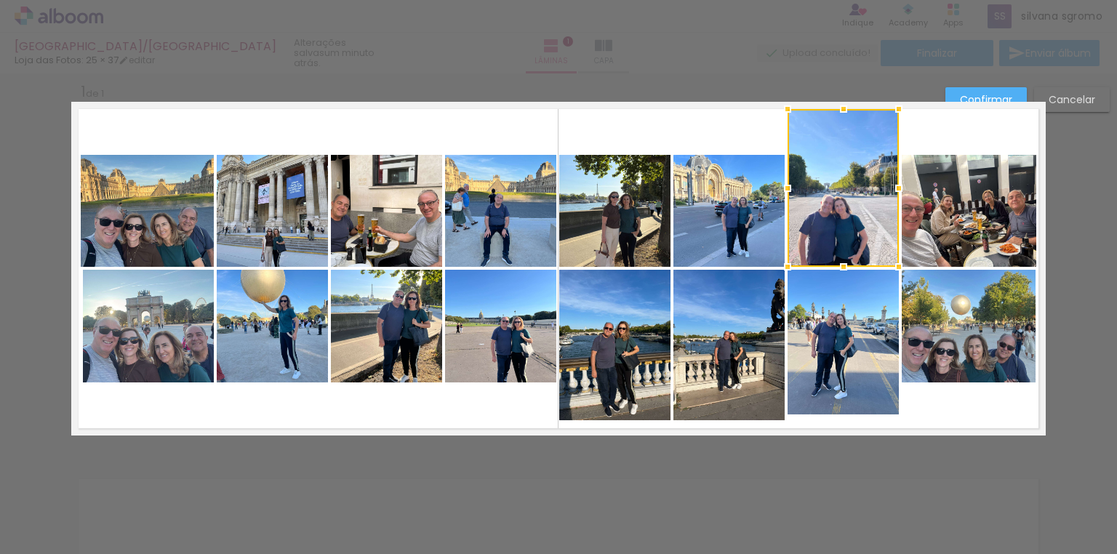
drag, startPoint x: 838, startPoint y: 152, endPoint x: 841, endPoint y: 107, distance: 45.2
click at [841, 107] on div at bounding box center [843, 109] width 29 height 29
click at [841, 175] on quentale-photo at bounding box center [843, 188] width 111 height 158
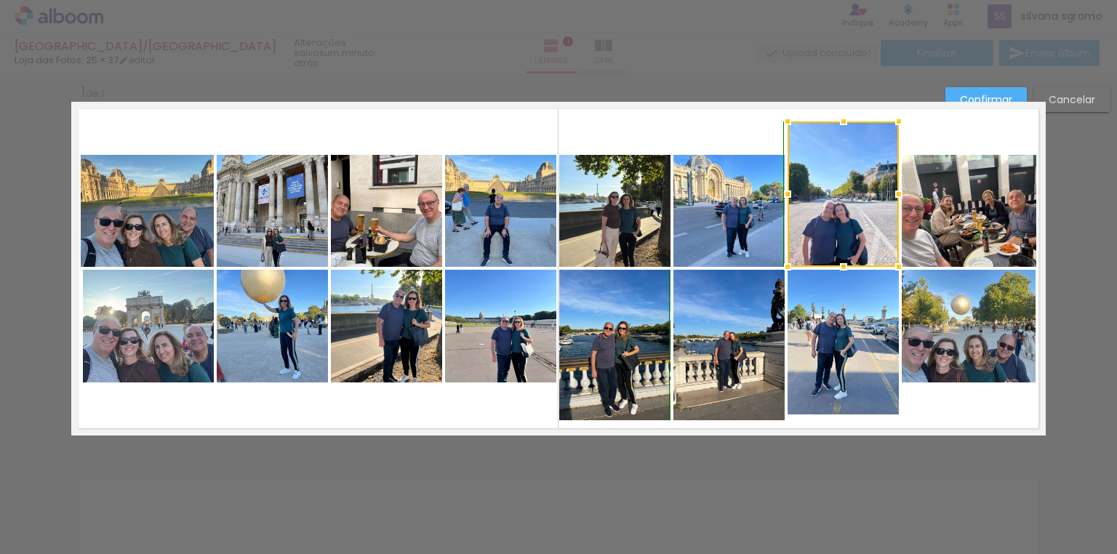
click at [833, 111] on div at bounding box center [843, 121] width 29 height 29
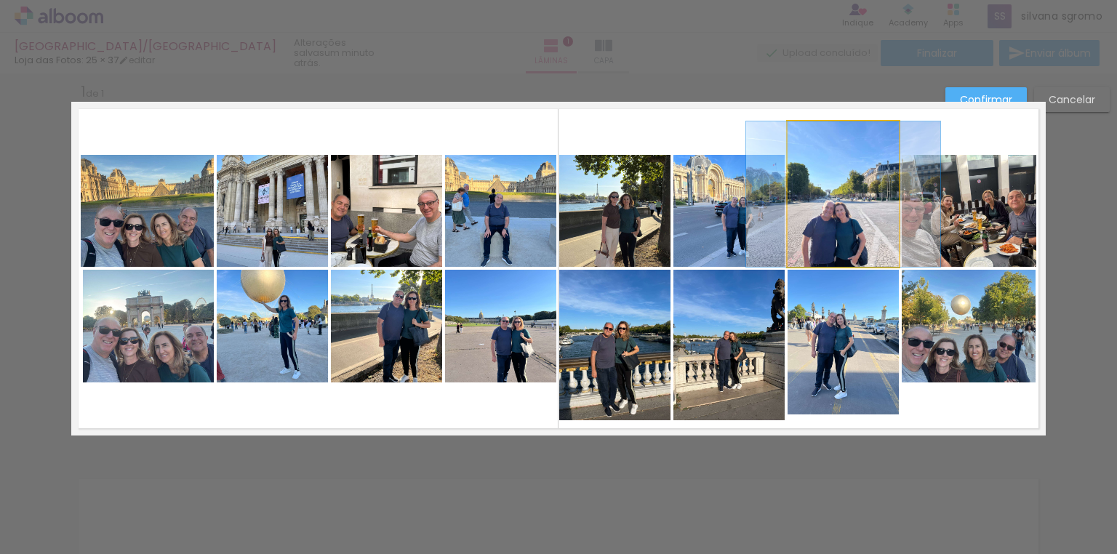
click at [836, 163] on quentale-photo at bounding box center [843, 193] width 111 height 145
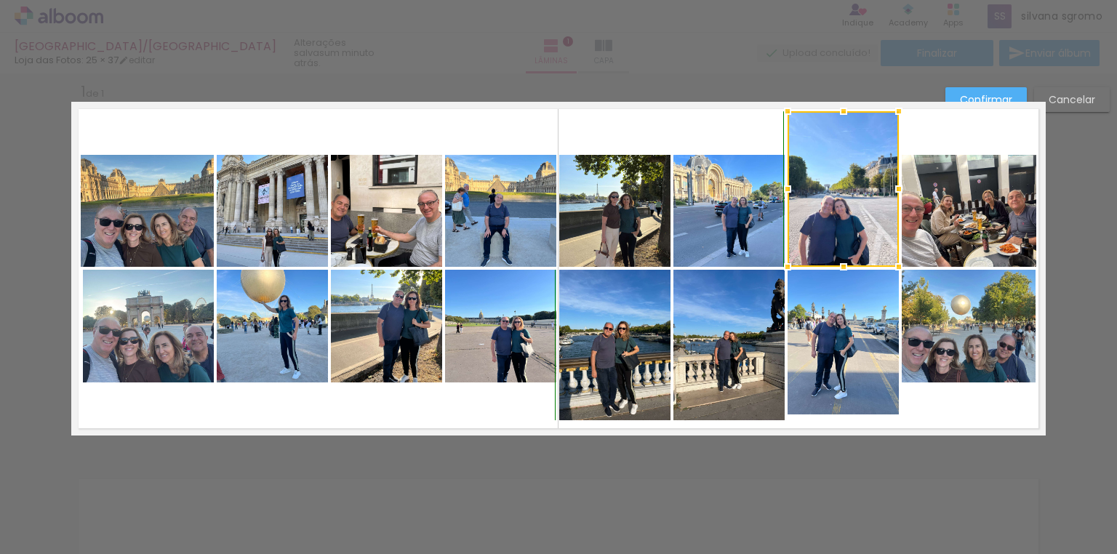
click at [841, 118] on div at bounding box center [843, 111] width 29 height 29
click at [750, 201] on quentale-photo at bounding box center [728, 211] width 111 height 112
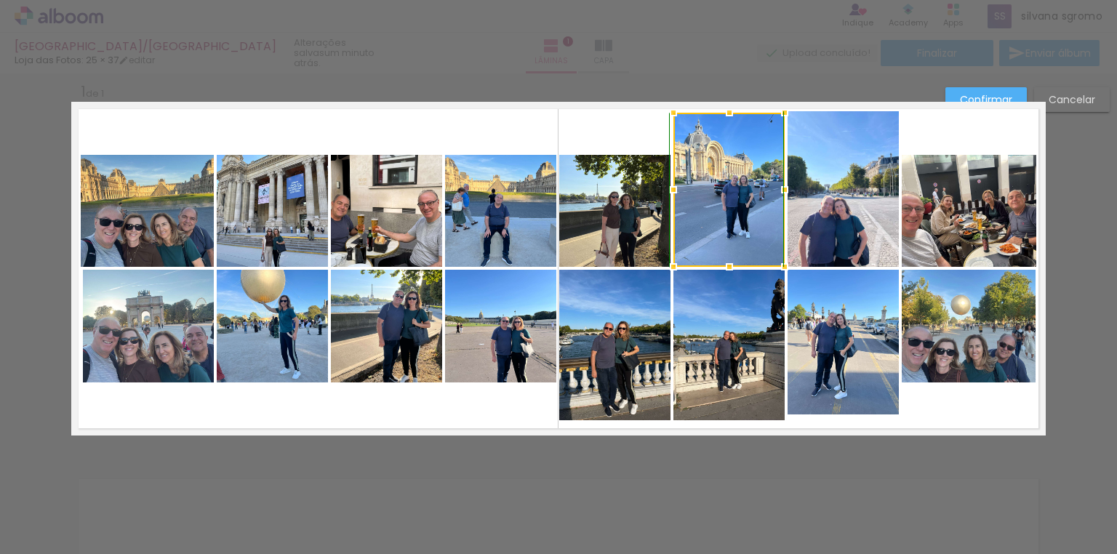
drag, startPoint x: 721, startPoint y: 154, endPoint x: 727, endPoint y: 111, distance: 44.0
click at [727, 111] on div at bounding box center [729, 112] width 29 height 29
click at [618, 218] on quentale-photo at bounding box center [614, 211] width 111 height 112
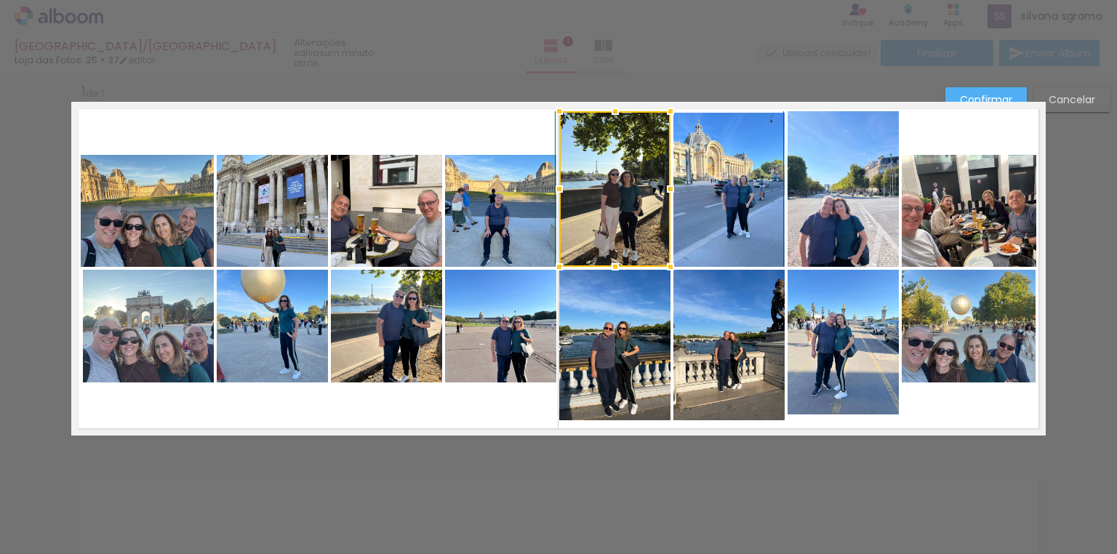
drag, startPoint x: 613, startPoint y: 155, endPoint x: 617, endPoint y: 112, distance: 43.1
click at [617, 112] on div at bounding box center [615, 111] width 29 height 29
click at [495, 191] on quentale-photo at bounding box center [500, 211] width 111 height 112
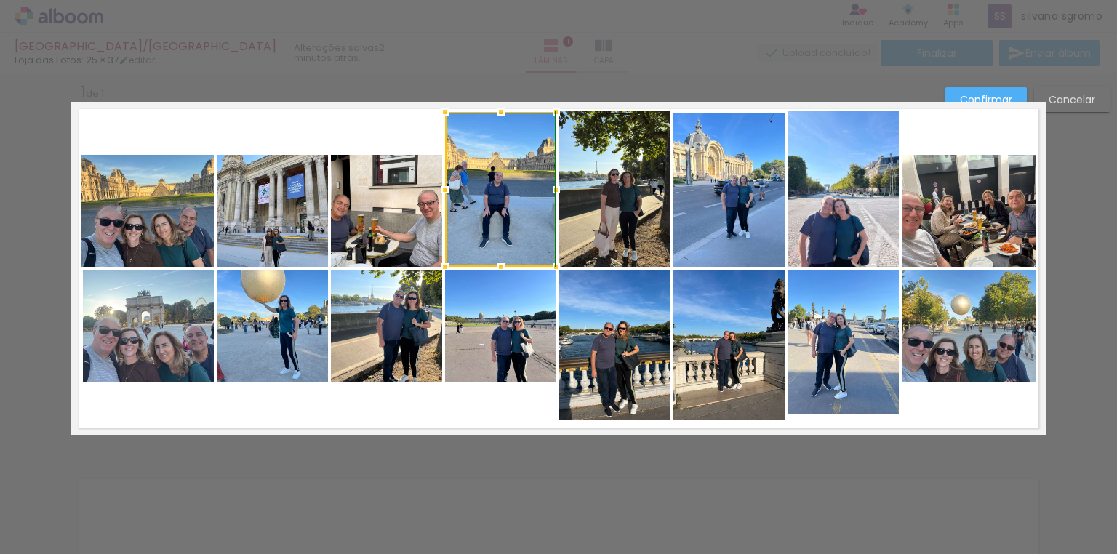
drag, startPoint x: 494, startPoint y: 154, endPoint x: 501, endPoint y: 110, distance: 44.8
click at [501, 110] on div at bounding box center [500, 111] width 29 height 29
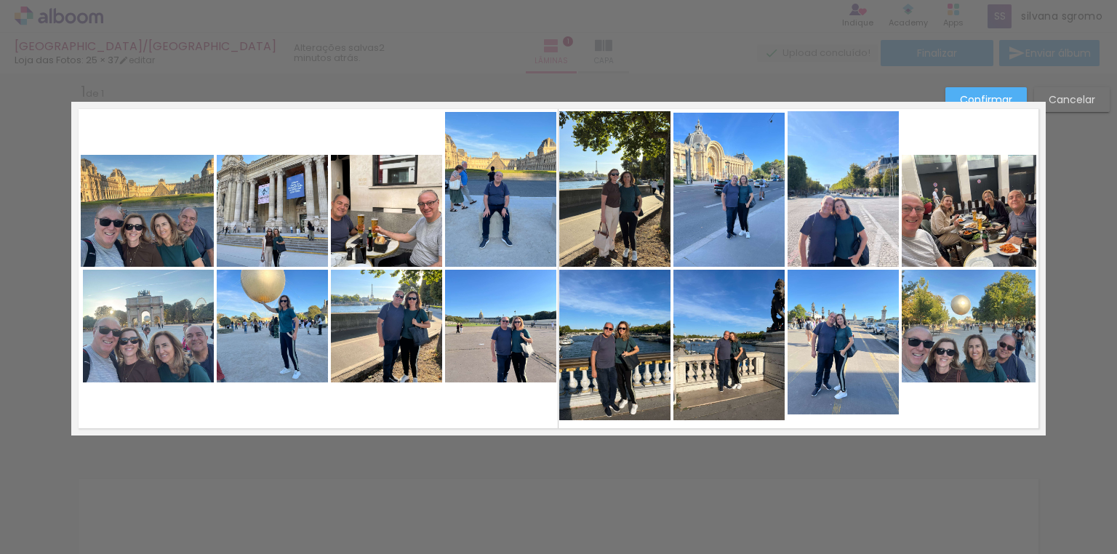
click at [500, 358] on quentale-photo at bounding box center [500, 326] width 111 height 113
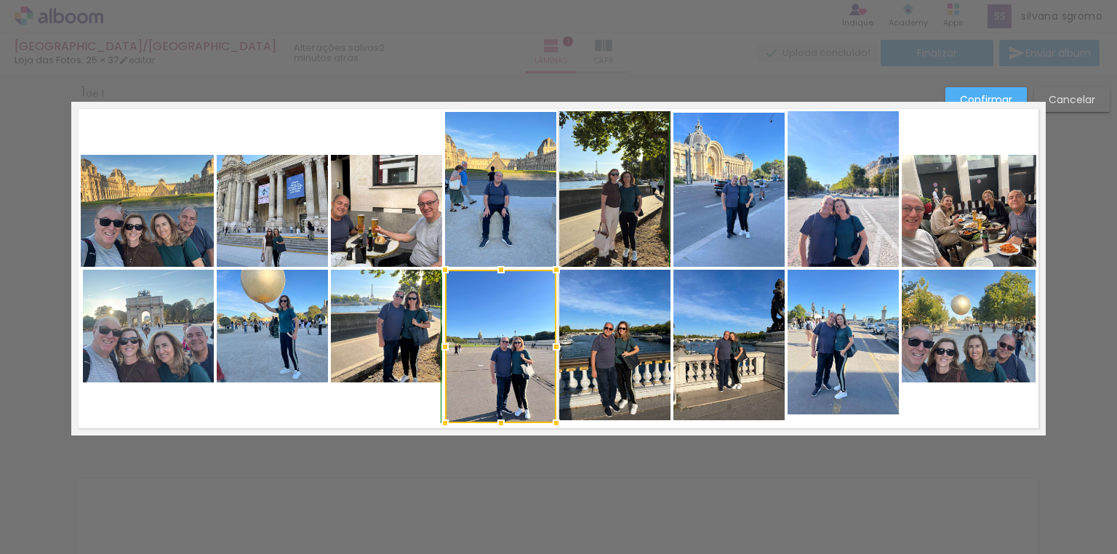
drag, startPoint x: 497, startPoint y: 385, endPoint x: 491, endPoint y: 425, distance: 41.1
click at [491, 425] on div at bounding box center [500, 423] width 29 height 29
click at [612, 410] on quentale-photo at bounding box center [614, 345] width 111 height 151
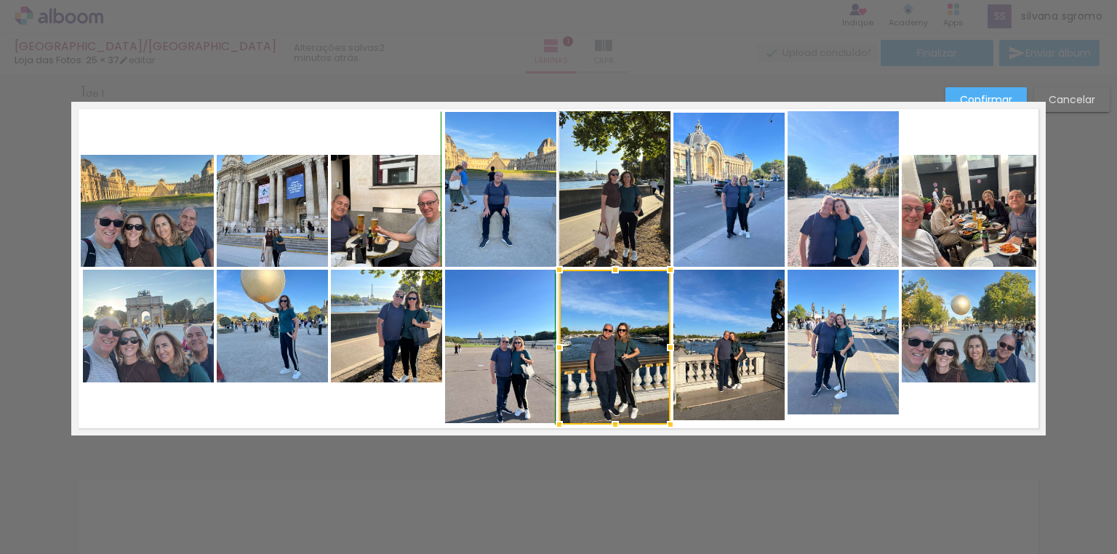
click at [611, 428] on div at bounding box center [615, 424] width 29 height 29
click at [412, 342] on quentale-photo at bounding box center [386, 326] width 111 height 113
